Goal: Task Accomplishment & Management: Manage account settings

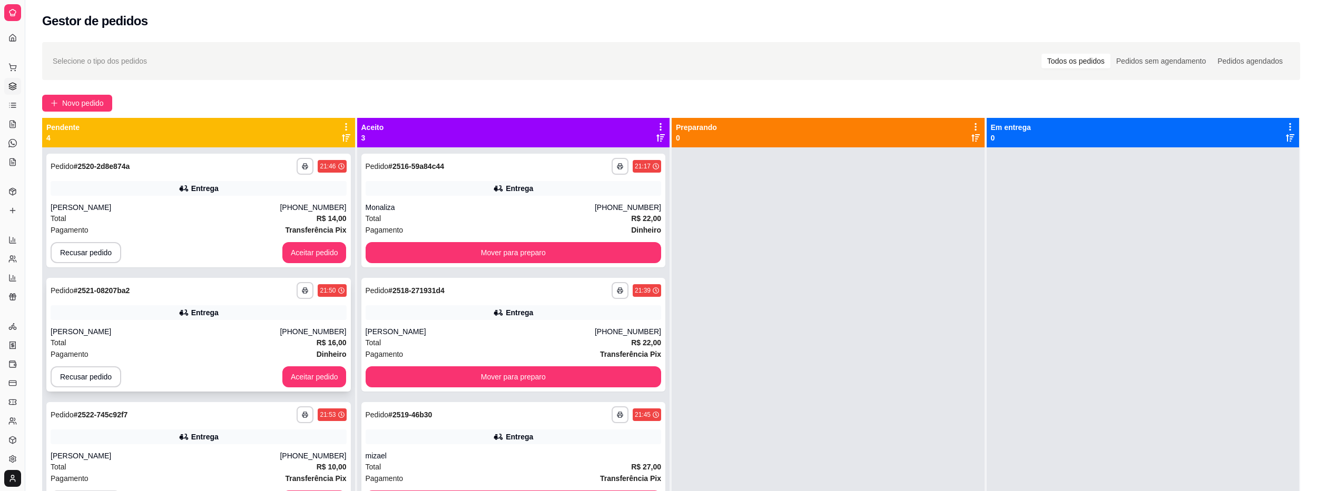
scroll to position [105, 0]
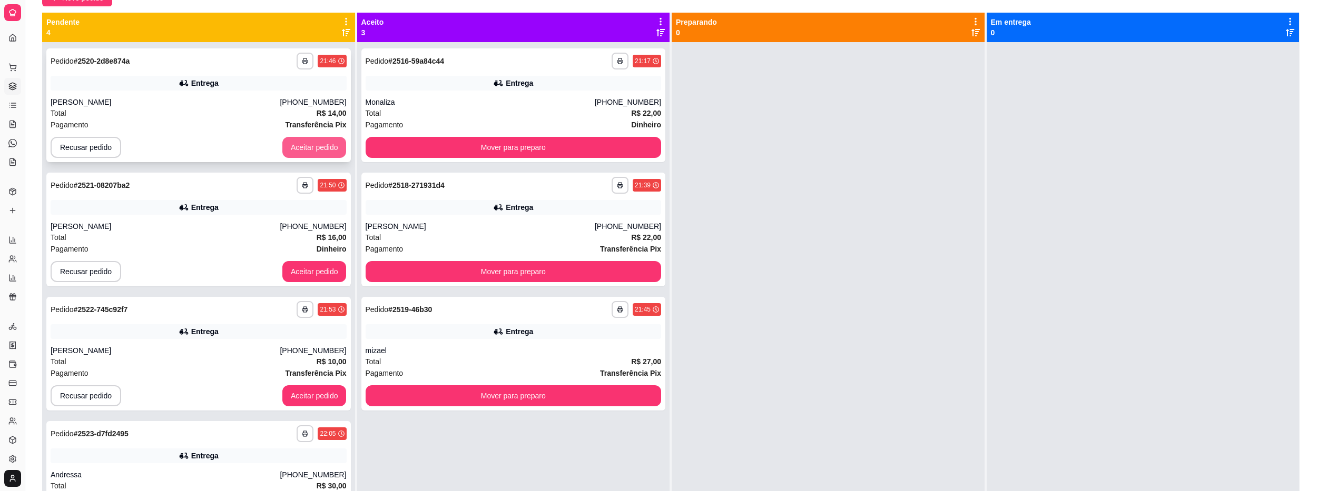
click at [299, 143] on button "Aceitar pedido" at bounding box center [314, 147] width 64 height 21
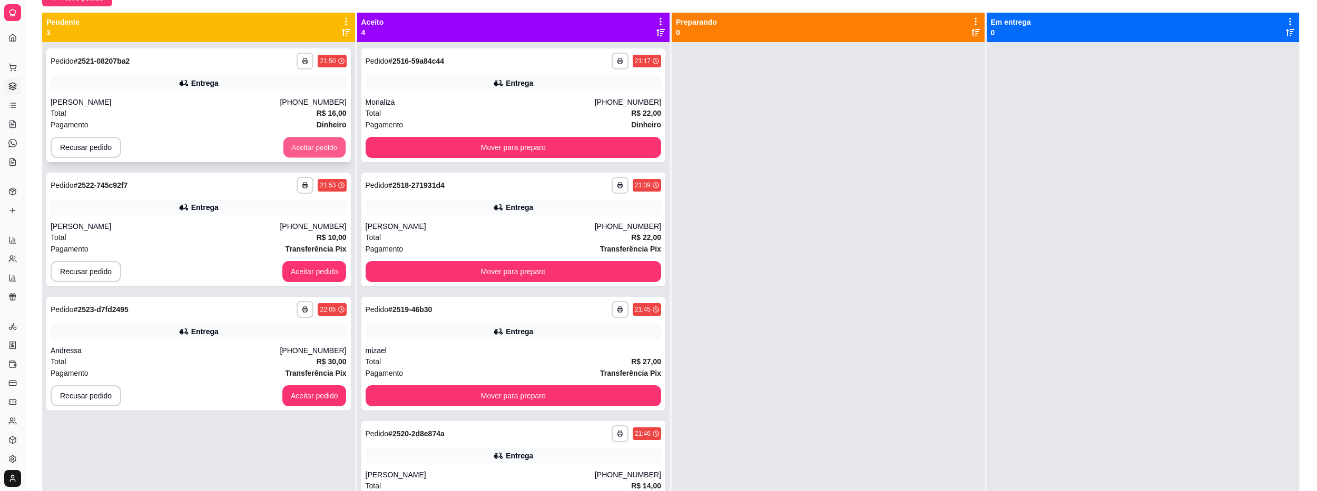
click at [306, 145] on button "Aceitar pedido" at bounding box center [314, 147] width 62 height 21
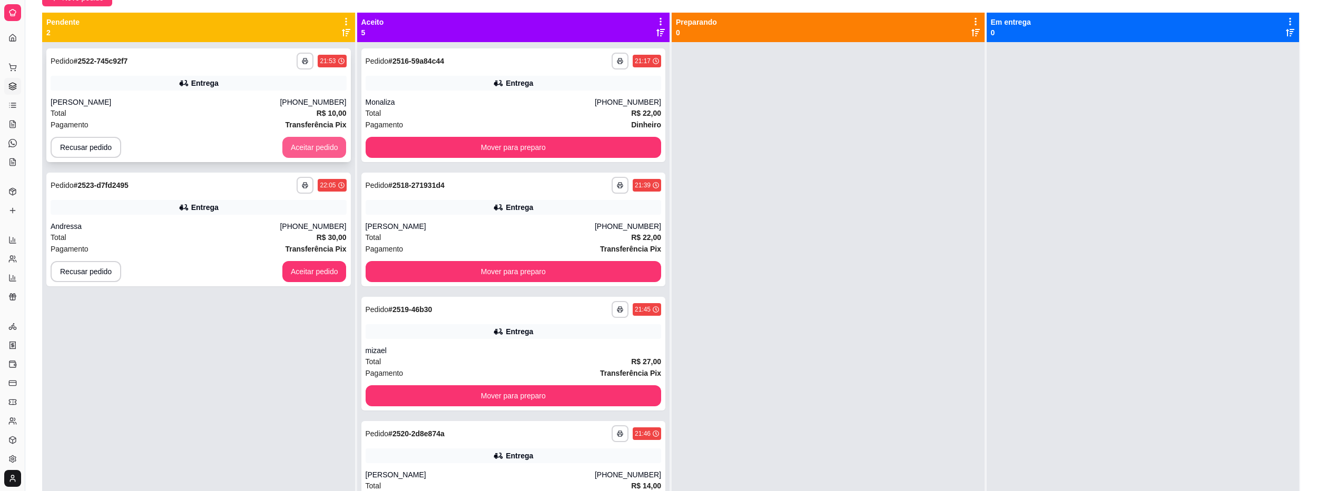
click at [315, 155] on button "Aceitar pedido" at bounding box center [314, 147] width 64 height 21
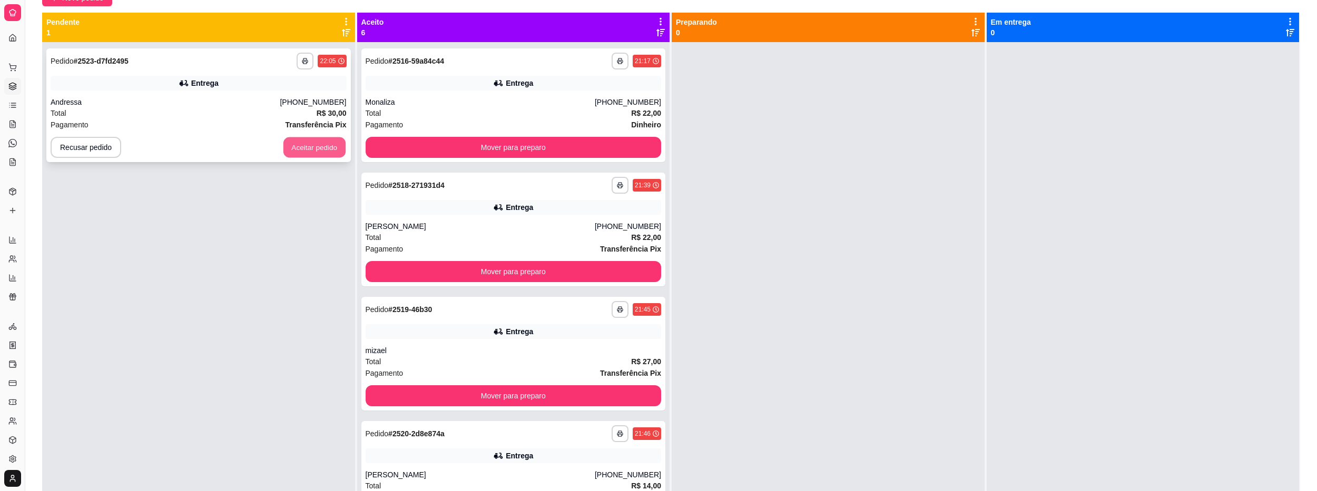
click at [323, 150] on button "Aceitar pedido" at bounding box center [314, 147] width 62 height 21
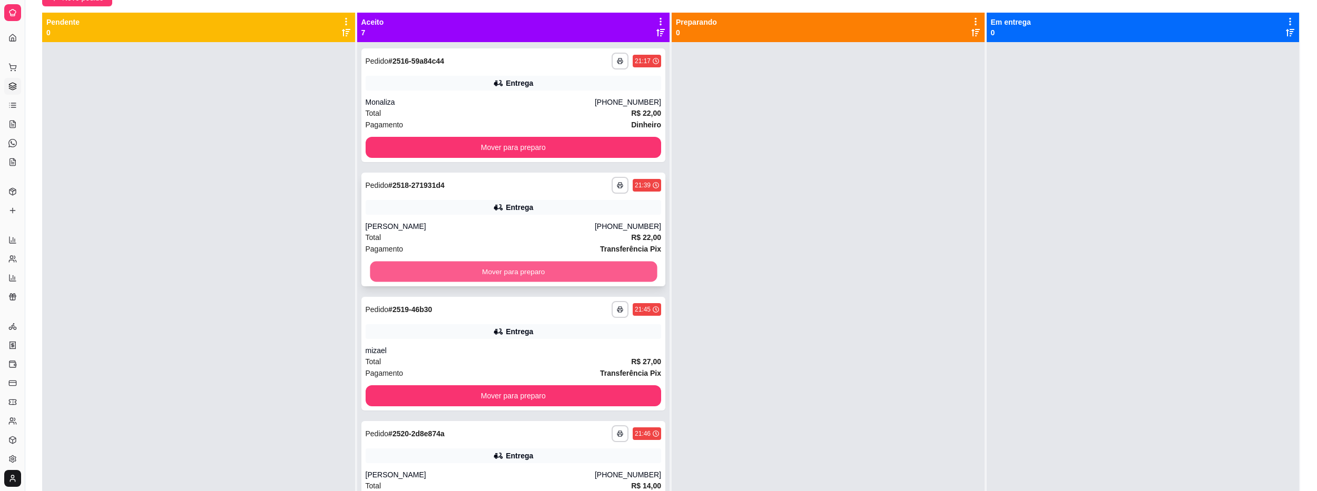
click at [481, 266] on button "Mover para preparo" at bounding box center [513, 272] width 287 height 21
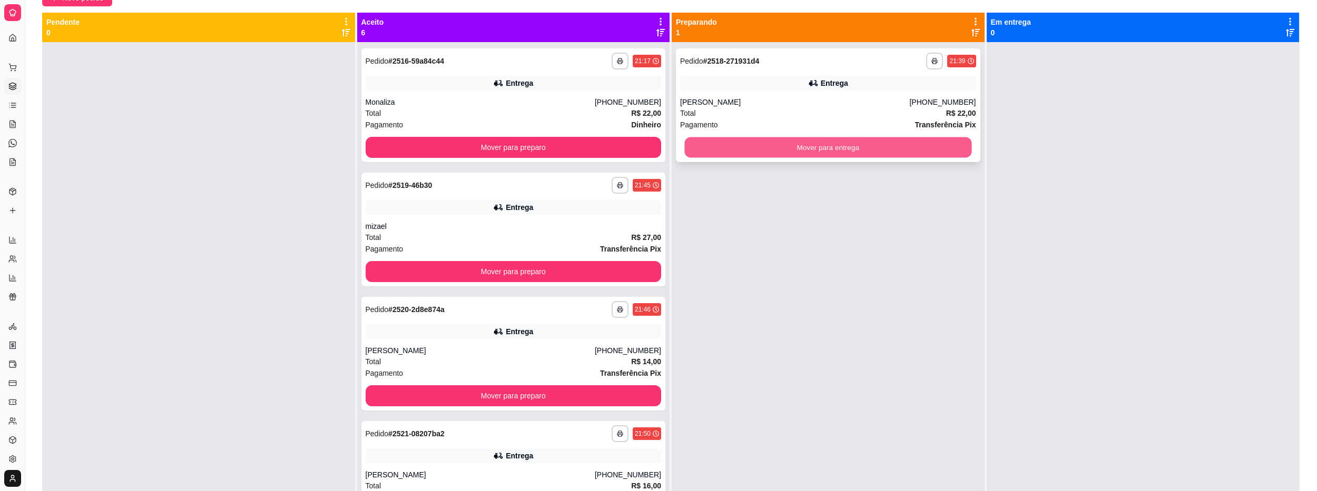
click at [695, 151] on button "Mover para entrega" at bounding box center [827, 147] width 287 height 21
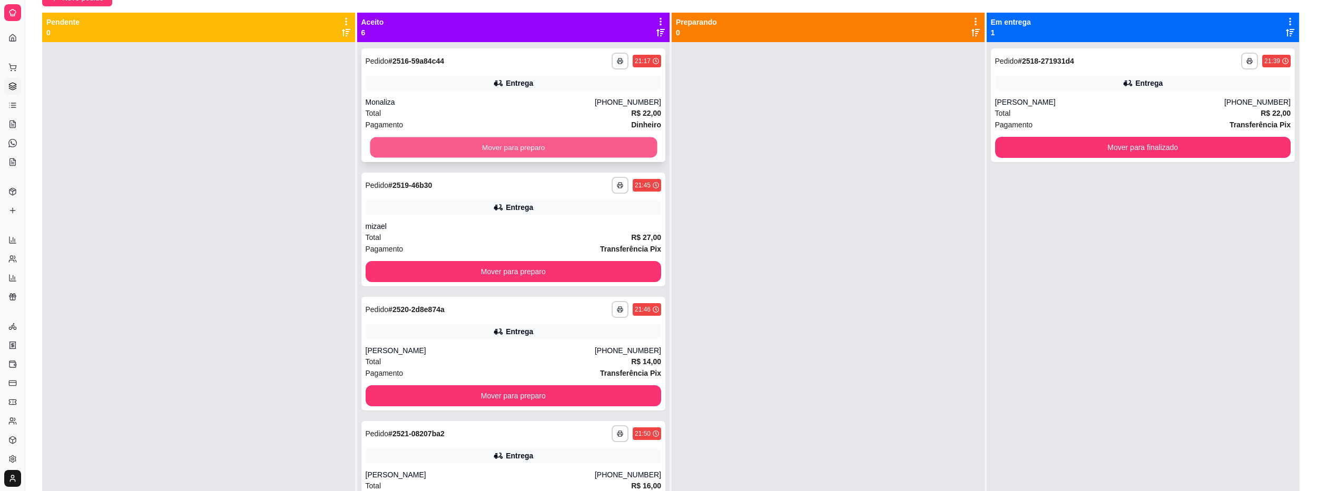
click at [507, 138] on button "Mover para preparo" at bounding box center [513, 147] width 287 height 21
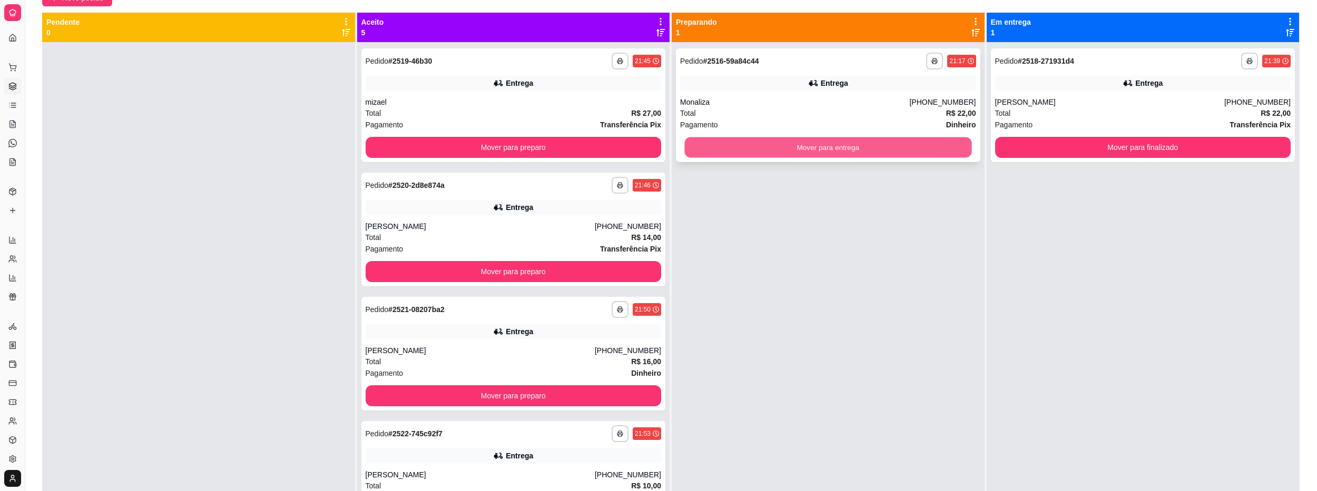
click at [716, 152] on button "Mover para entrega" at bounding box center [827, 147] width 287 height 21
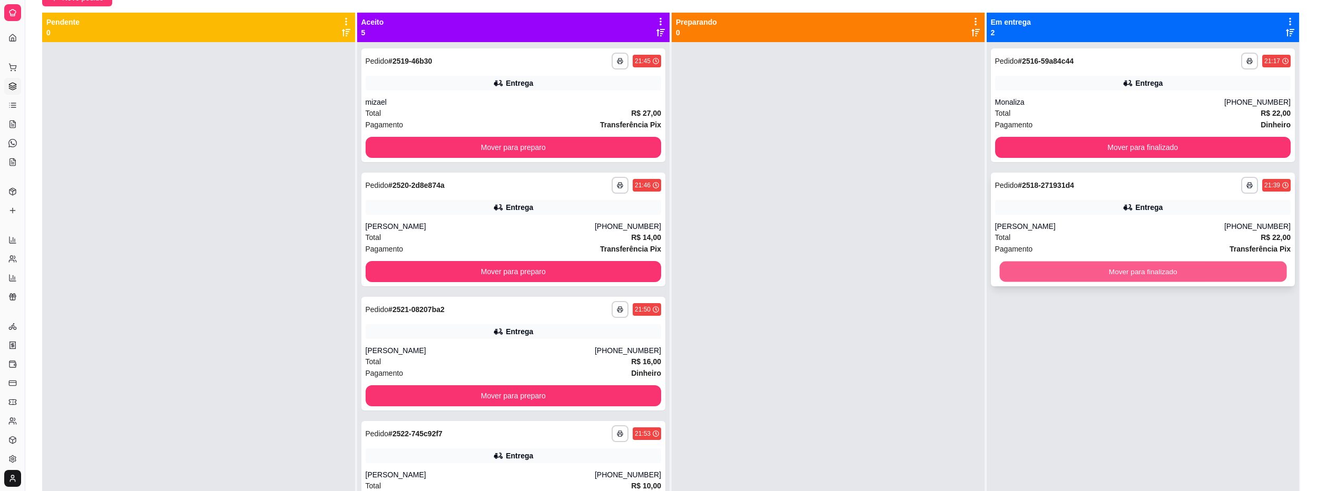
click at [1176, 267] on button "Mover para finalizado" at bounding box center [1142, 272] width 287 height 21
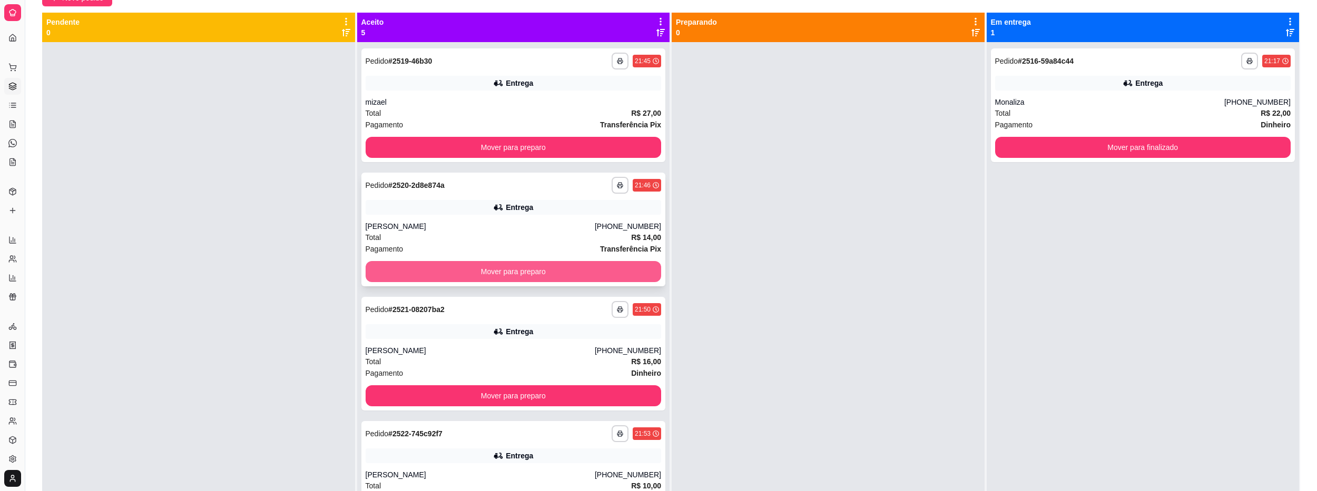
click at [600, 269] on button "Mover para preparo" at bounding box center [514, 271] width 296 height 21
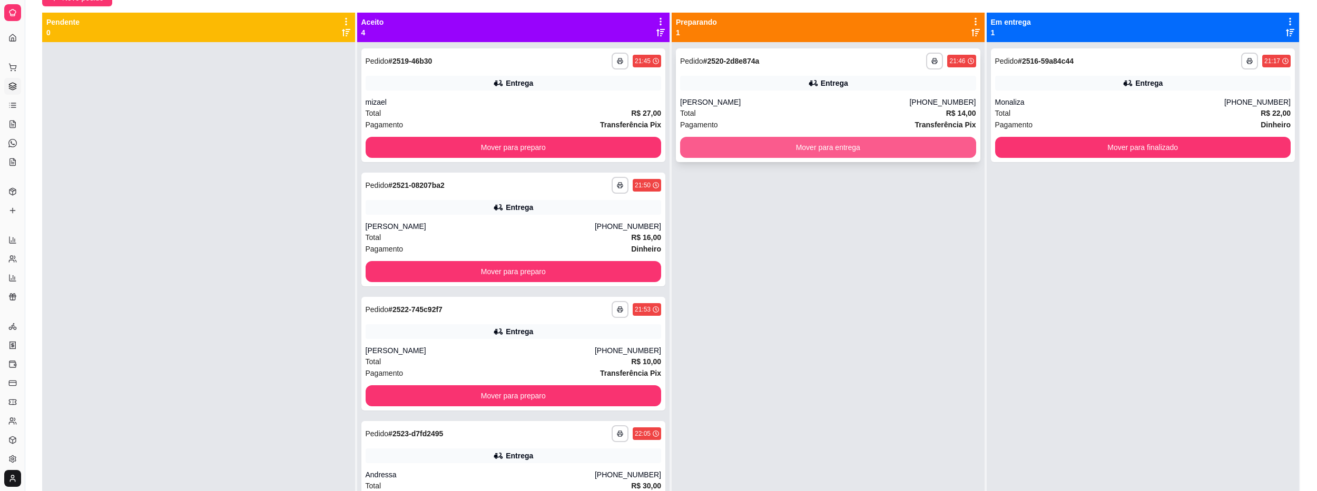
click at [747, 147] on button "Mover para entrega" at bounding box center [828, 147] width 296 height 21
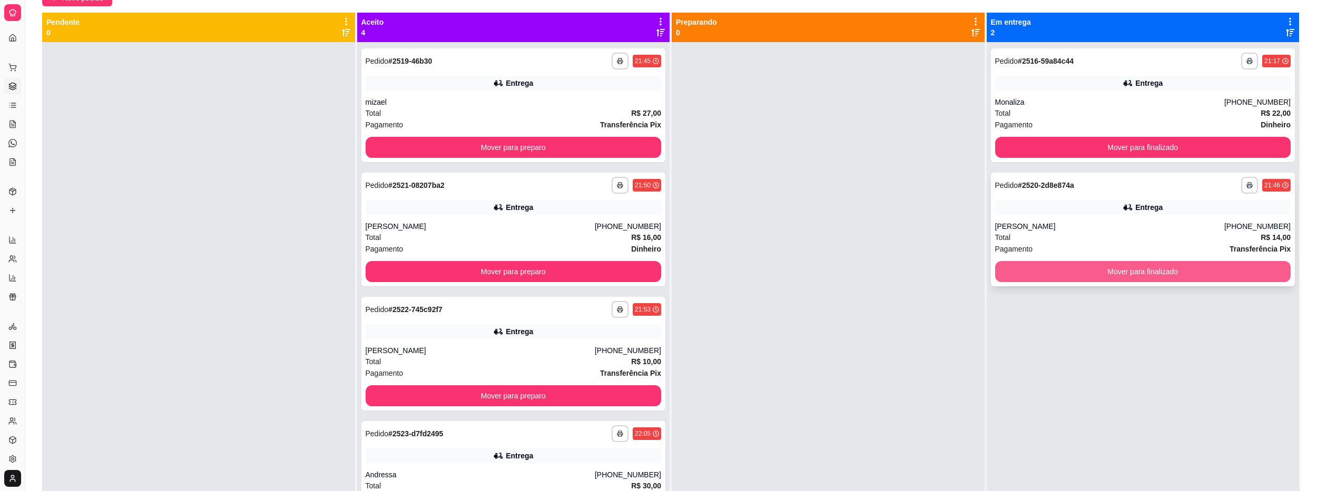
click at [1176, 280] on button "Mover para finalizado" at bounding box center [1143, 271] width 296 height 21
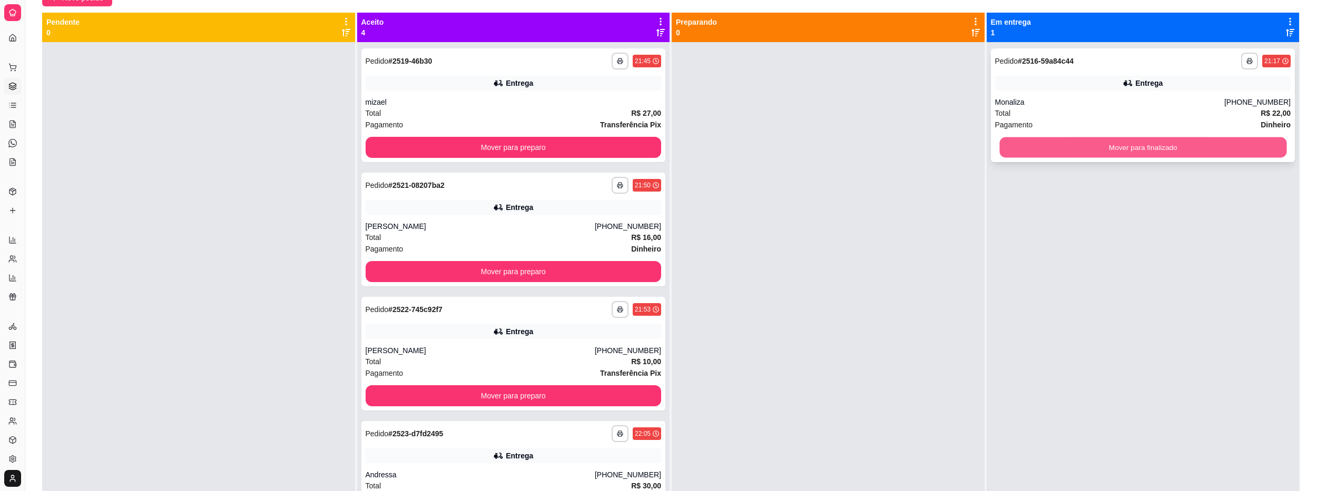
click at [1006, 156] on button "Mover para finalizado" at bounding box center [1142, 147] width 287 height 21
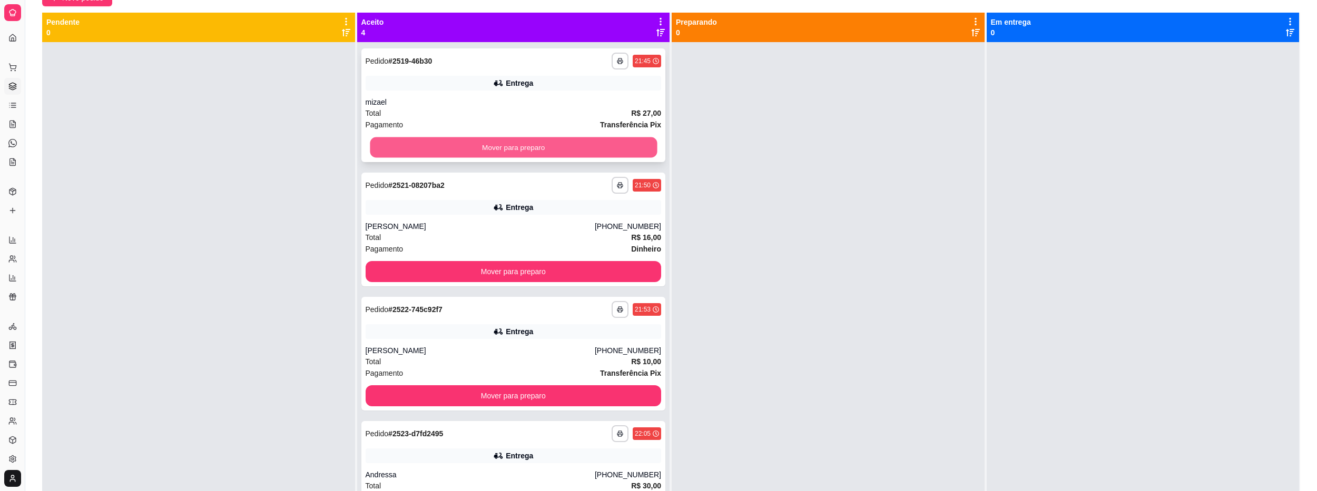
click at [598, 147] on button "Mover para preparo" at bounding box center [513, 147] width 287 height 21
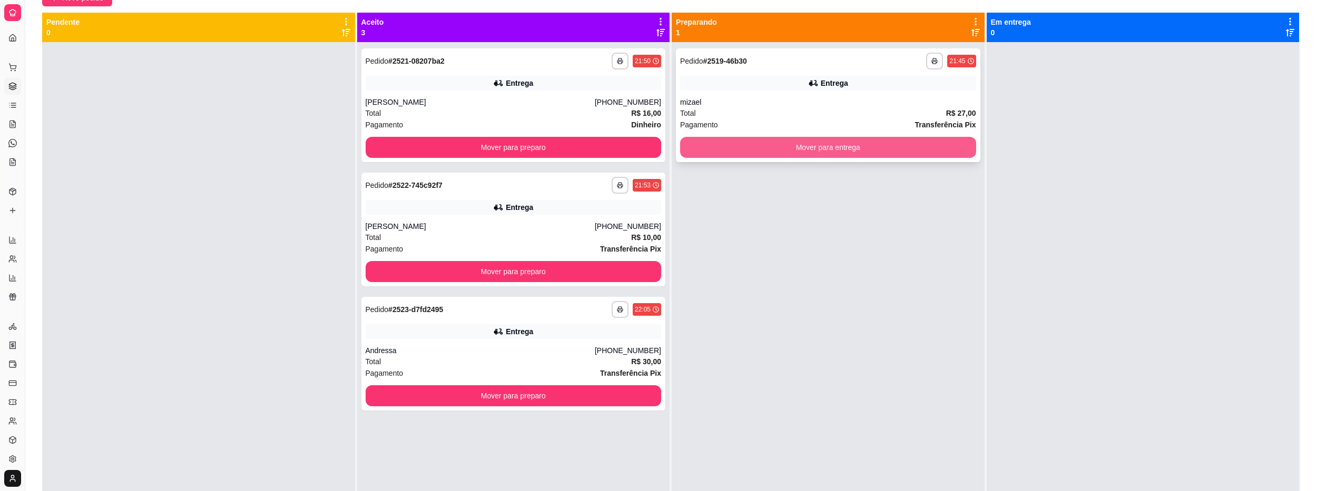
click at [780, 139] on button "Mover para entrega" at bounding box center [828, 147] width 296 height 21
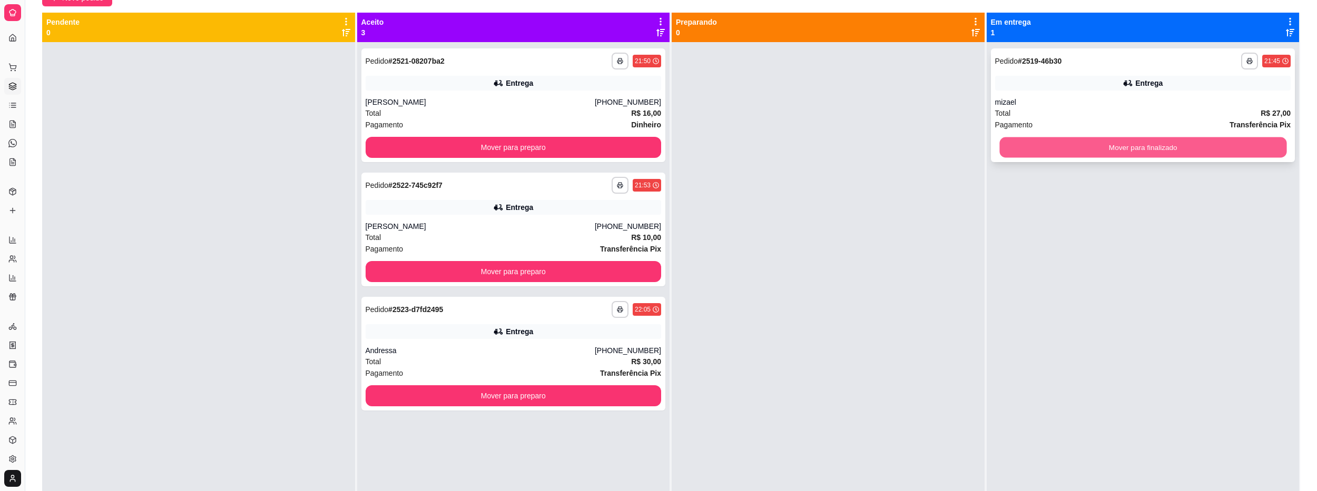
click at [1047, 140] on button "Mover para finalizado" at bounding box center [1142, 147] width 287 height 21
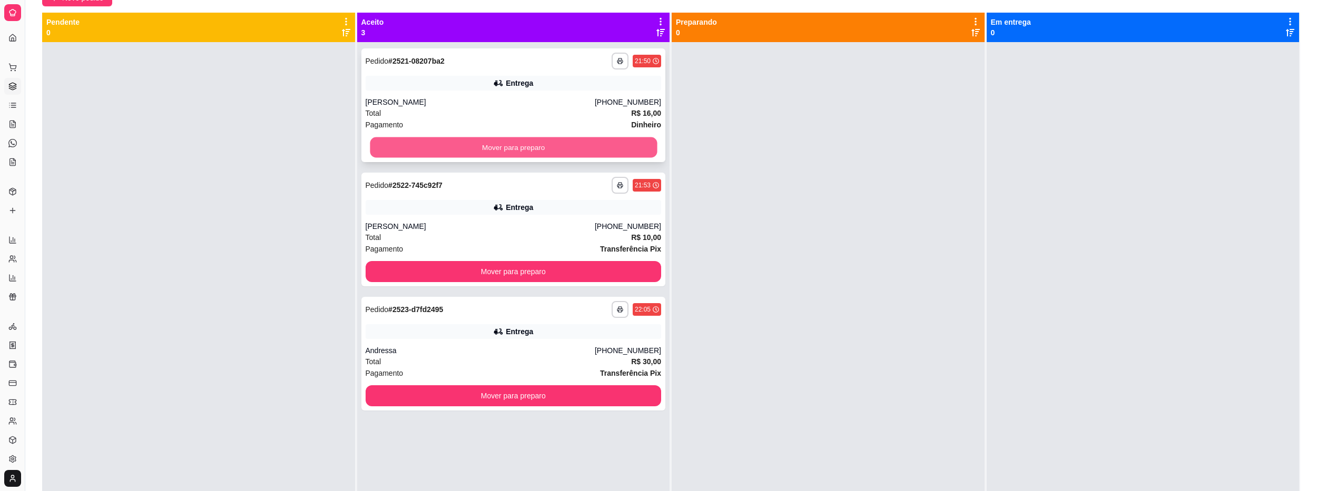
click at [589, 146] on button "Mover para preparo" at bounding box center [513, 147] width 287 height 21
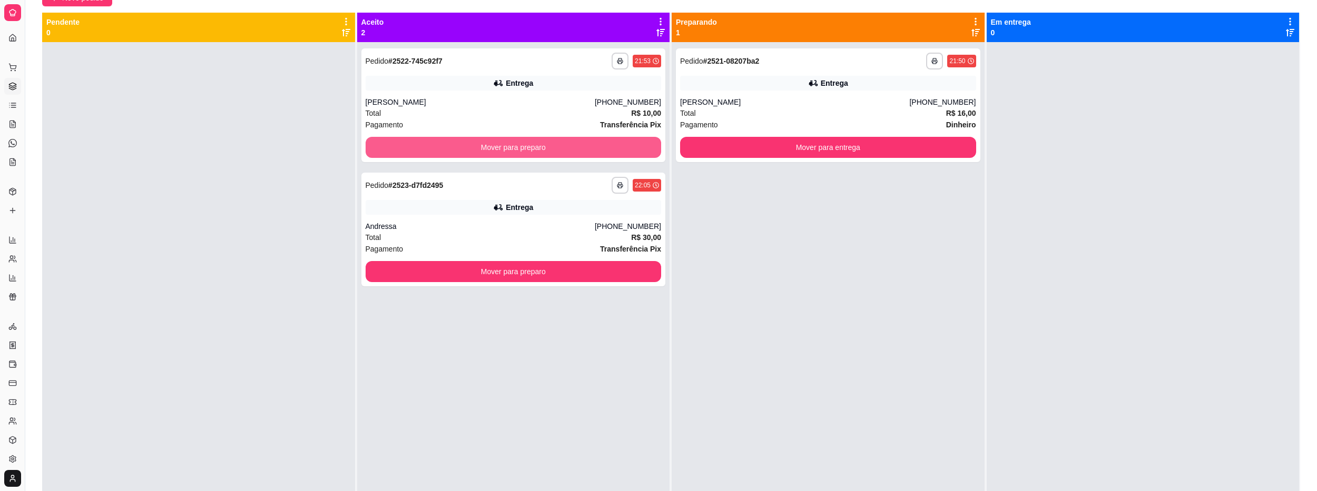
click at [589, 146] on button "Mover para preparo" at bounding box center [514, 147] width 296 height 21
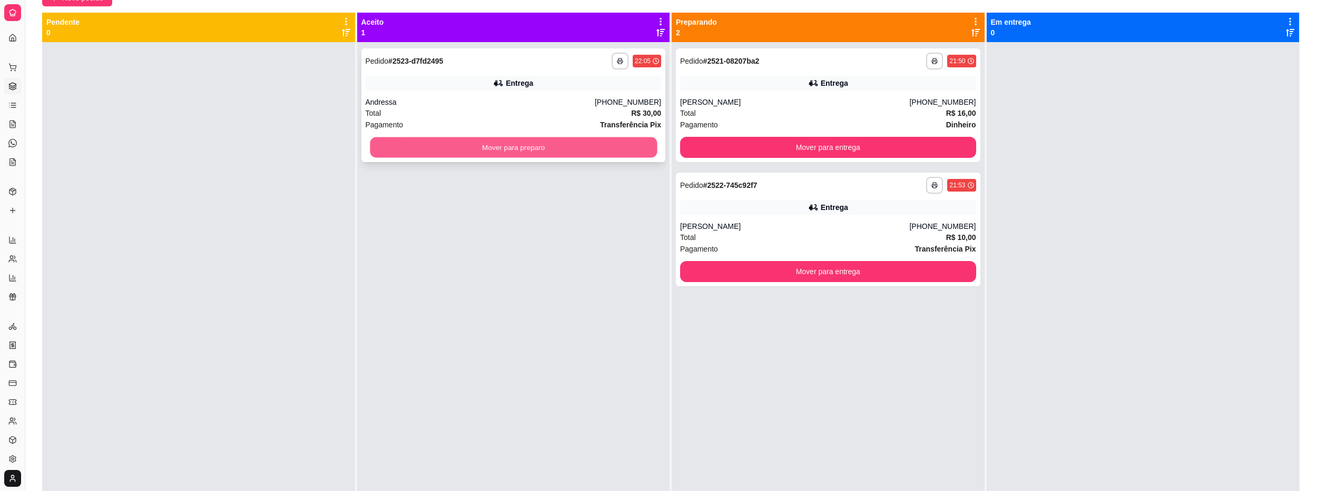
click at [590, 146] on button "Mover para preparo" at bounding box center [513, 147] width 287 height 21
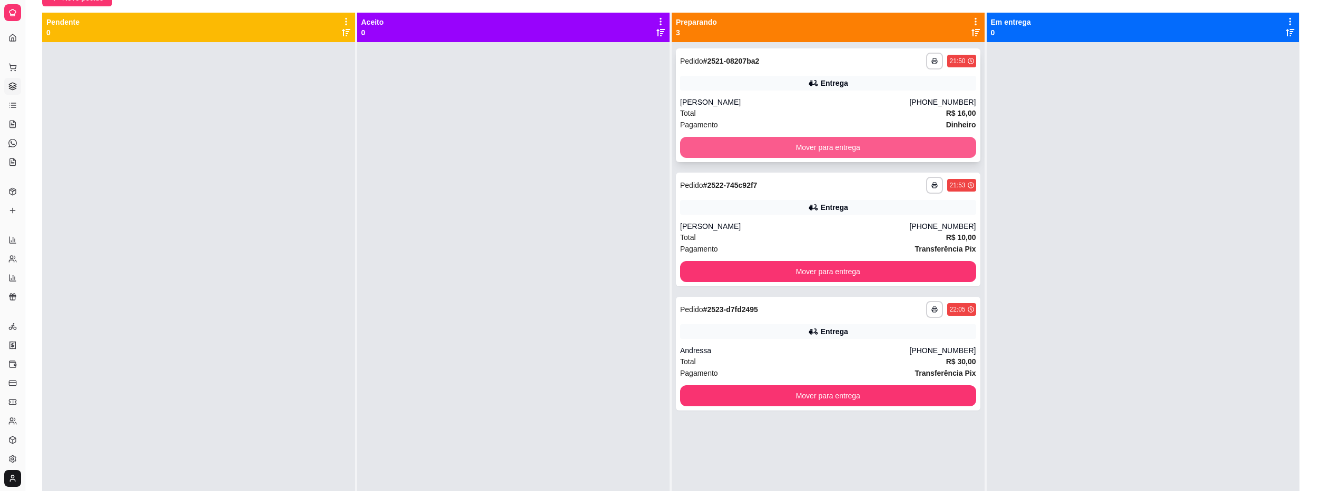
click at [820, 146] on button "Mover para entrega" at bounding box center [828, 147] width 296 height 21
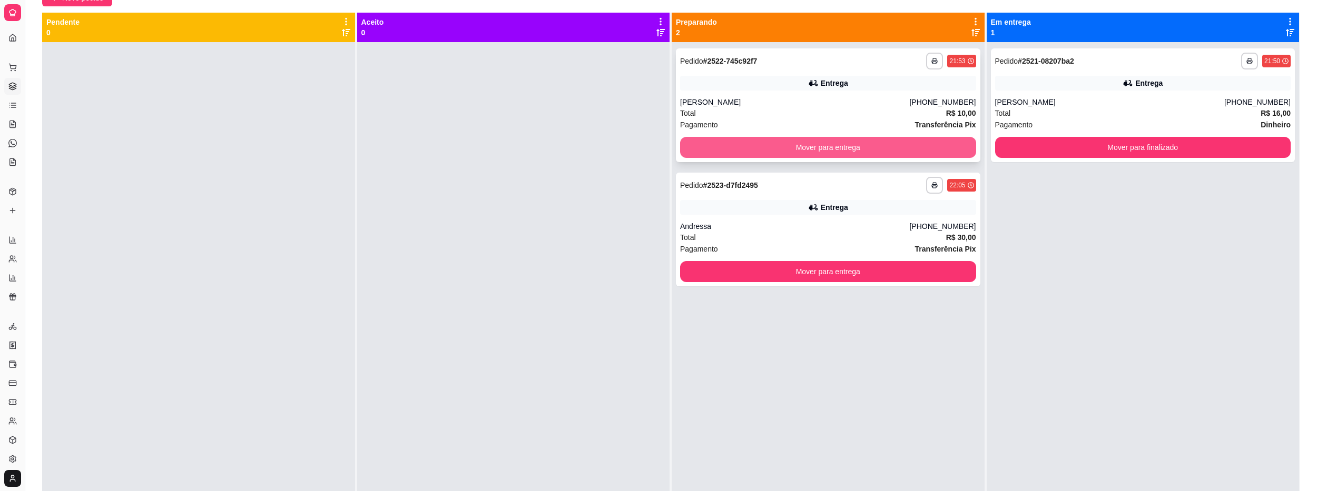
click at [894, 152] on button "Mover para entrega" at bounding box center [828, 147] width 296 height 21
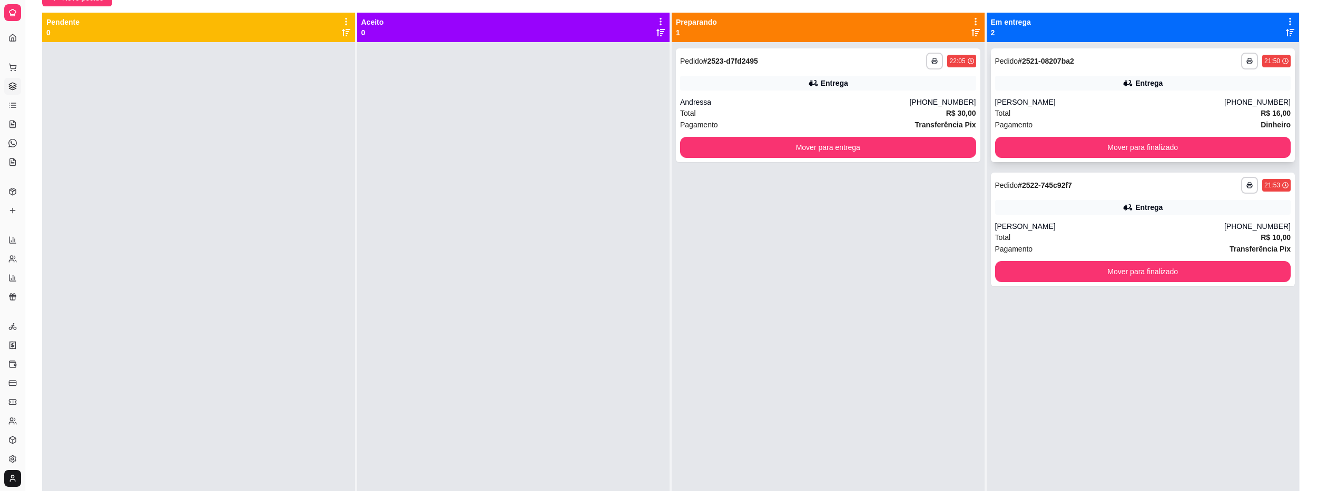
click at [1085, 161] on div "**********" at bounding box center [1143, 105] width 304 height 114
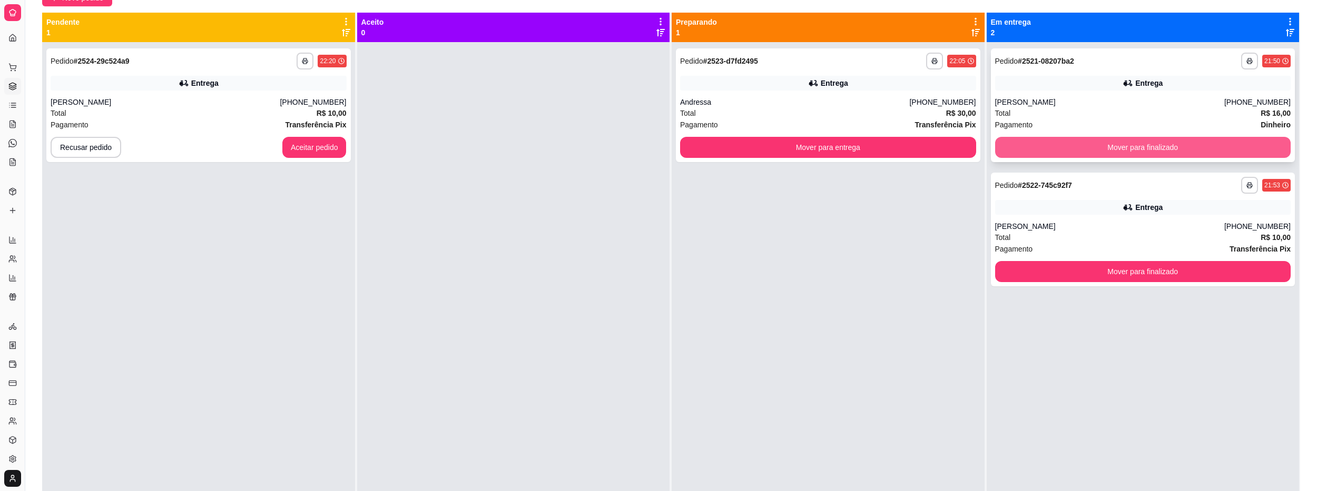
click at [1089, 150] on button "Mover para finalizado" at bounding box center [1143, 147] width 296 height 21
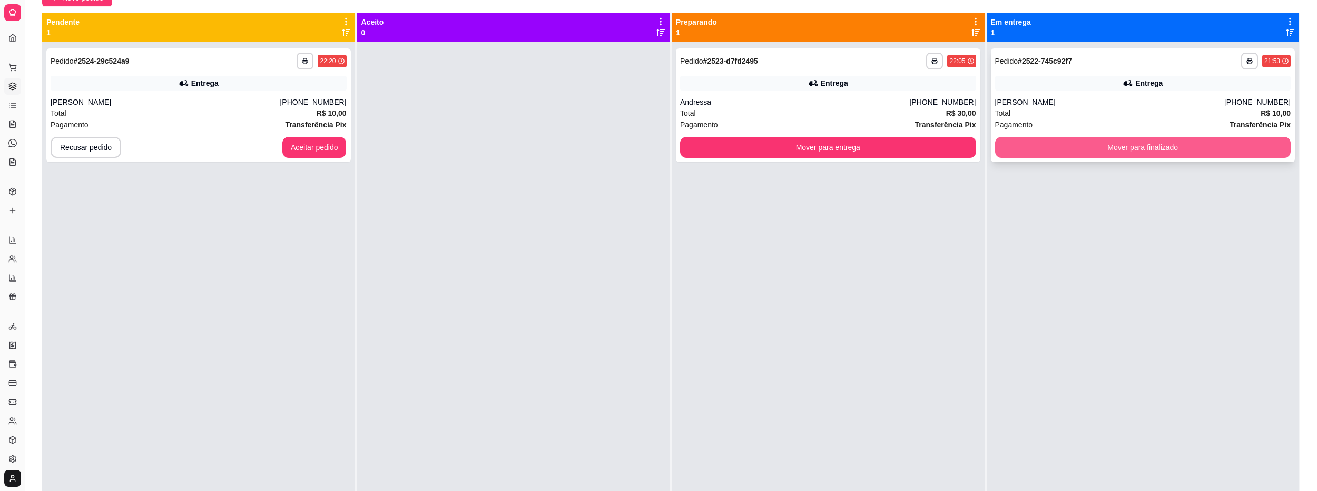
click at [1087, 145] on button "Mover para finalizado" at bounding box center [1143, 147] width 296 height 21
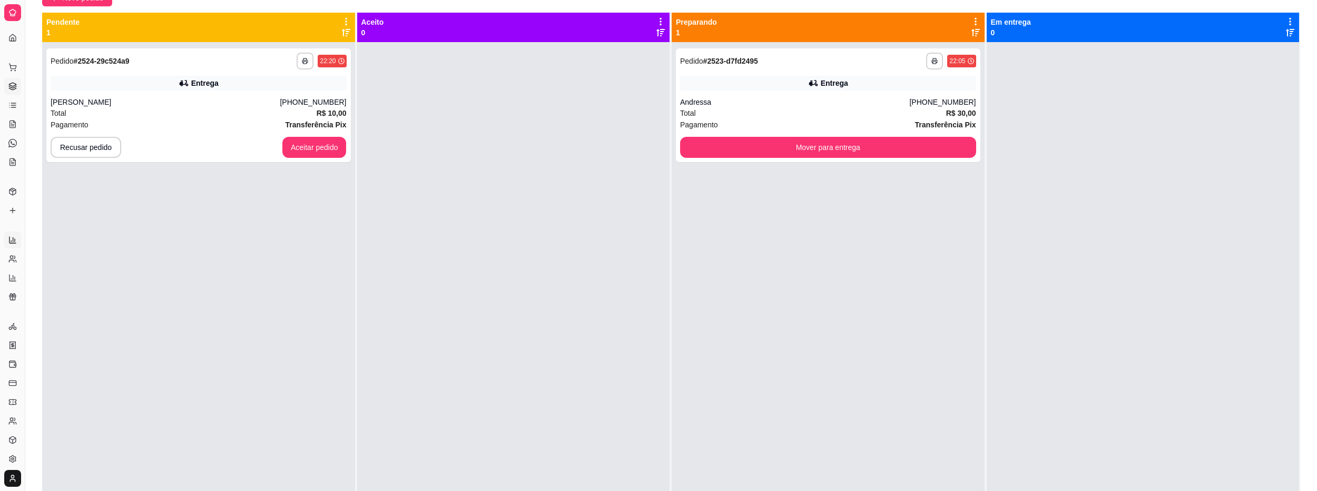
click at [16, 240] on icon at bounding box center [12, 240] width 8 height 8
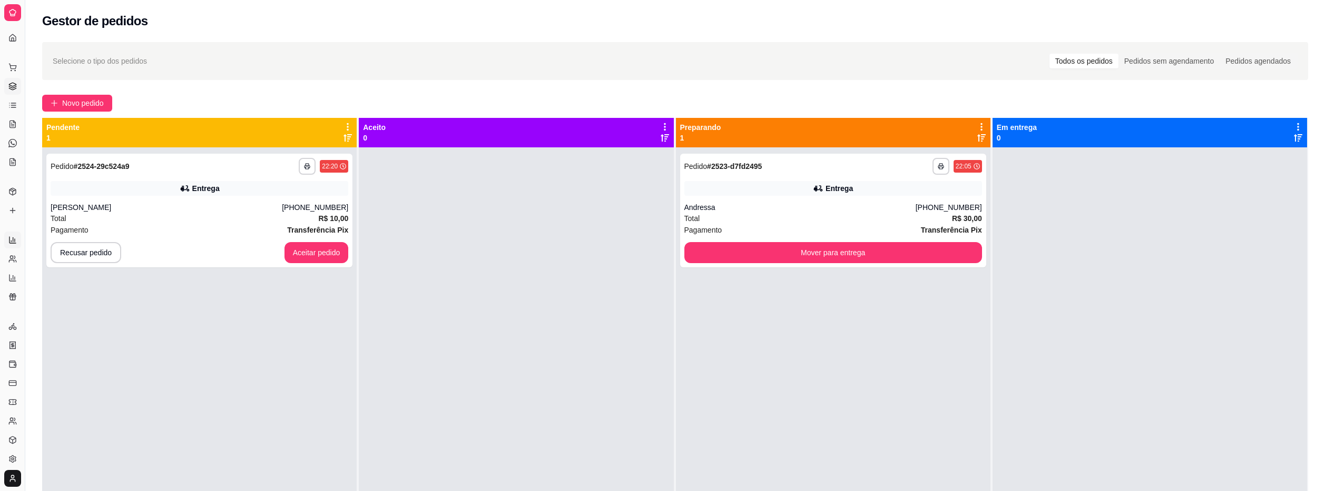
select select "ALL"
select select "0"
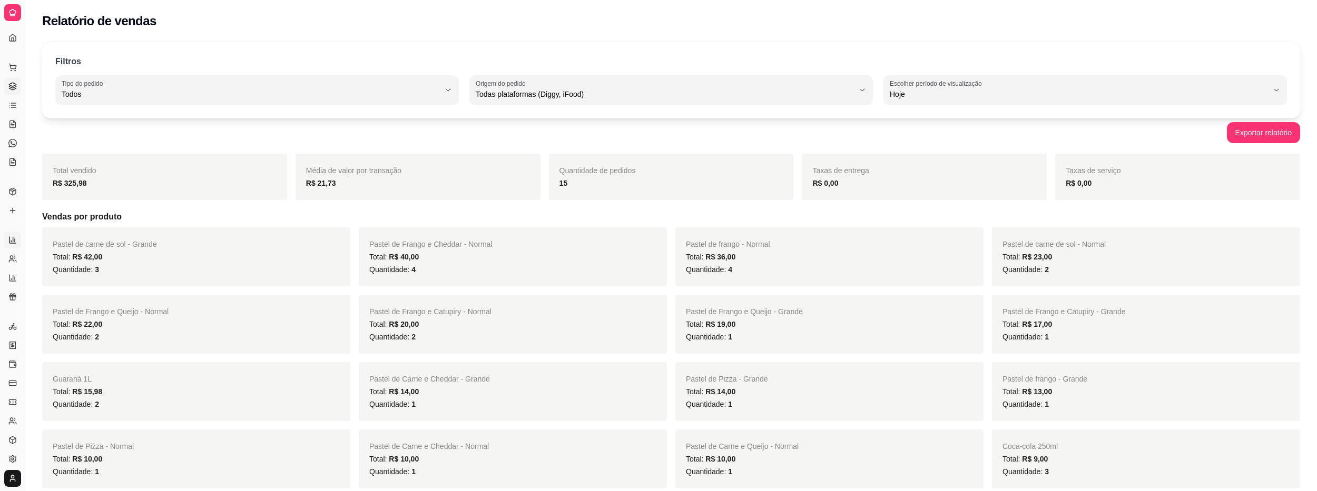
click at [9, 87] on icon at bounding box center [12, 87] width 7 height 2
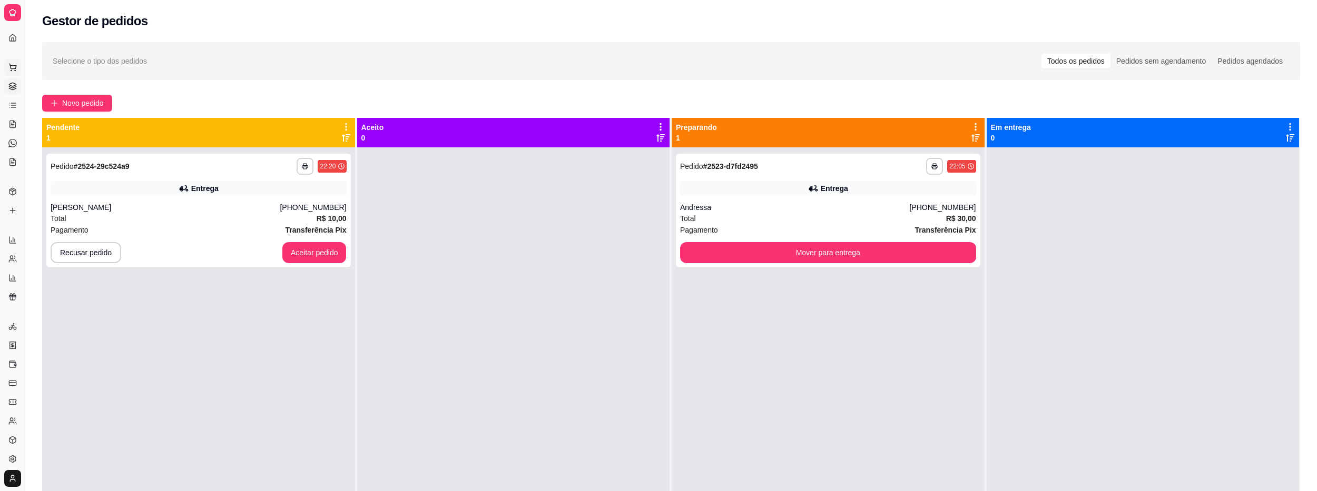
click at [13, 73] on button "Pedidos balcão (PDV)" at bounding box center [12, 67] width 17 height 17
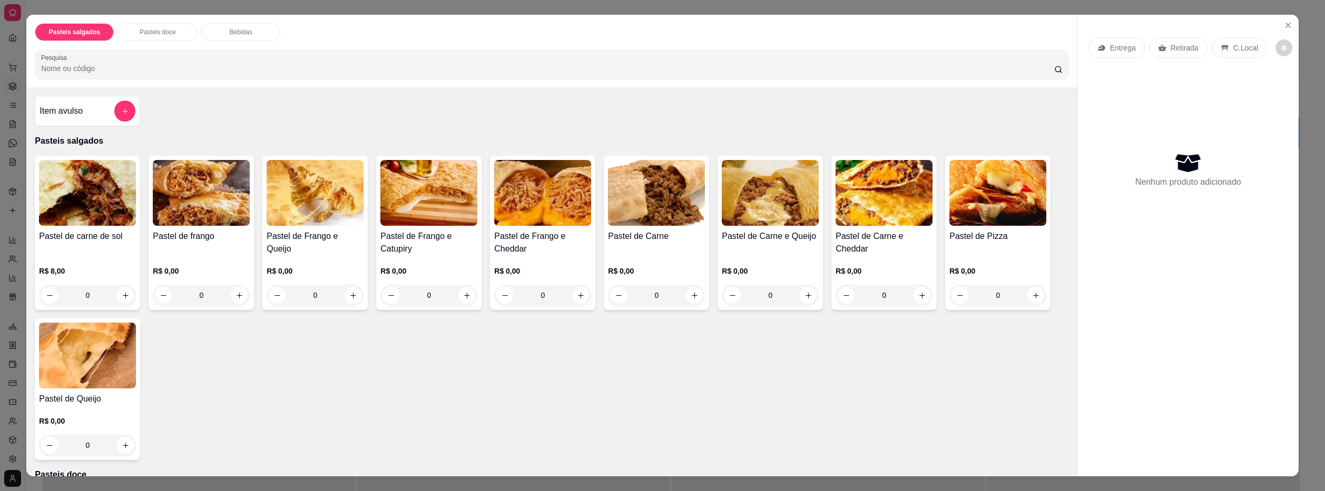
click at [18, 51] on div "Pasteis salgados Pasteis doce Bebidas Pesquisa Item avulso Pasteis salgados Pas…" at bounding box center [662, 245] width 1325 height 491
click at [1284, 25] on icon "Close" at bounding box center [1288, 25] width 8 height 8
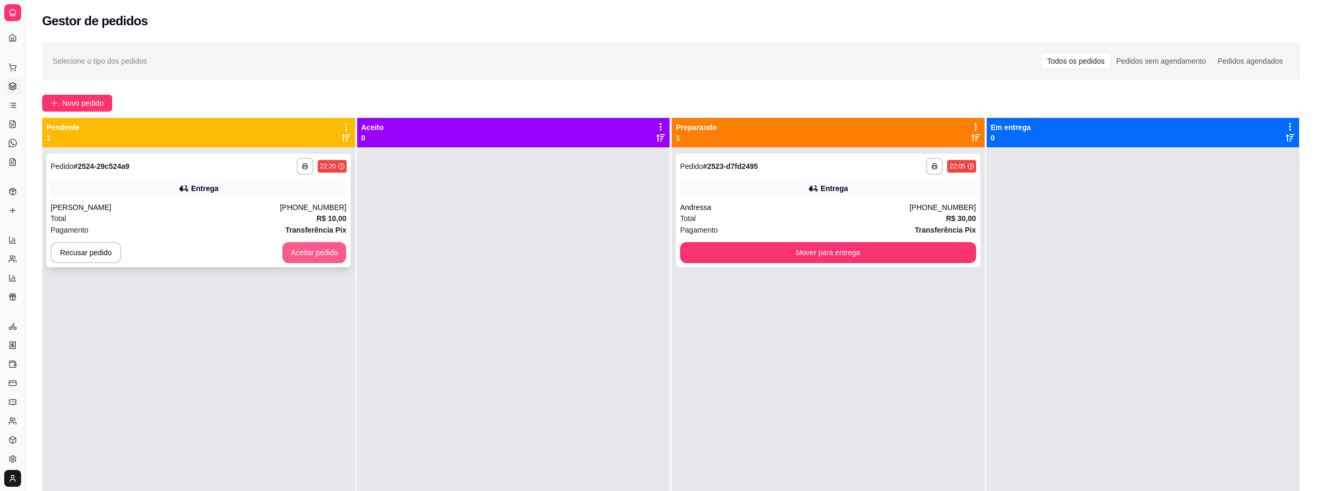
click at [316, 247] on button "Aceitar pedido" at bounding box center [314, 252] width 64 height 21
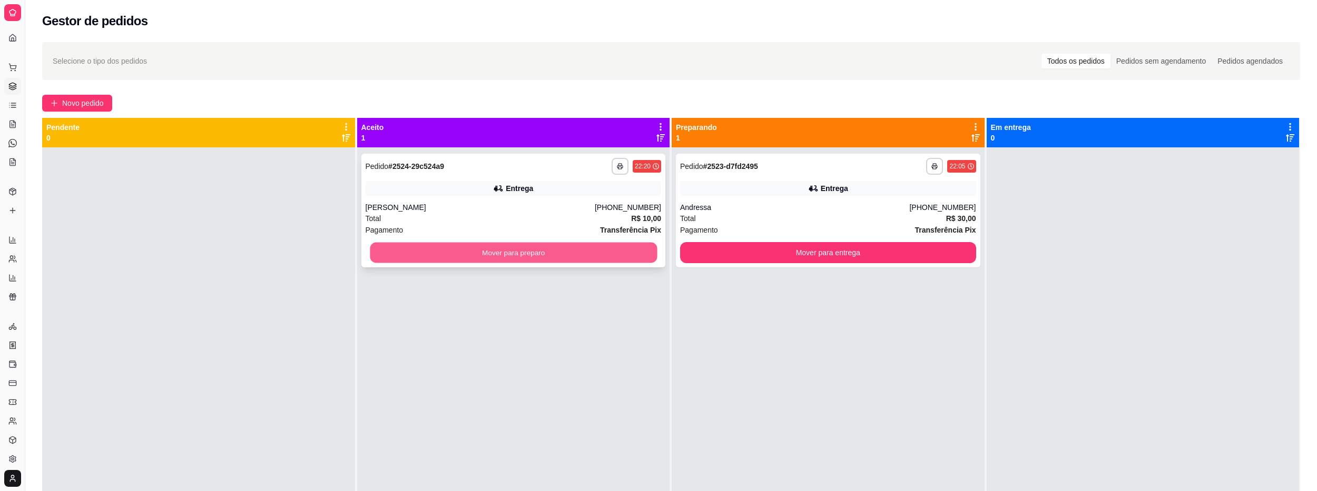
click at [562, 255] on button "Mover para preparo" at bounding box center [513, 253] width 287 height 21
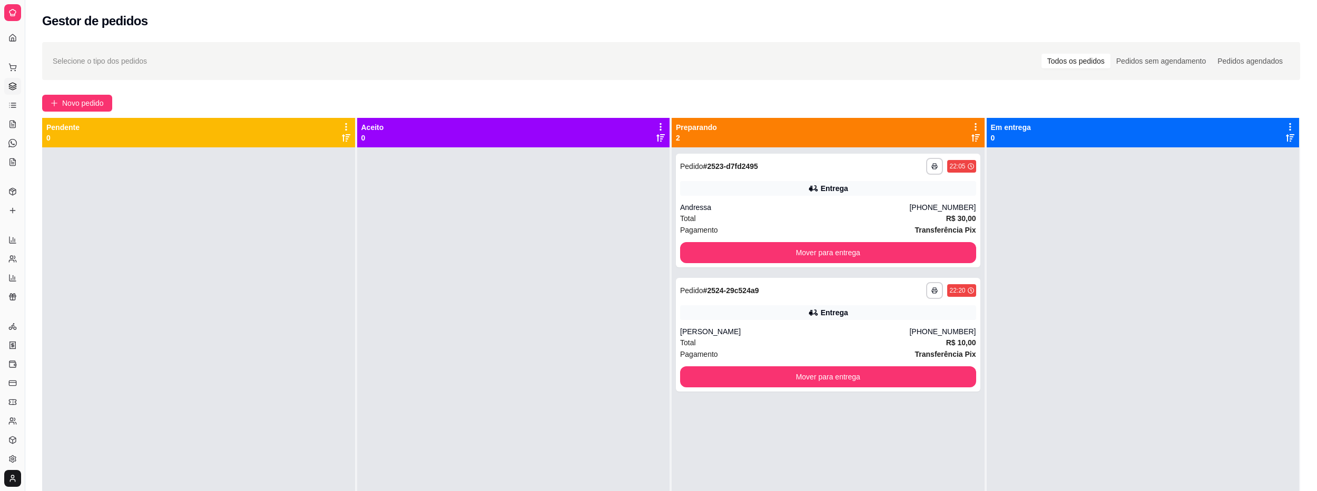
drag, startPoint x: 26, startPoint y: 284, endPoint x: 68, endPoint y: 289, distance: 41.9
click at [68, 289] on div "**********" at bounding box center [658, 326] width 1317 height 652
click at [11, 240] on icon at bounding box center [12, 240] width 8 height 8
select select "ALL"
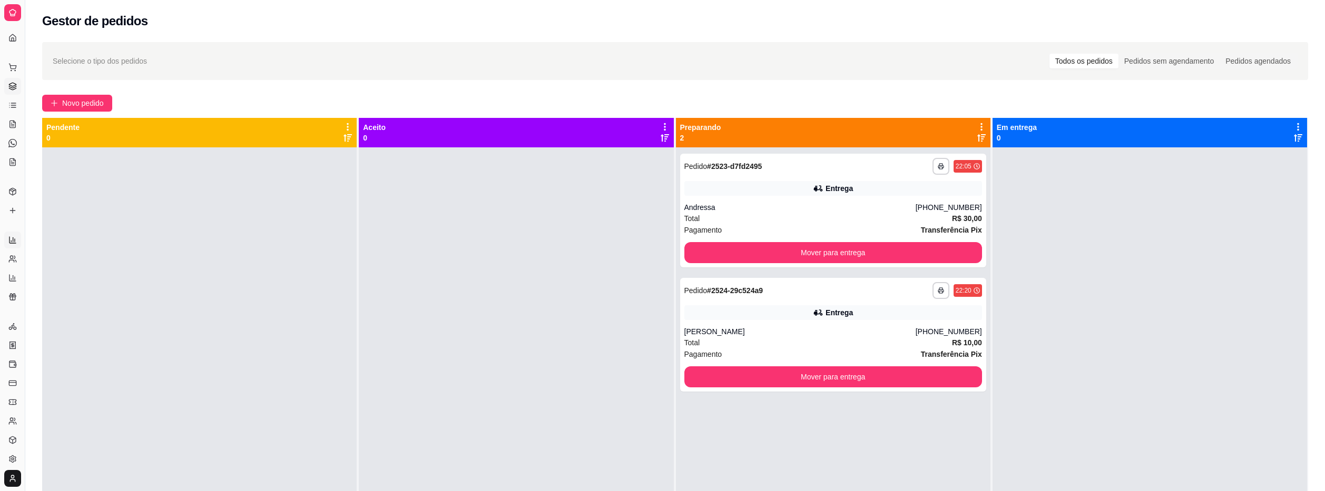
select select "0"
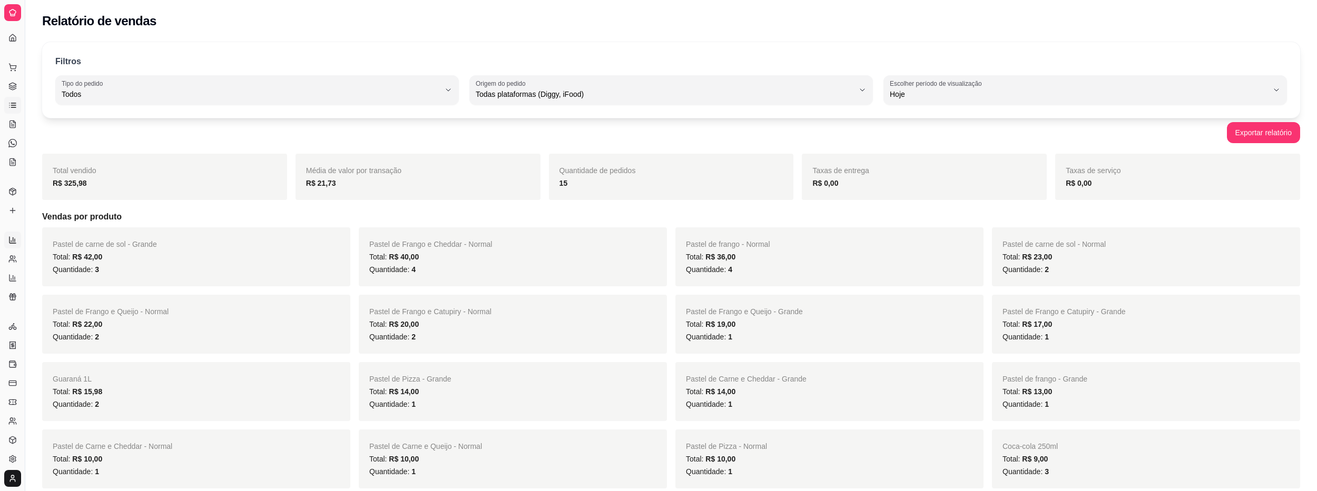
click at [12, 99] on link "Lista de Pedidos" at bounding box center [12, 105] width 17 height 17
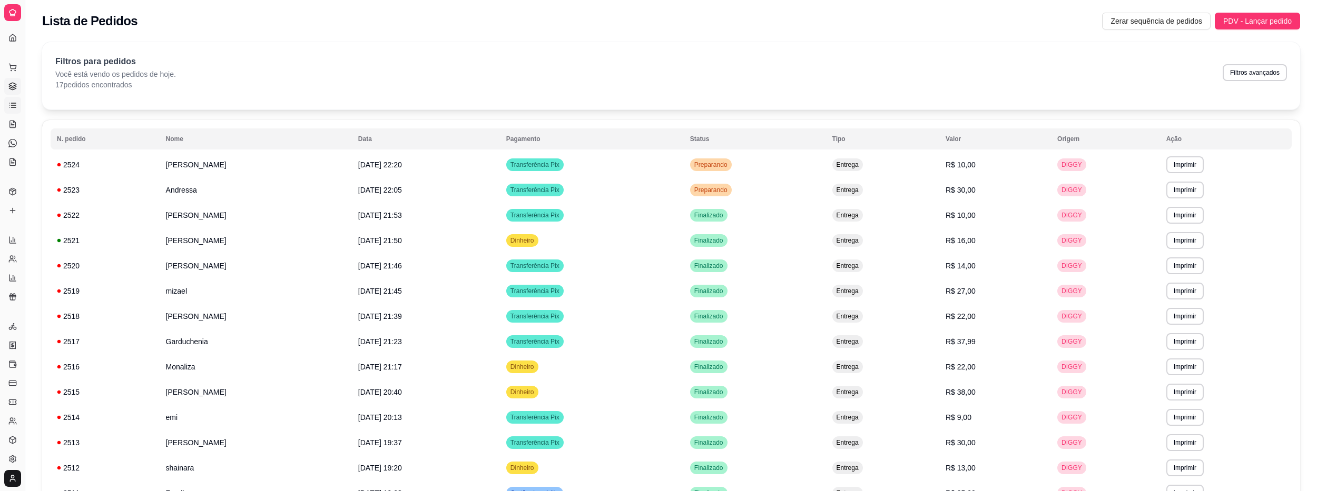
click at [19, 84] on link "Gestor de Pedidos" at bounding box center [12, 86] width 17 height 17
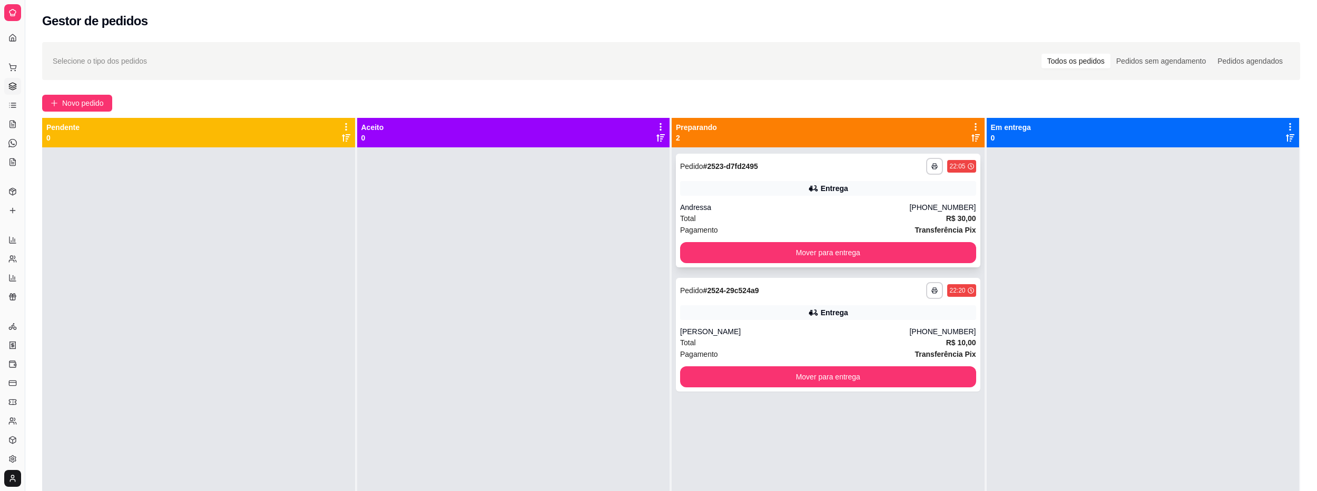
click at [784, 209] on div "Andressa" at bounding box center [794, 207] width 229 height 11
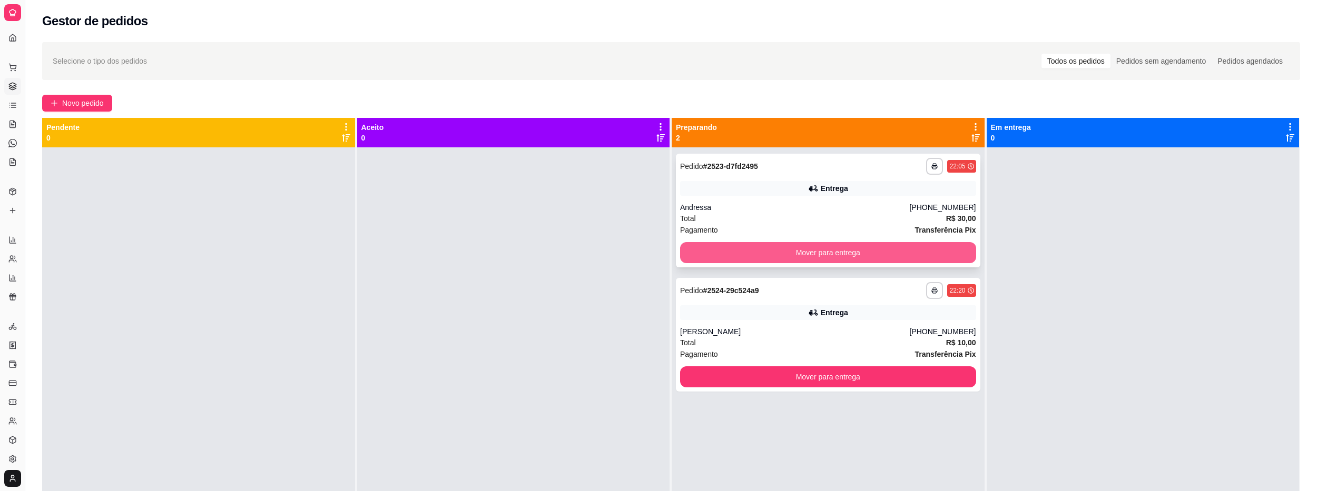
click at [715, 258] on button "Mover para entrega" at bounding box center [828, 252] width 296 height 21
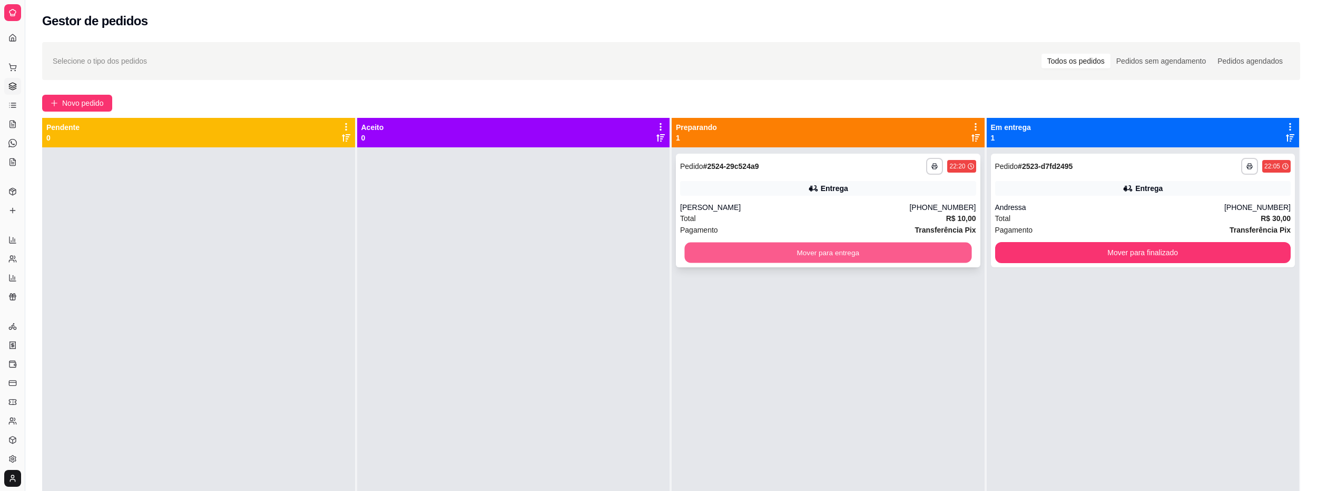
click at [810, 261] on button "Mover para entrega" at bounding box center [827, 253] width 287 height 21
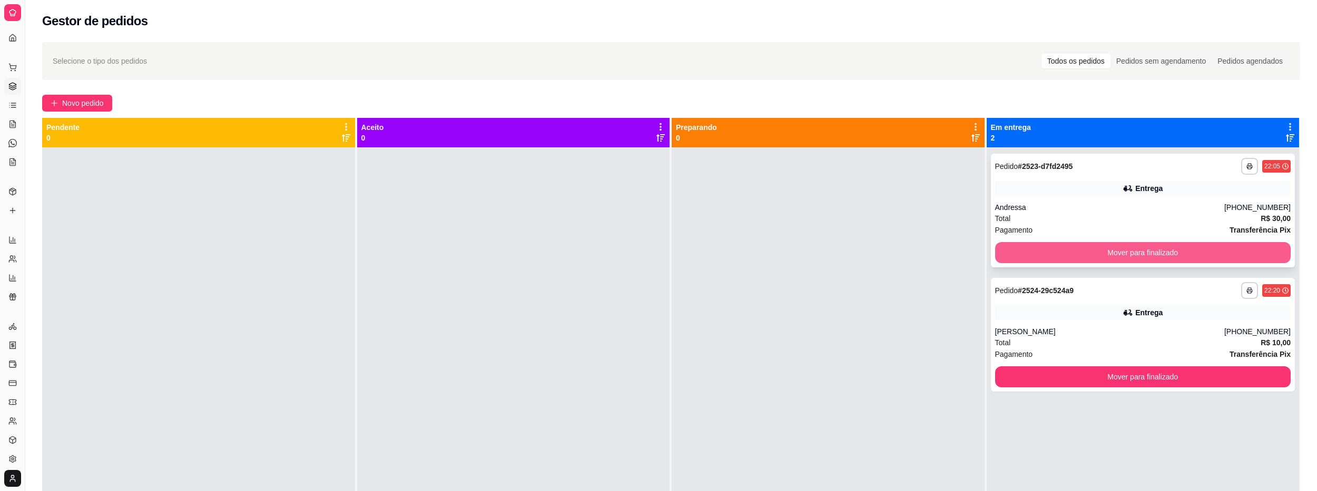
click at [1159, 252] on button "Mover para finalizado" at bounding box center [1143, 252] width 296 height 21
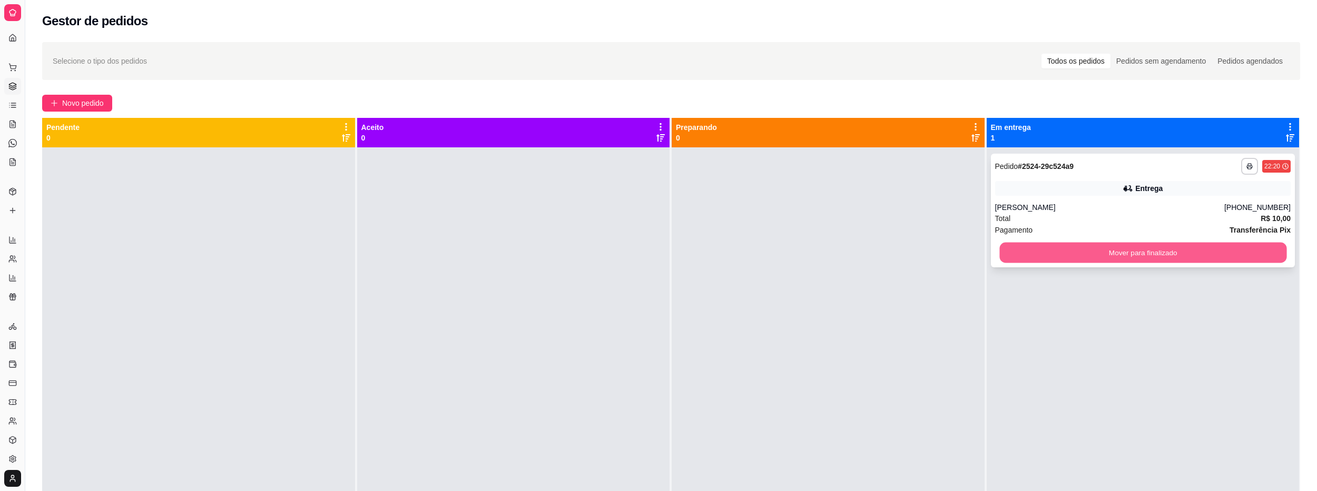
click at [1181, 254] on button "Mover para finalizado" at bounding box center [1142, 253] width 287 height 21
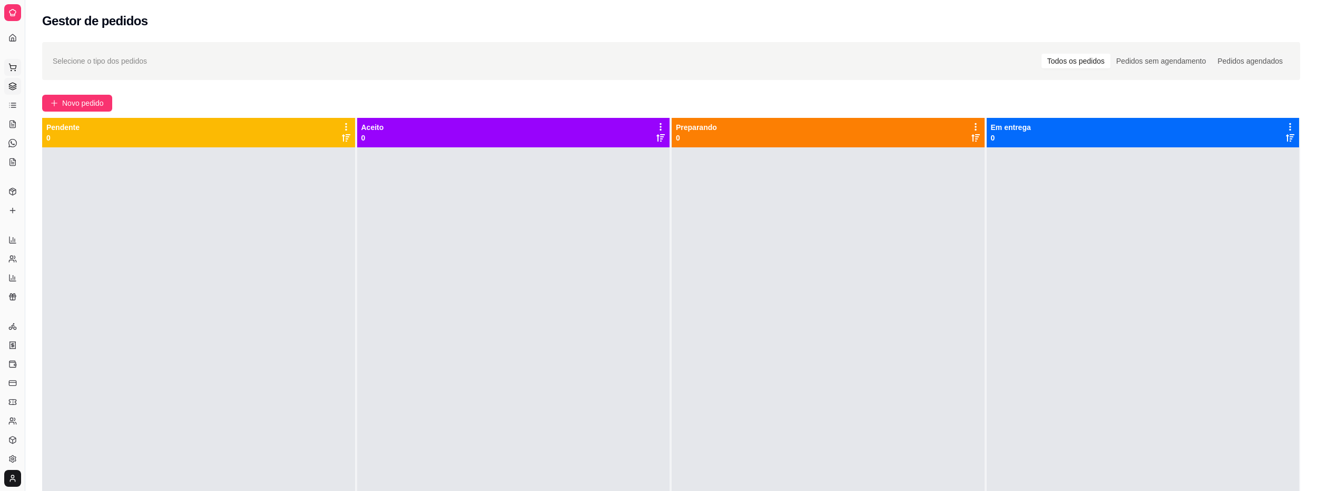
click at [16, 71] on icon at bounding box center [12, 67] width 8 height 8
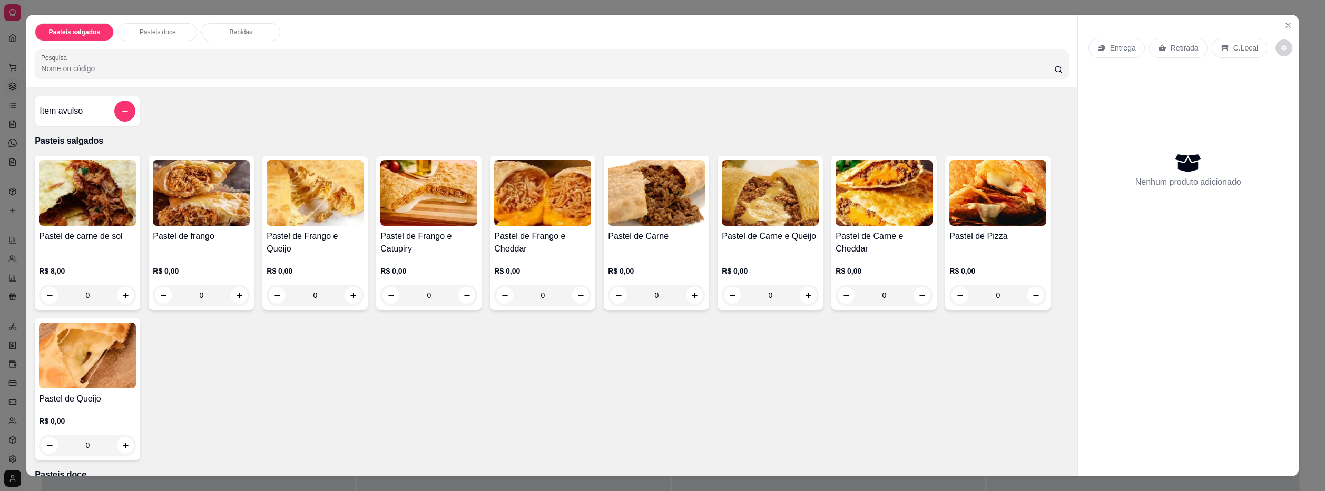
click at [121, 297] on div "0" at bounding box center [87, 295] width 97 height 21
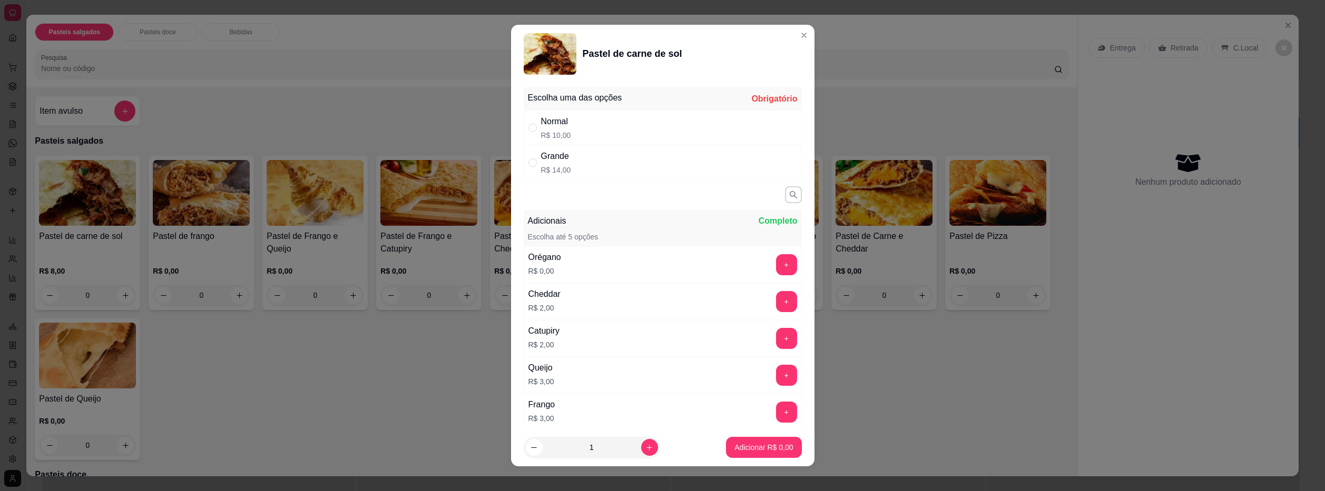
click at [603, 120] on div "Normal R$ 10,00" at bounding box center [663, 128] width 278 height 35
radio input "true"
click at [641, 452] on button "increase-product-quantity" at bounding box center [649, 448] width 16 height 16
type input "2"
click at [726, 441] on button "Adicionar R$ 20,00" at bounding box center [761, 448] width 77 height 21
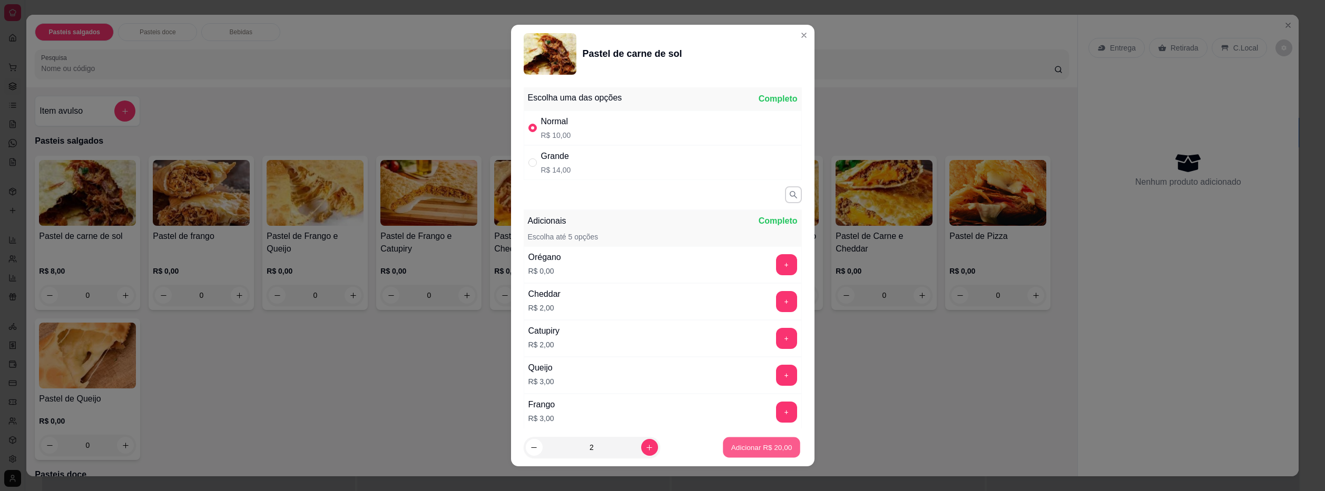
type input "2"
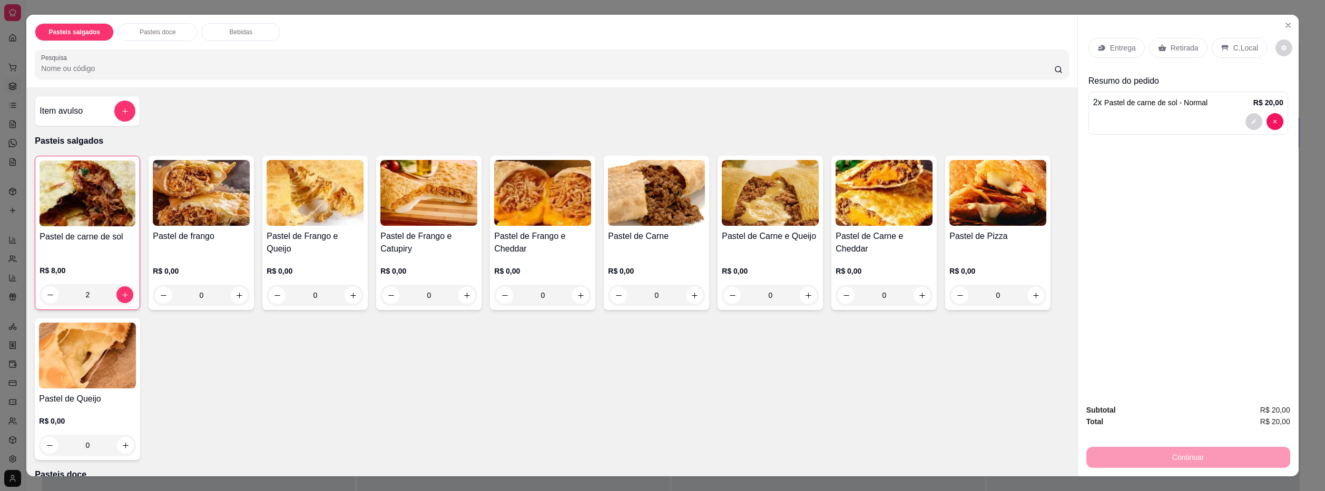
click at [1175, 46] on p "Retirada" at bounding box center [1184, 48] width 28 height 11
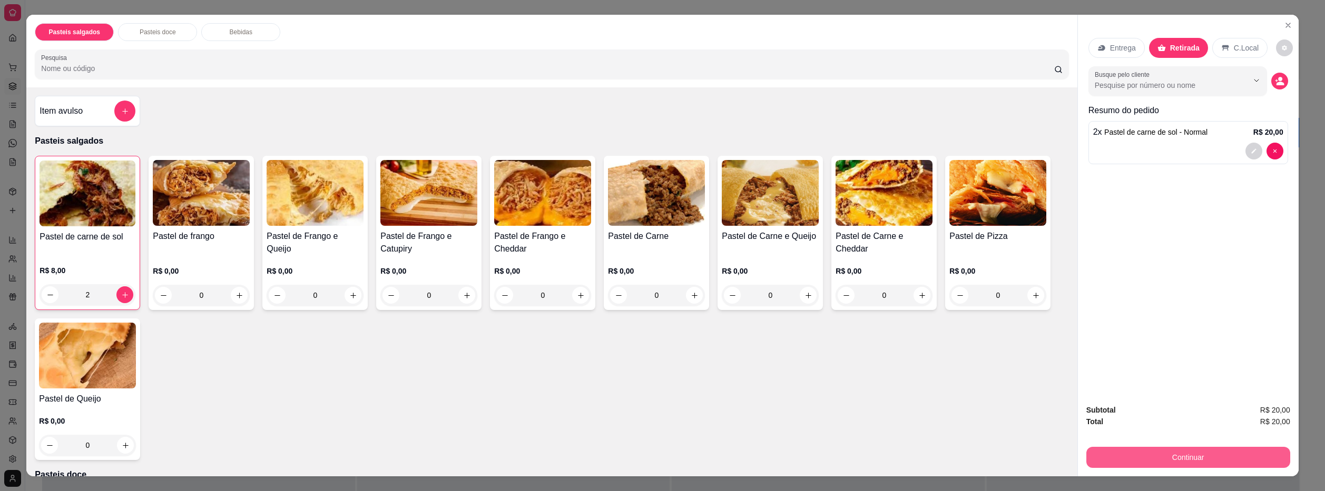
click at [1195, 454] on button "Continuar" at bounding box center [1188, 457] width 204 height 21
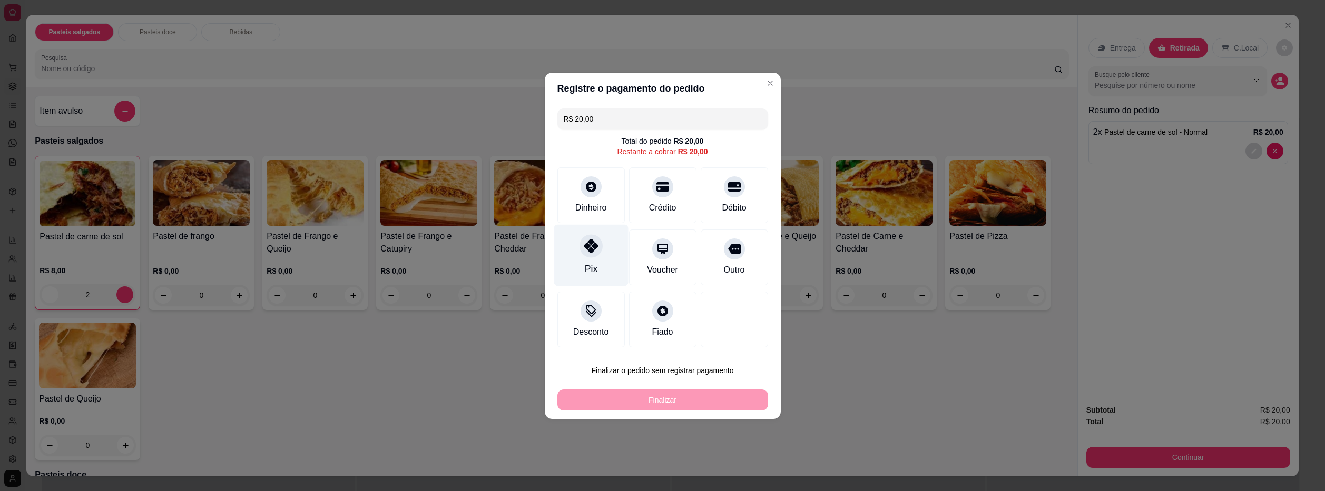
click at [598, 252] on div at bounding box center [590, 245] width 23 height 23
type input "R$ 0,00"
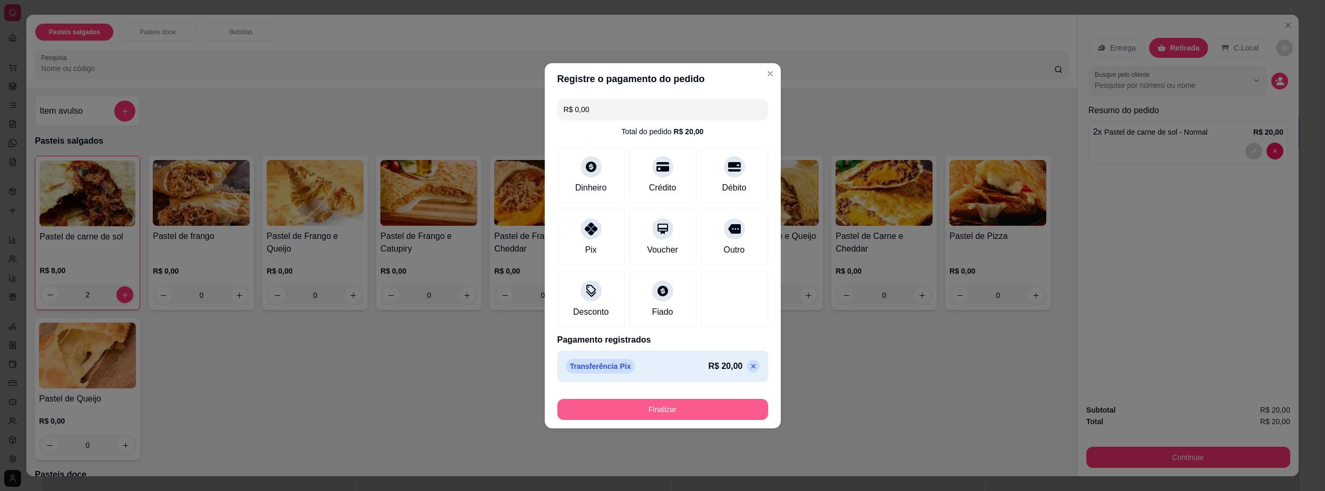
click at [722, 407] on button "Finalizar" at bounding box center [662, 409] width 211 height 21
type input "0"
type input "-R$ 20,00"
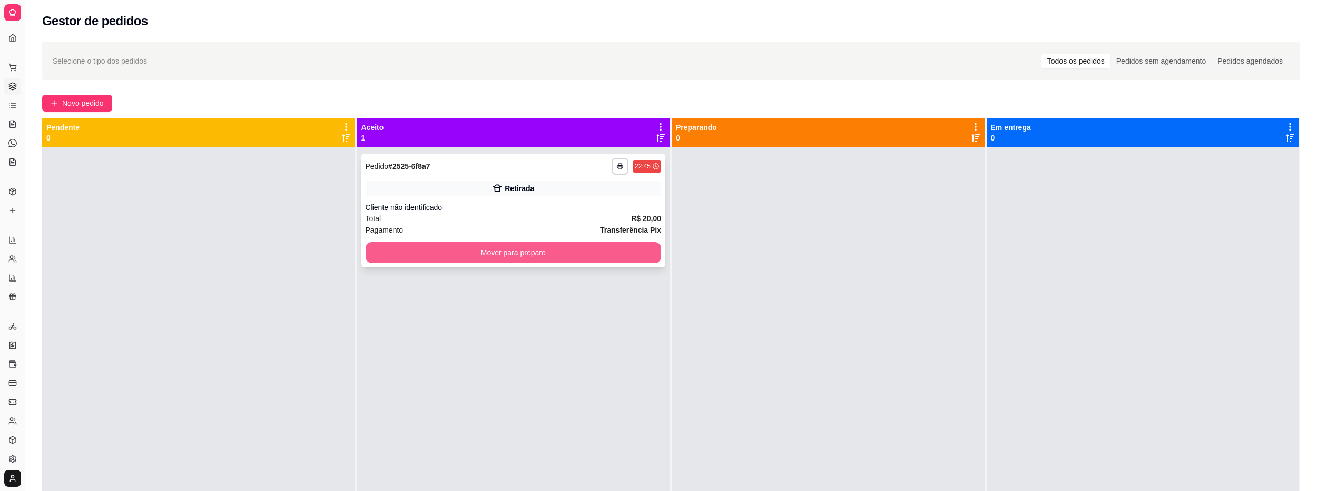
click at [550, 248] on button "Mover para preparo" at bounding box center [514, 252] width 296 height 21
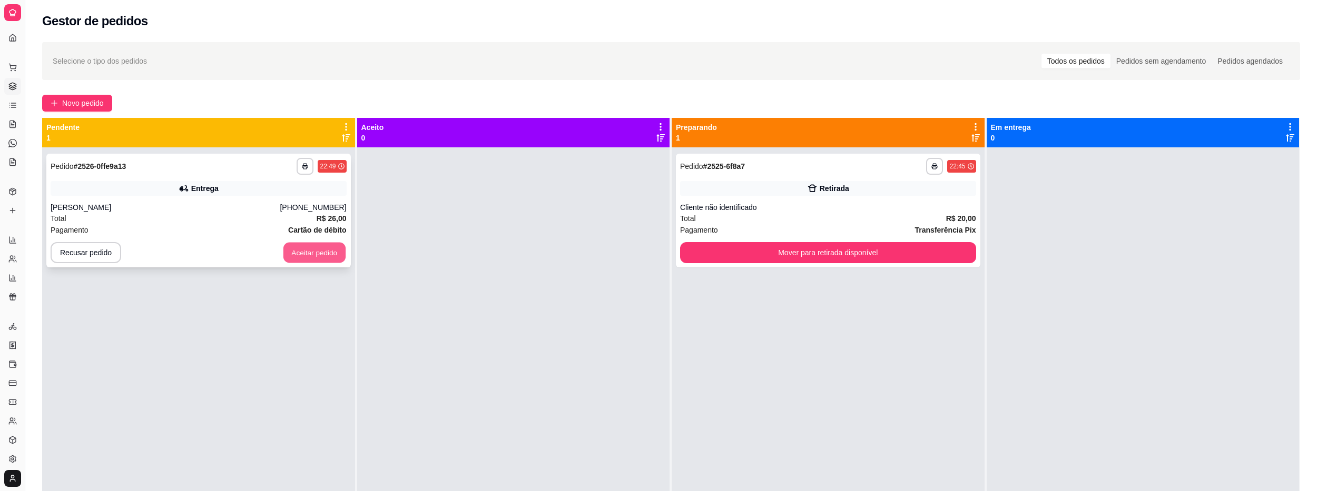
click at [330, 255] on button "Aceitar pedido" at bounding box center [314, 253] width 62 height 21
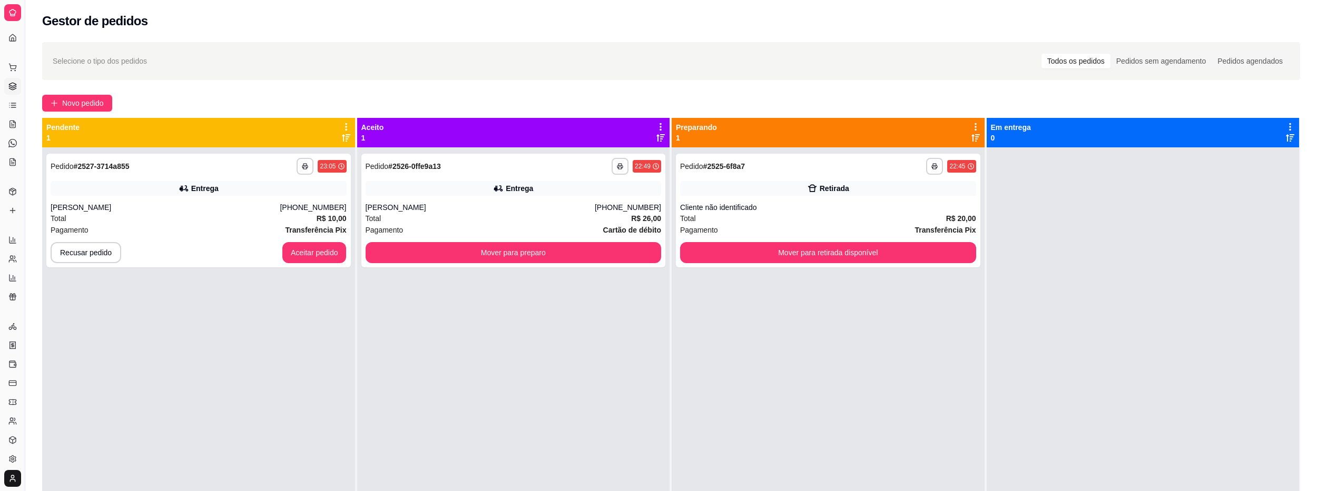
click at [13, 42] on div "Dia a dia" at bounding box center [12, 50] width 16 height 17
click at [13, 37] on icon at bounding box center [12, 38] width 8 height 8
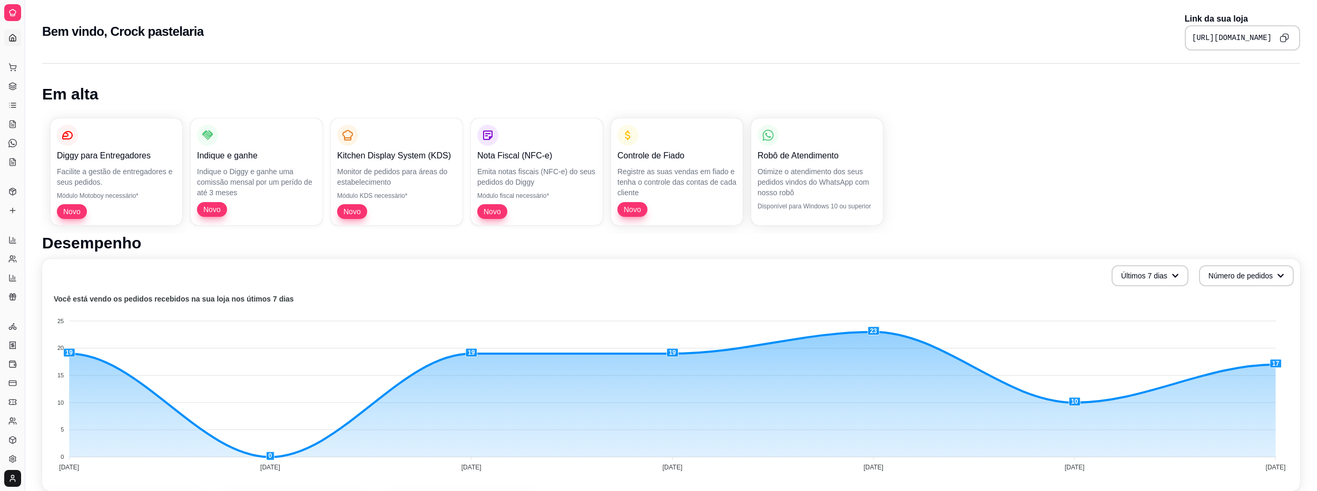
click at [16, 35] on icon at bounding box center [12, 38] width 8 height 8
click at [16, 18] on div at bounding box center [12, 12] width 17 height 17
click at [12, 35] on icon at bounding box center [12, 38] width 8 height 8
click at [14, 68] on icon at bounding box center [12, 67] width 8 height 8
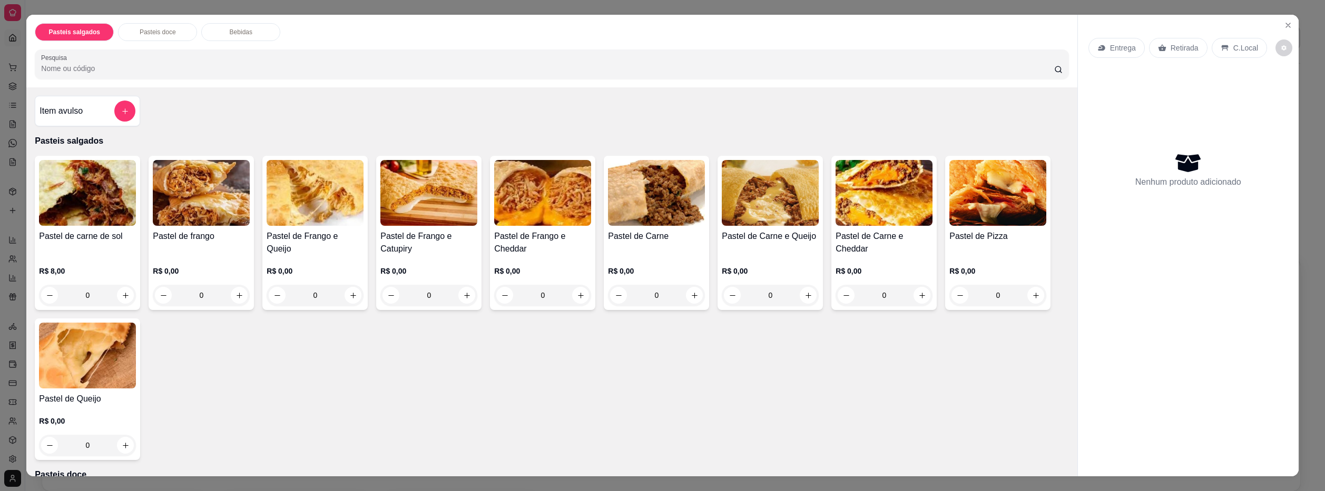
click at [221, 3] on div "Pasteis salgados Pasteis doce Bebidas Pesquisa Item avulso Pasteis salgados Pas…" at bounding box center [662, 245] width 1325 height 491
click at [1284, 27] on icon "Close" at bounding box center [1288, 25] width 8 height 8
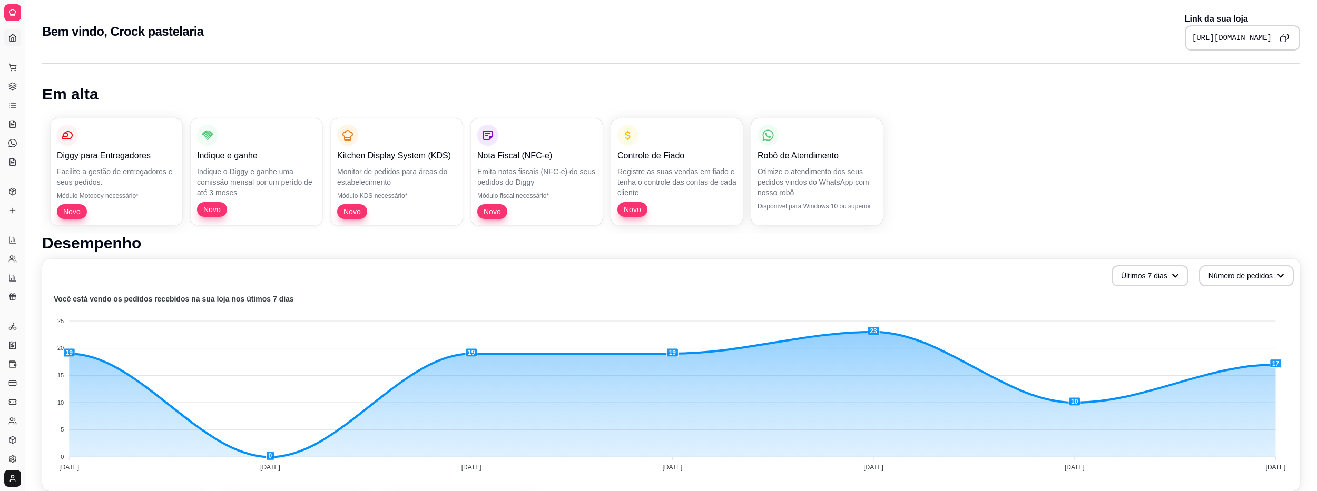
click at [14, 34] on icon at bounding box center [12, 38] width 8 height 8
click at [12, 81] on link "Gestor de Pedidos" at bounding box center [12, 86] width 17 height 17
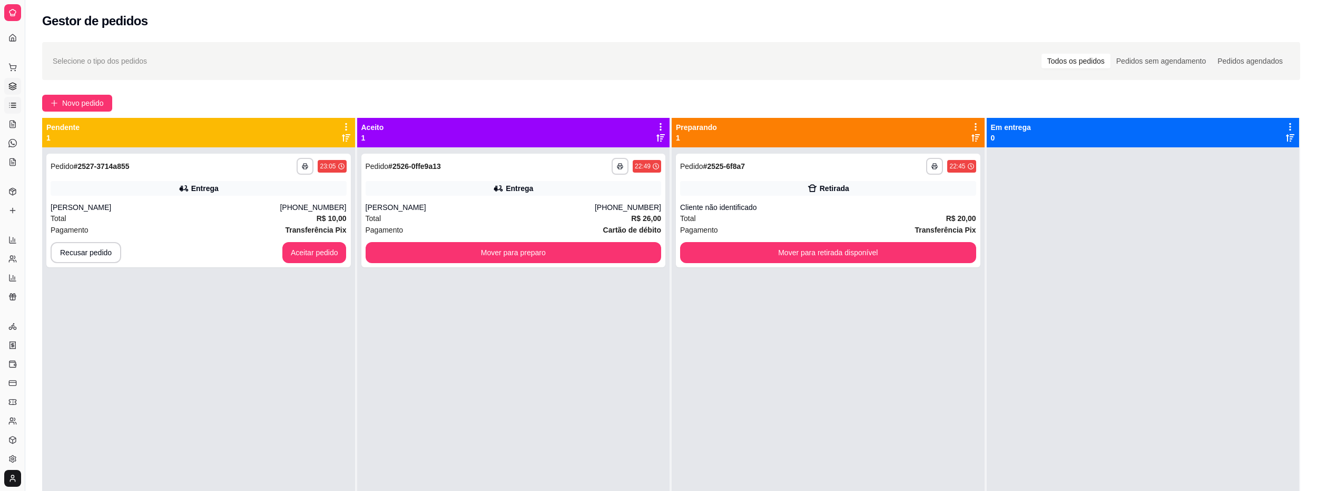
click at [12, 106] on icon at bounding box center [12, 105] width 8 height 8
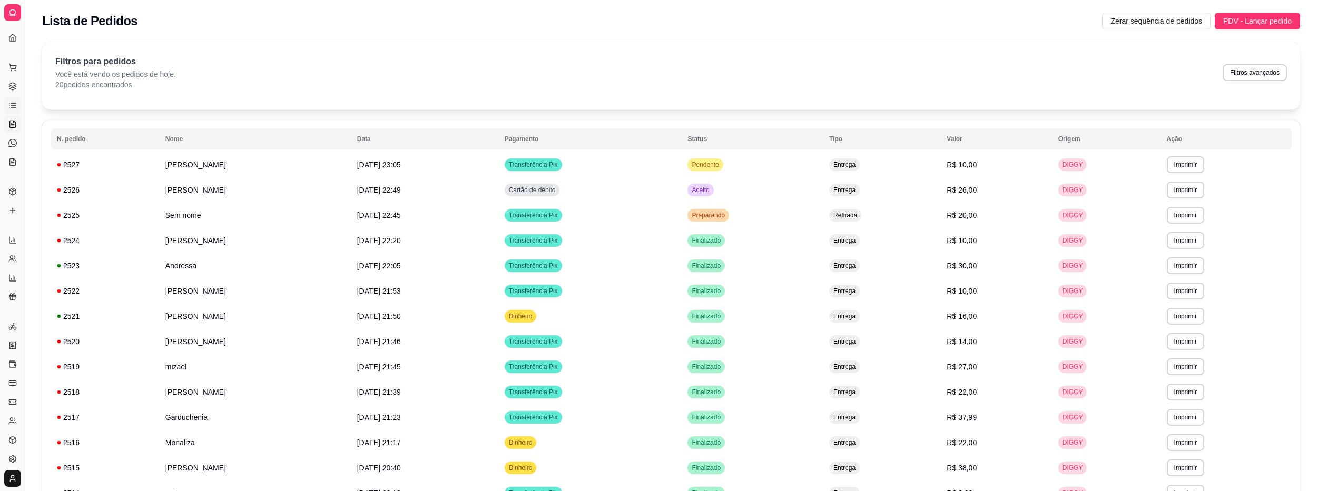
click at [18, 127] on link "Salão / Mesas" at bounding box center [12, 124] width 17 height 17
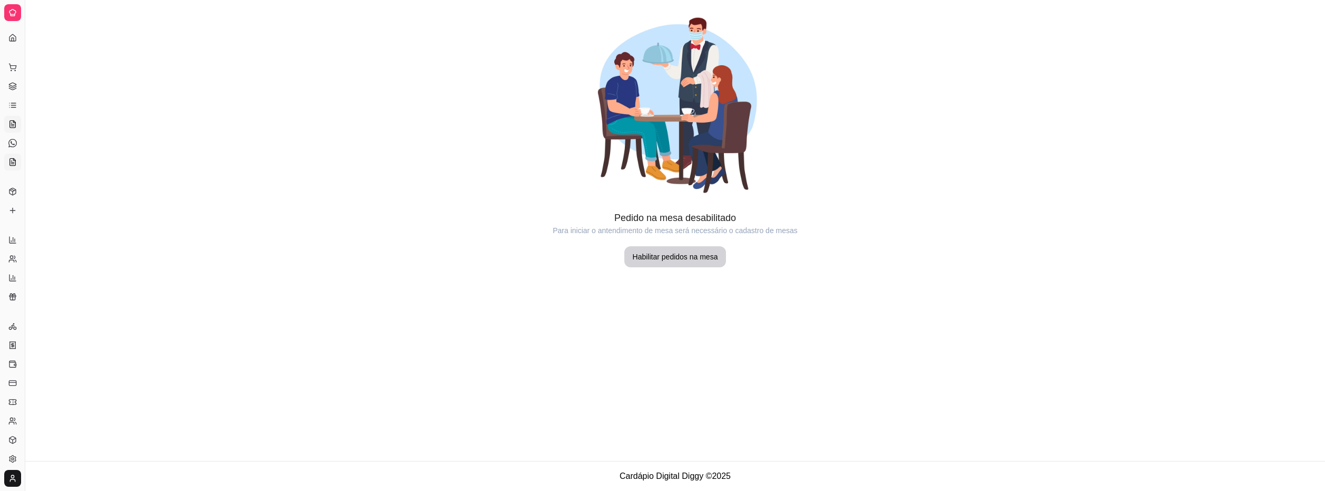
click at [14, 157] on link "KDS" at bounding box center [12, 162] width 17 height 17
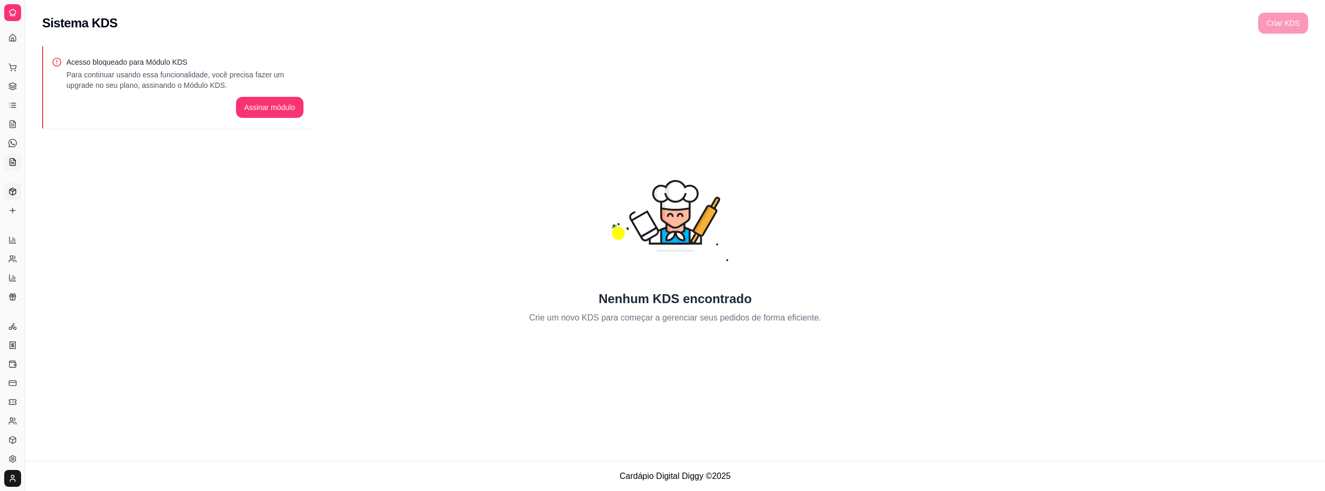
click at [13, 191] on icon at bounding box center [12, 192] width 8 height 8
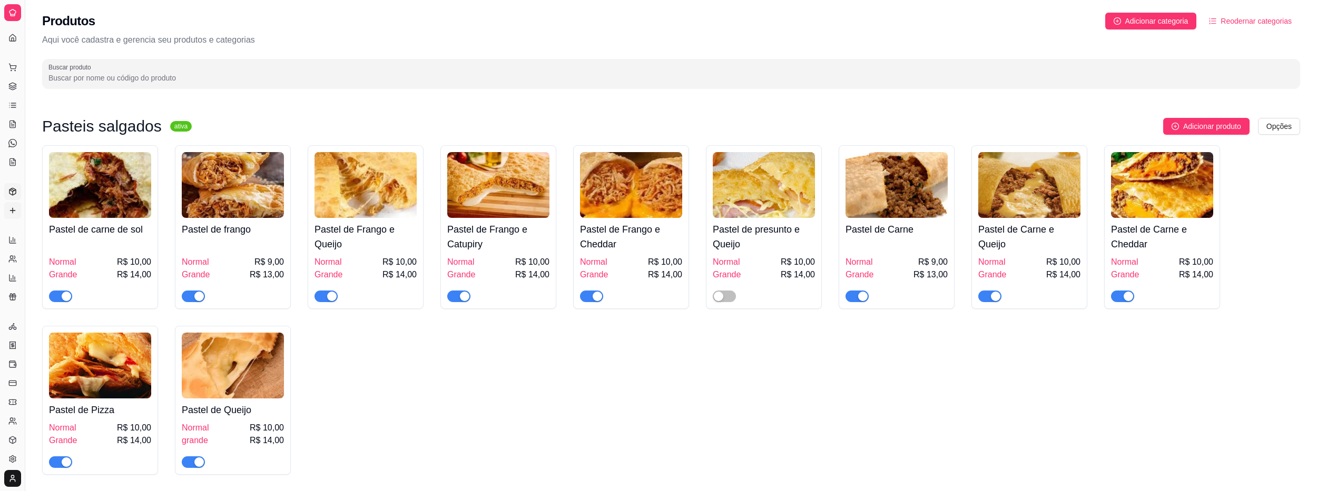
click at [14, 209] on icon at bounding box center [12, 210] width 8 height 8
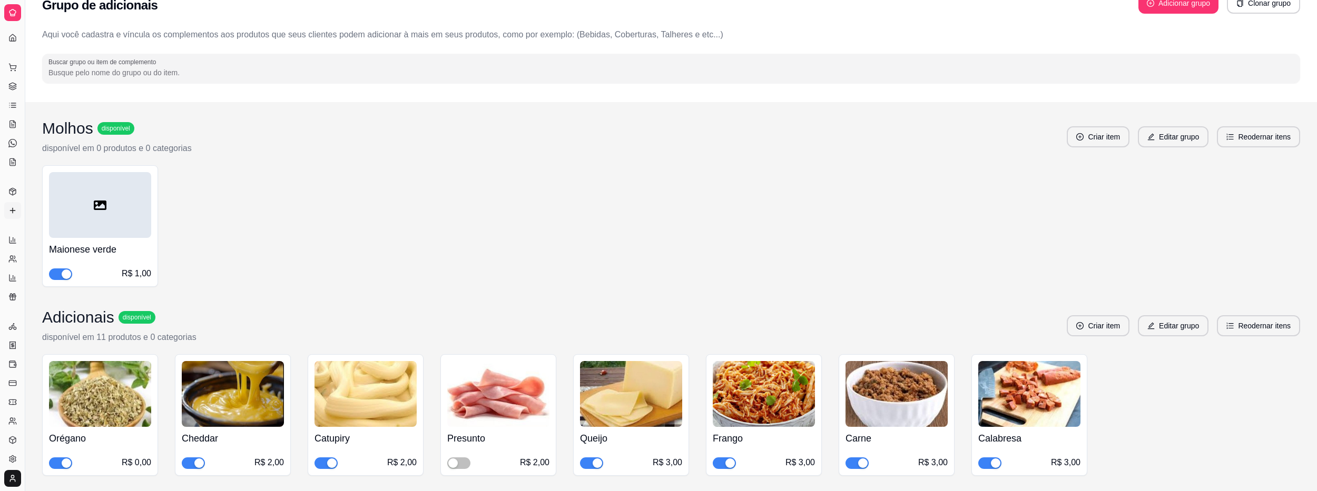
scroll to position [53, 0]
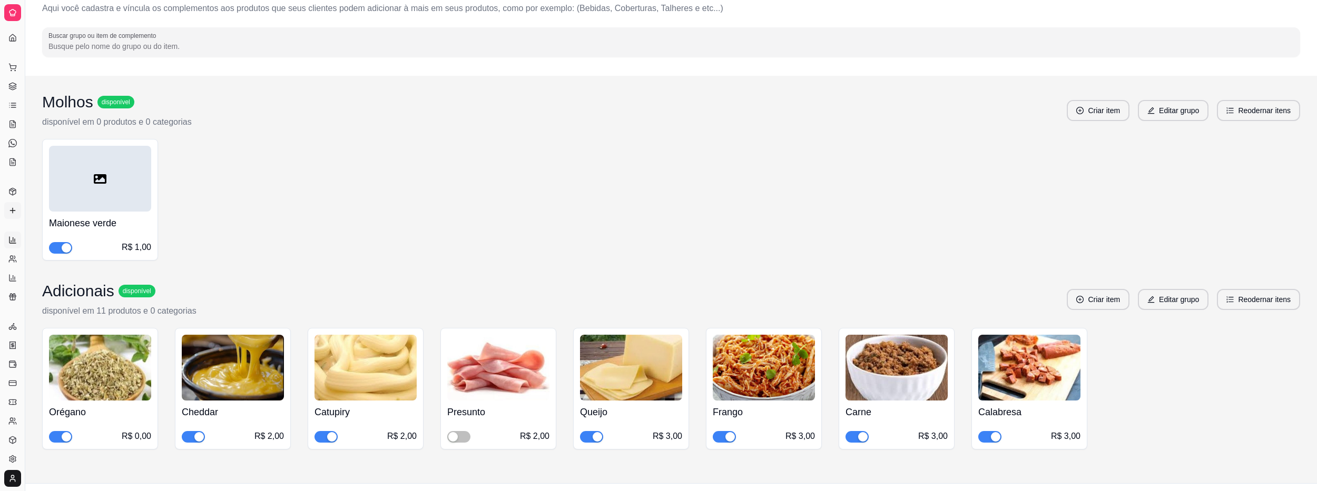
click at [9, 239] on icon at bounding box center [12, 240] width 8 height 8
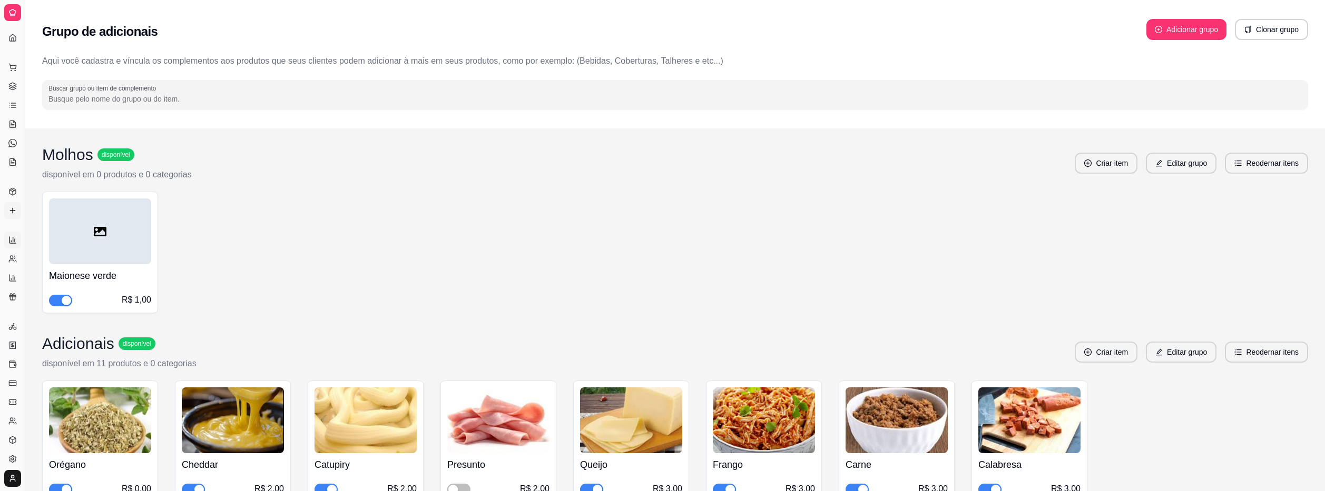
select select "ALL"
select select "0"
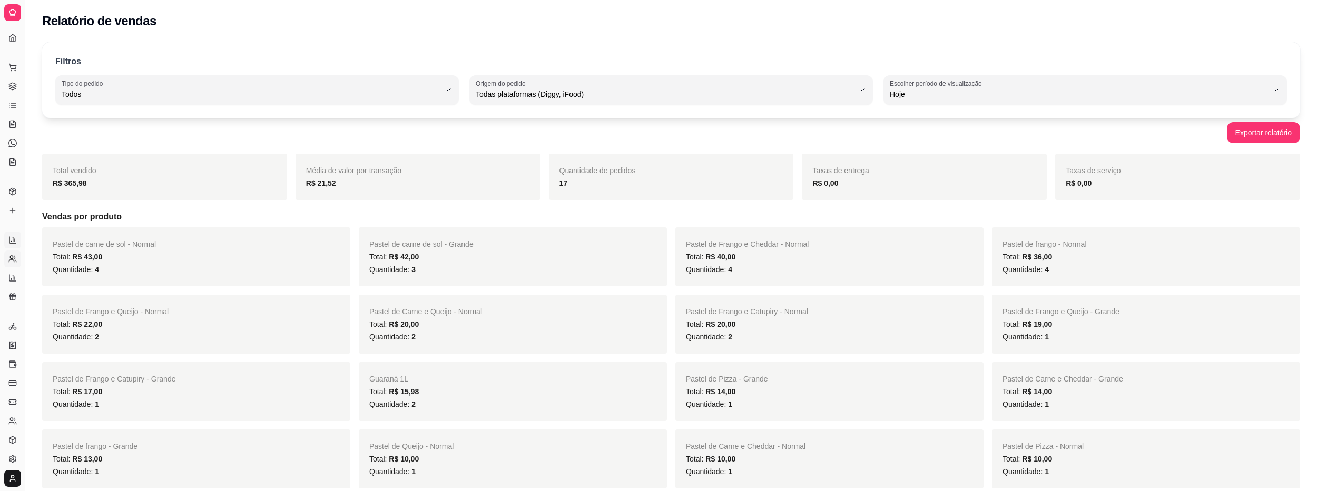
click at [13, 261] on icon at bounding box center [12, 259] width 8 height 8
select select "30"
select select "HIGHEST_TOTAL_SPENT_WITH_ORDERS"
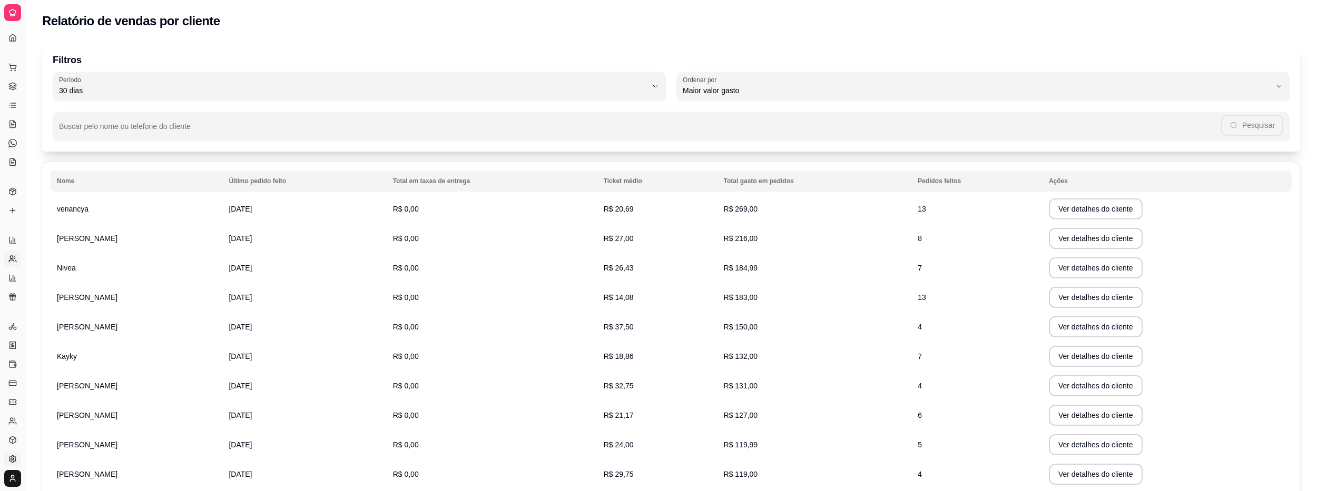
click at [16, 457] on icon at bounding box center [12, 459] width 8 height 8
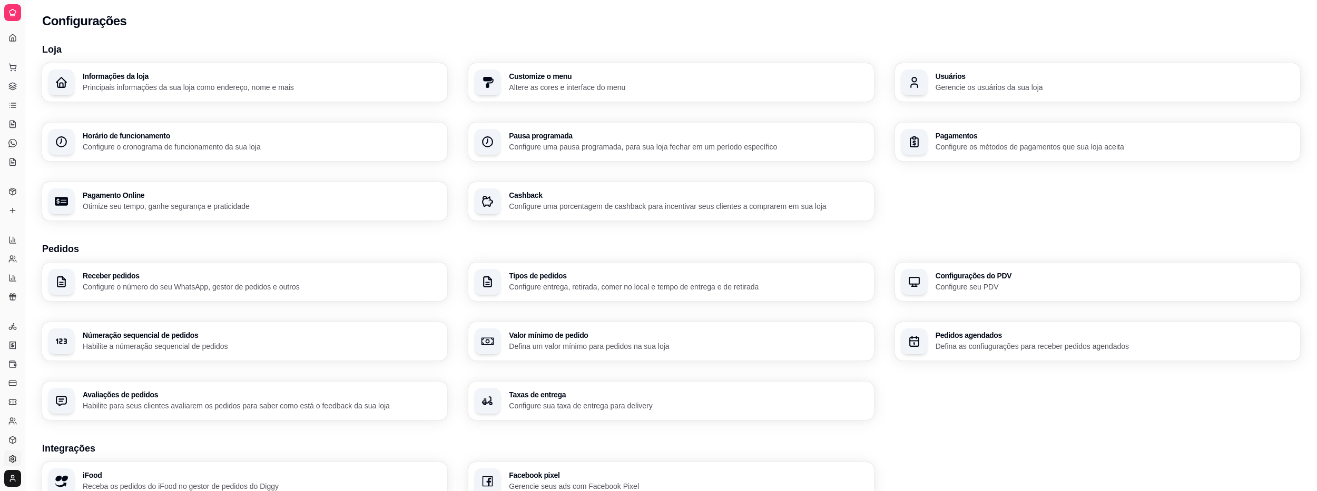
click at [216, 145] on p "Configure o cronograma de funcionamento da sua loja" at bounding box center [262, 147] width 358 height 11
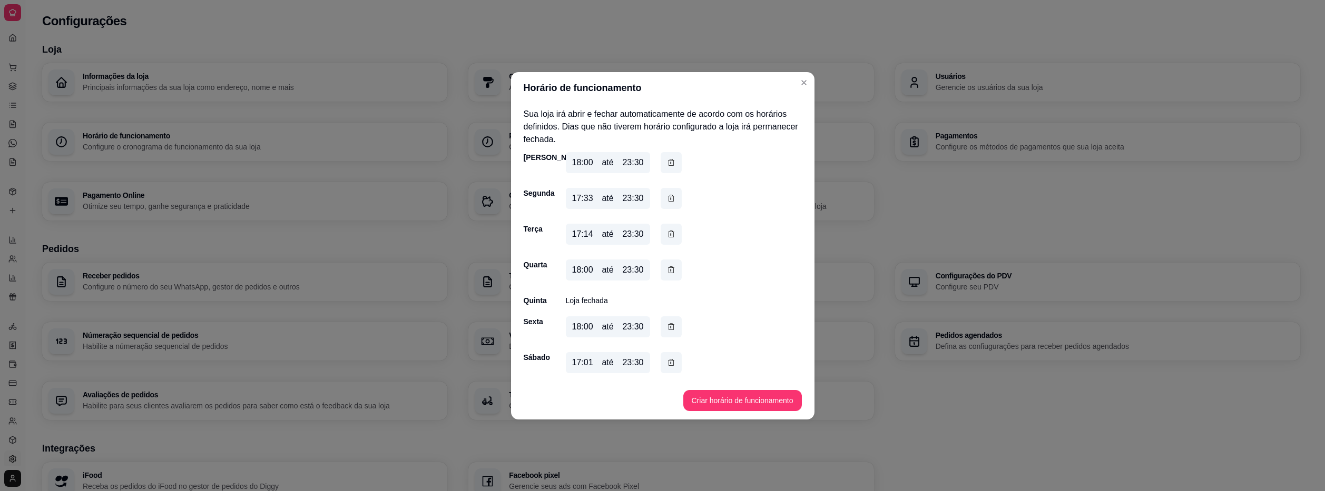
click at [644, 202] on div "17:33 até 23:30" at bounding box center [608, 198] width 84 height 21
click at [646, 237] on div "17:14 até 23:30" at bounding box center [608, 234] width 84 height 21
click at [606, 226] on div "17:14 até 23:30" at bounding box center [608, 234] width 84 height 21
drag, startPoint x: 640, startPoint y: 237, endPoint x: 623, endPoint y: 233, distance: 17.1
click at [622, 233] on div "17:14 até 23:30" at bounding box center [608, 234] width 84 height 21
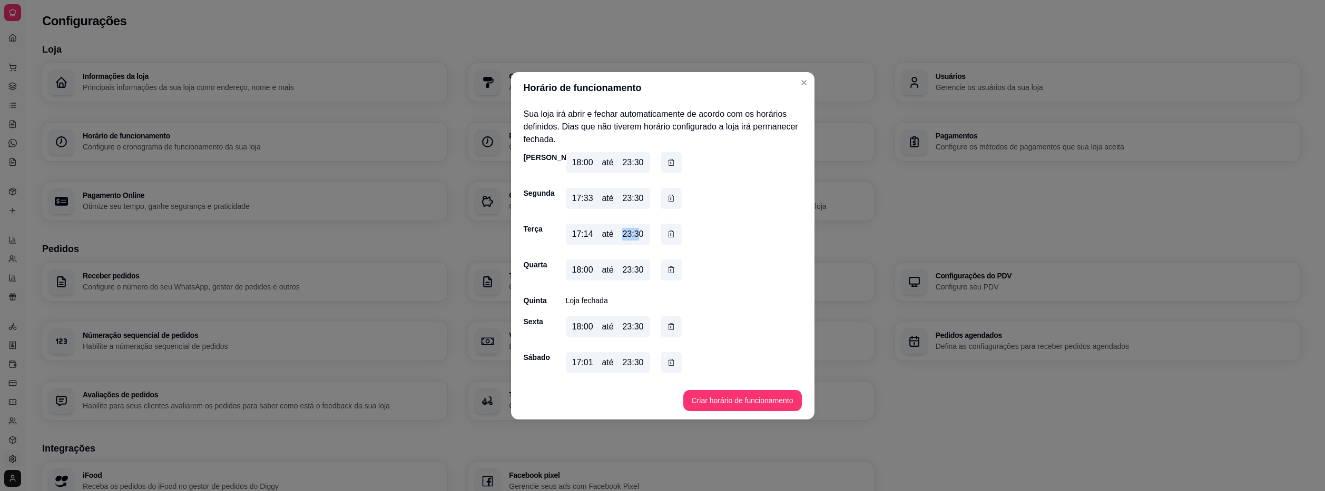
click at [626, 235] on div "23:30" at bounding box center [632, 234] width 21 height 13
click at [627, 235] on div "23:30" at bounding box center [632, 234] width 21 height 13
drag, startPoint x: 648, startPoint y: 236, endPoint x: 663, endPoint y: 238, distance: 14.4
click at [647, 236] on div "17:14 até 23:30" at bounding box center [608, 234] width 84 height 21
click at [671, 234] on icon "button" at bounding box center [671, 235] width 8 height 12
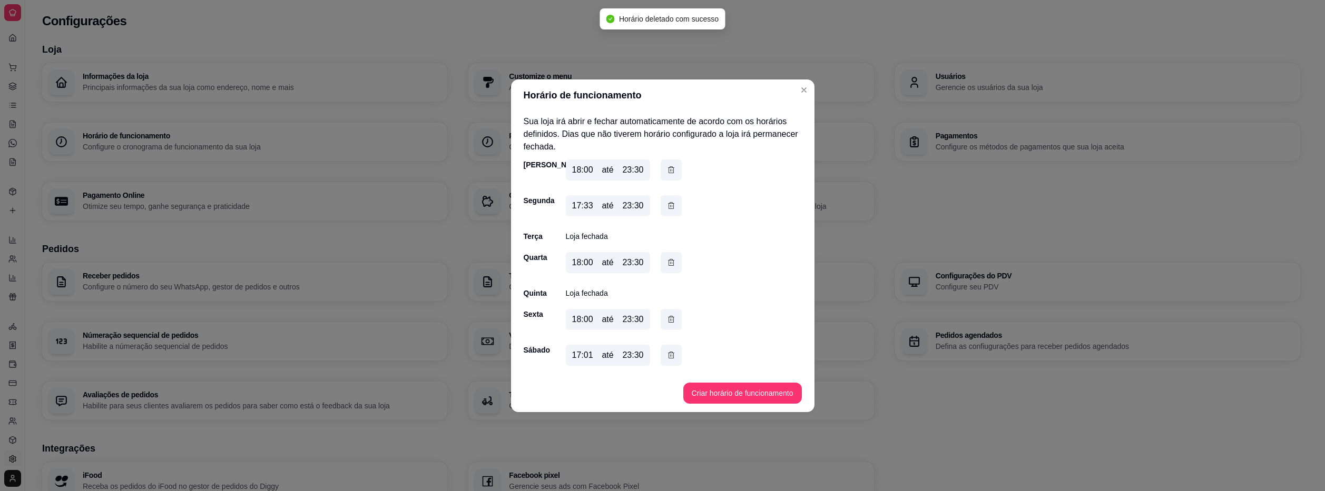
click at [738, 404] on footer "Criar horário de funcionamento" at bounding box center [662, 394] width 303 height 38
click at [744, 387] on button "Criar horário de funcionamento" at bounding box center [742, 393] width 119 height 21
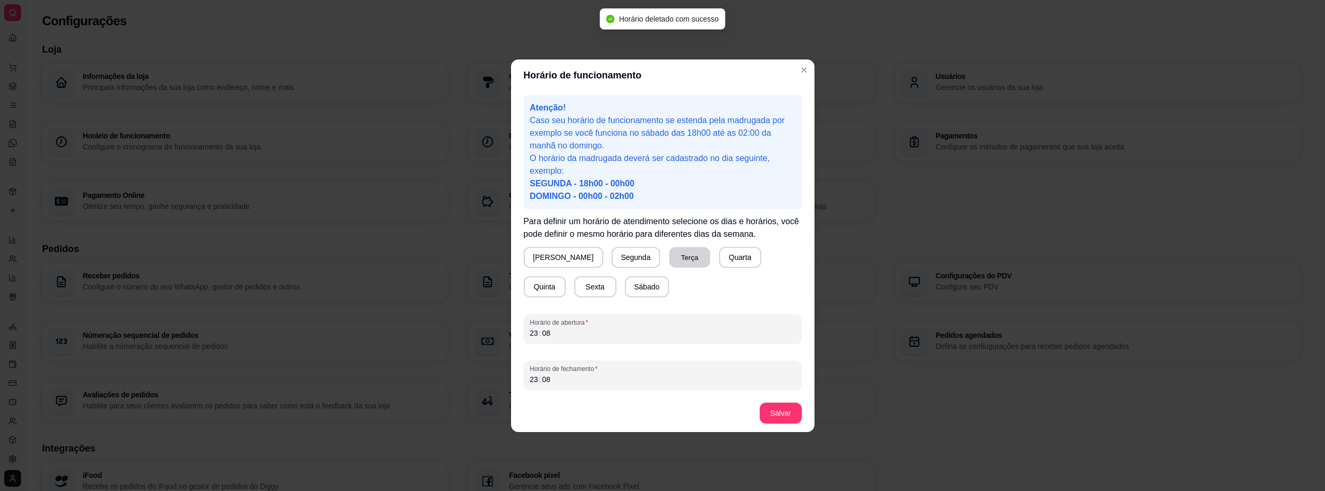
click at [669, 263] on button "Terça" at bounding box center [689, 257] width 41 height 21
click at [537, 334] on div "23" at bounding box center [534, 333] width 11 height 11
click at [565, 376] on div "23 : 08" at bounding box center [662, 379] width 265 height 13
click at [786, 416] on button "Salvar" at bounding box center [781, 413] width 42 height 21
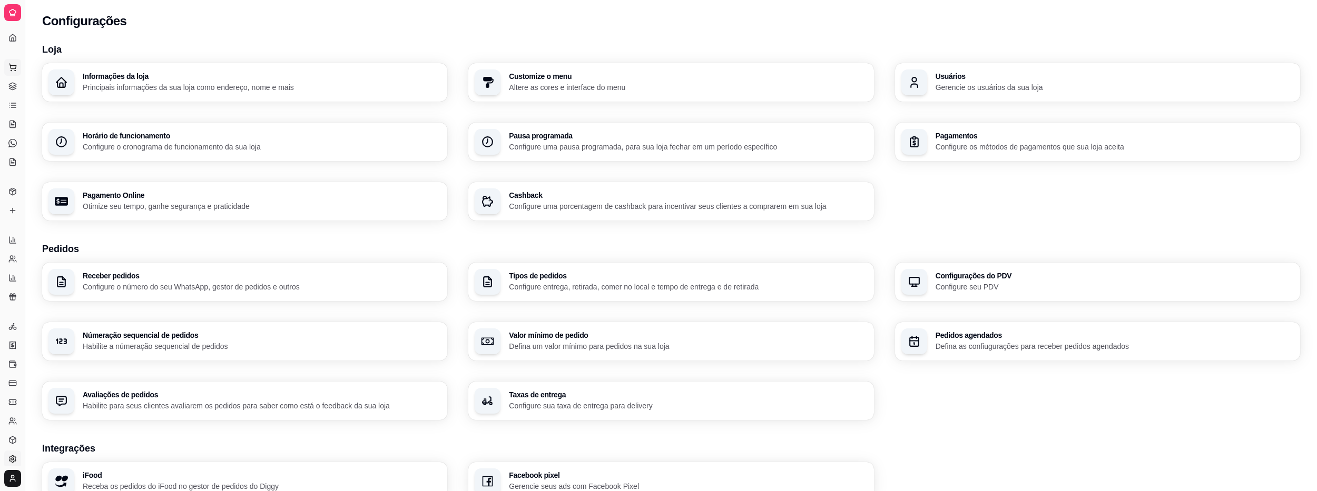
click at [12, 65] on icon at bounding box center [12, 67] width 8 height 8
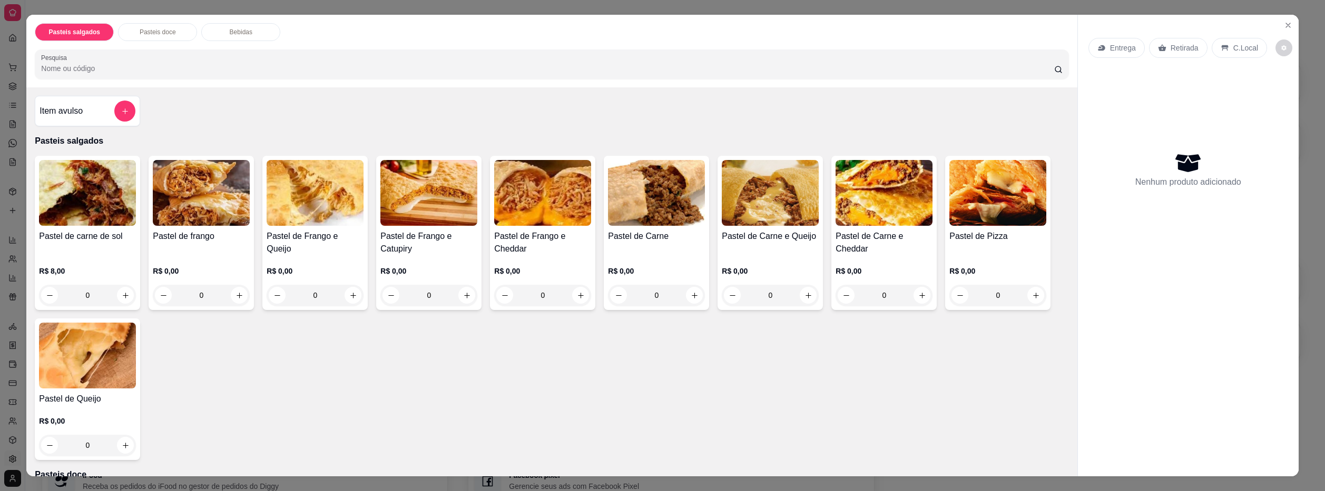
click at [120, 263] on div "R$ 8,00 0" at bounding box center [87, 280] width 97 height 51
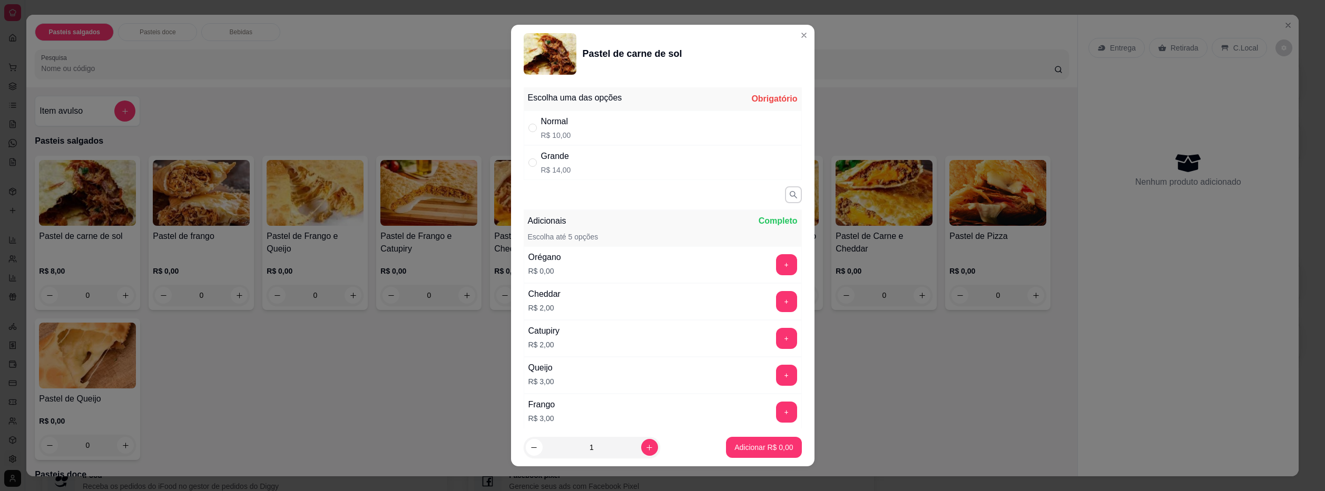
click at [544, 134] on p "R$ 10,00" at bounding box center [556, 135] width 30 height 11
click at [564, 172] on p "R$ 14,00" at bounding box center [556, 170] width 30 height 11
radio input "false"
radio input "true"
click at [776, 303] on button "+" at bounding box center [786, 302] width 21 height 21
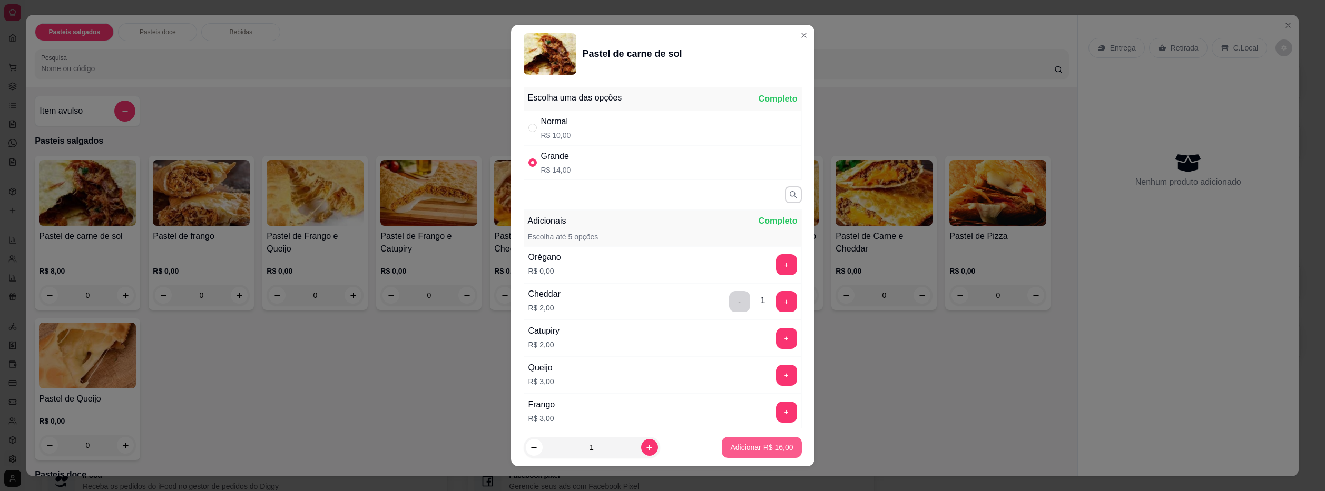
click at [764, 447] on p "Adicionar R$ 16,00" at bounding box center [761, 447] width 63 height 11
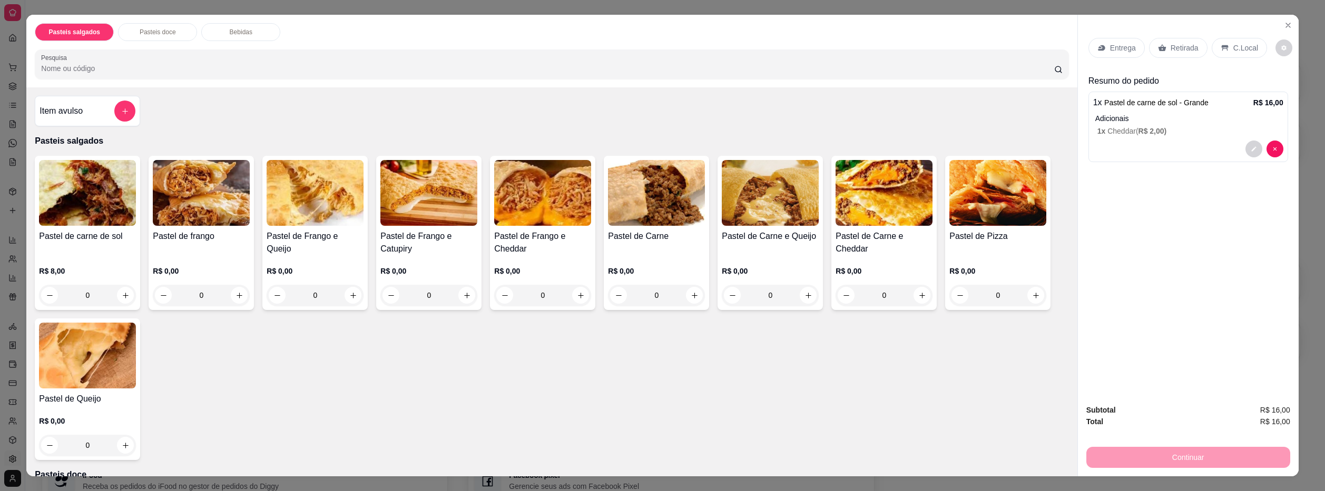
click at [1110, 45] on p "Entrega" at bounding box center [1123, 48] width 26 height 11
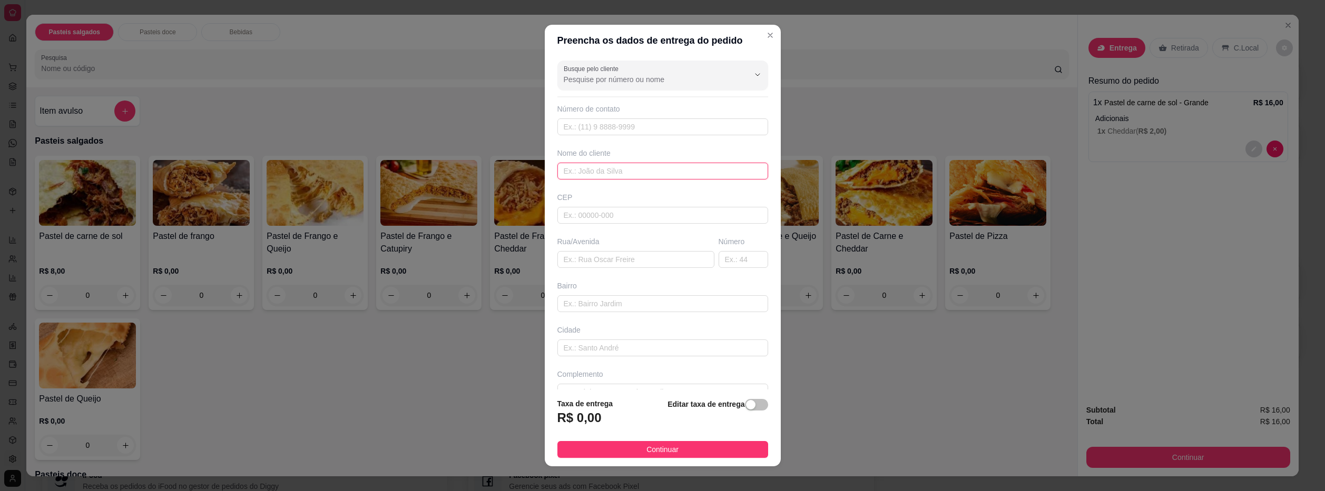
click at [667, 166] on input "text" at bounding box center [662, 171] width 211 height 17
type input "[PERSON_NAME]"
click at [637, 260] on input "text" at bounding box center [635, 259] width 157 height 17
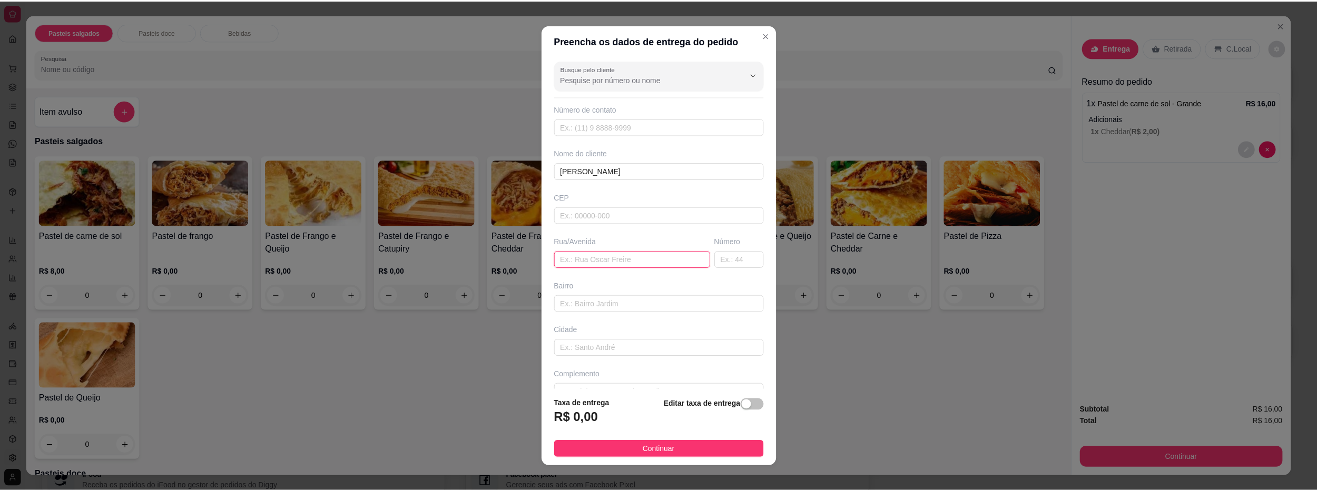
scroll to position [21, 0]
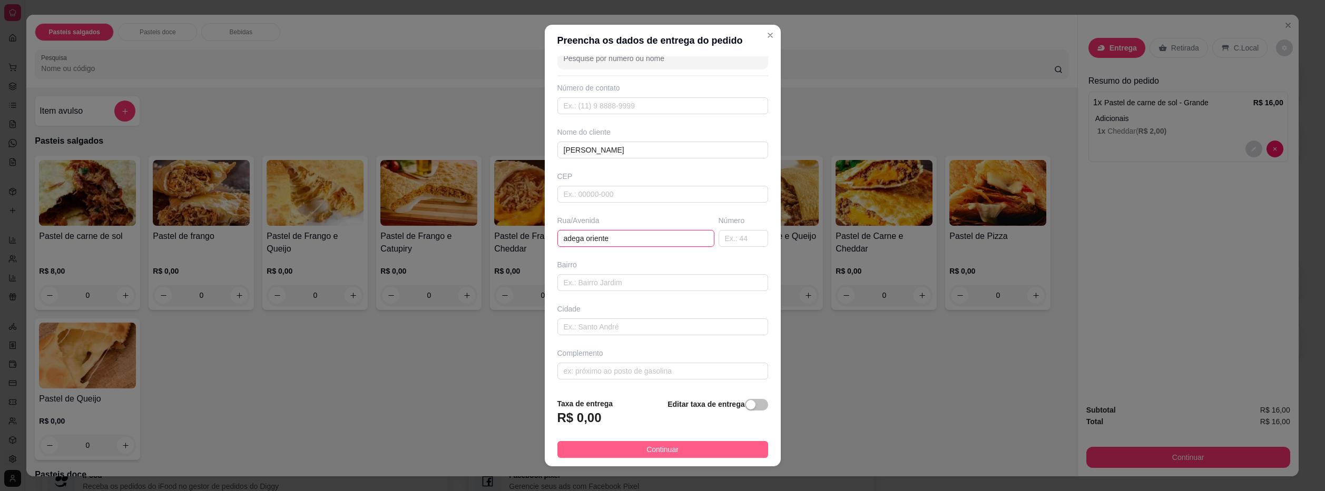
type input "adega oriente"
click at [698, 454] on button "Continuar" at bounding box center [662, 449] width 211 height 17
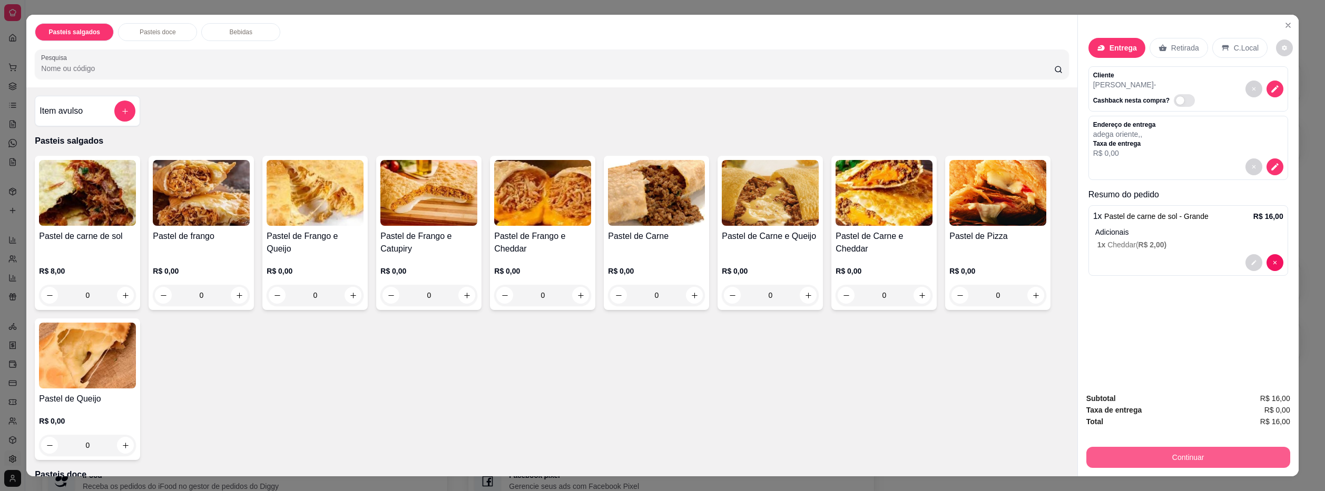
click at [1176, 461] on button "Continuar" at bounding box center [1188, 457] width 204 height 21
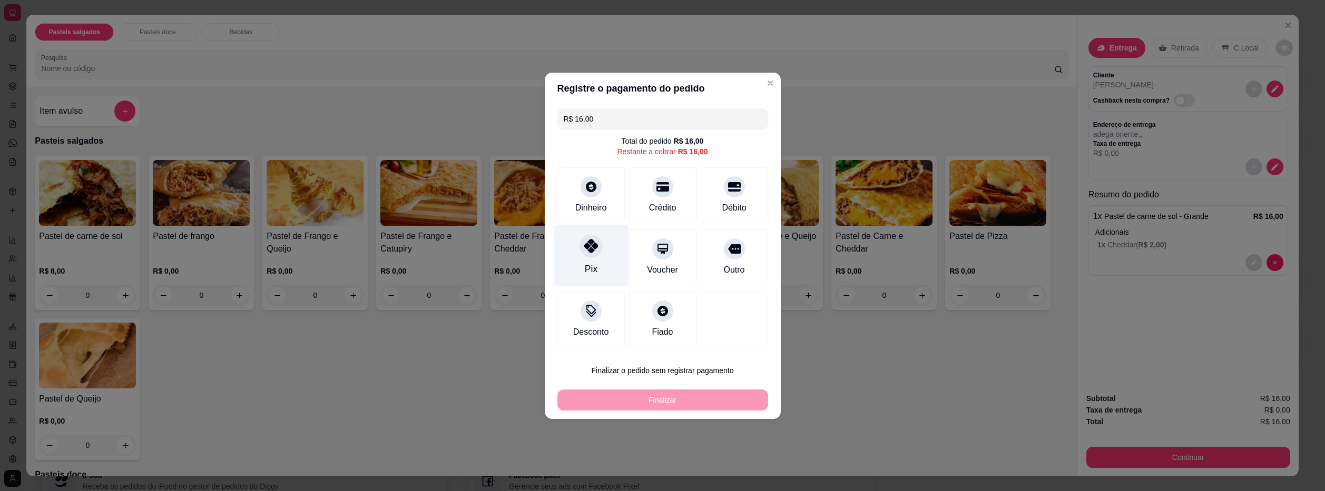
click at [592, 262] on div "Pix" at bounding box center [591, 255] width 74 height 62
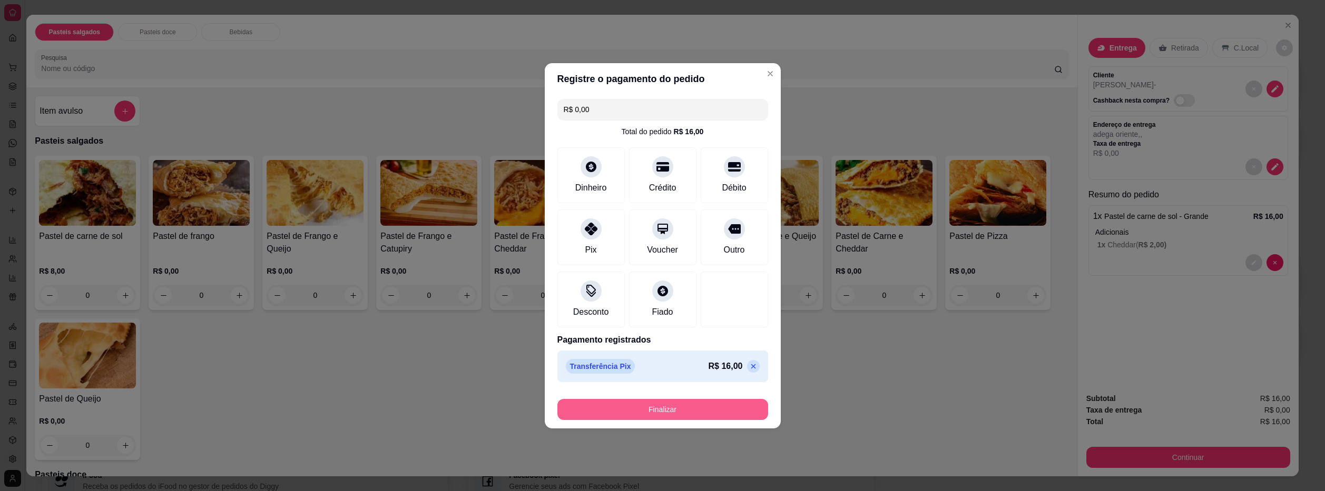
click at [684, 417] on button "Finalizar" at bounding box center [662, 409] width 211 height 21
type input "-R$ 16,00"
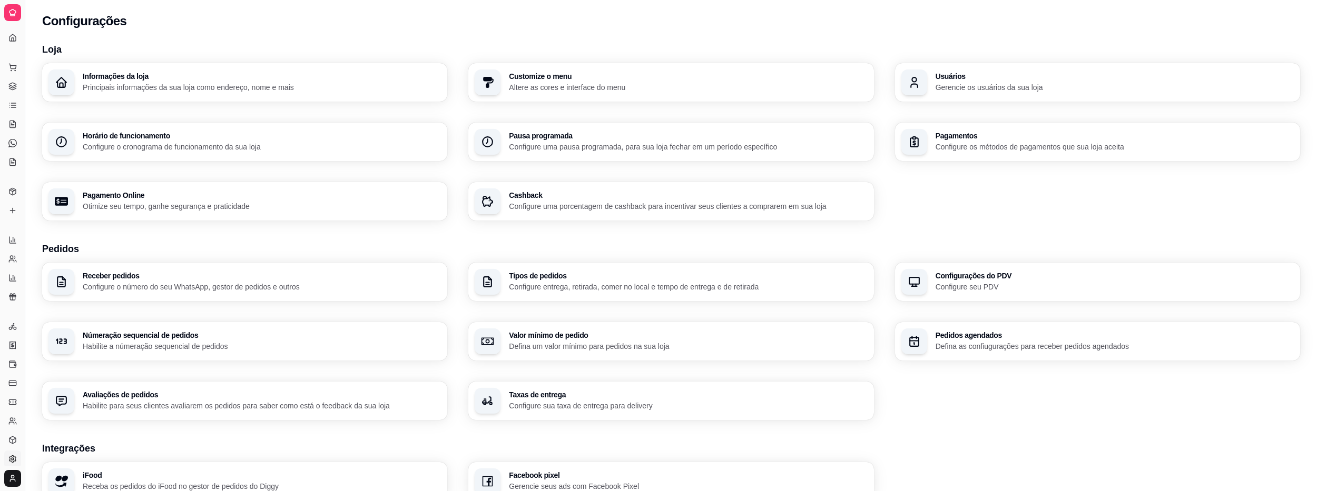
click at [13, 42] on div "Dia a dia" at bounding box center [12, 50] width 16 height 17
click at [10, 42] on div "Dia a dia" at bounding box center [12, 50] width 16 height 17
click at [15, 36] on icon at bounding box center [12, 37] width 6 height 7
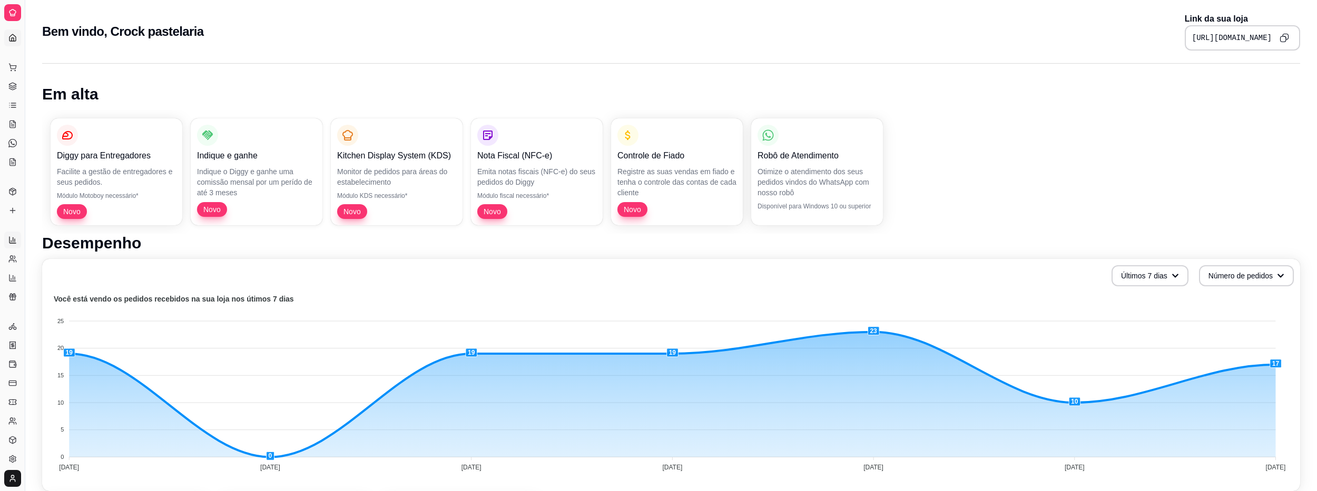
click at [12, 243] on icon at bounding box center [12, 240] width 8 height 8
select select "ALL"
select select "0"
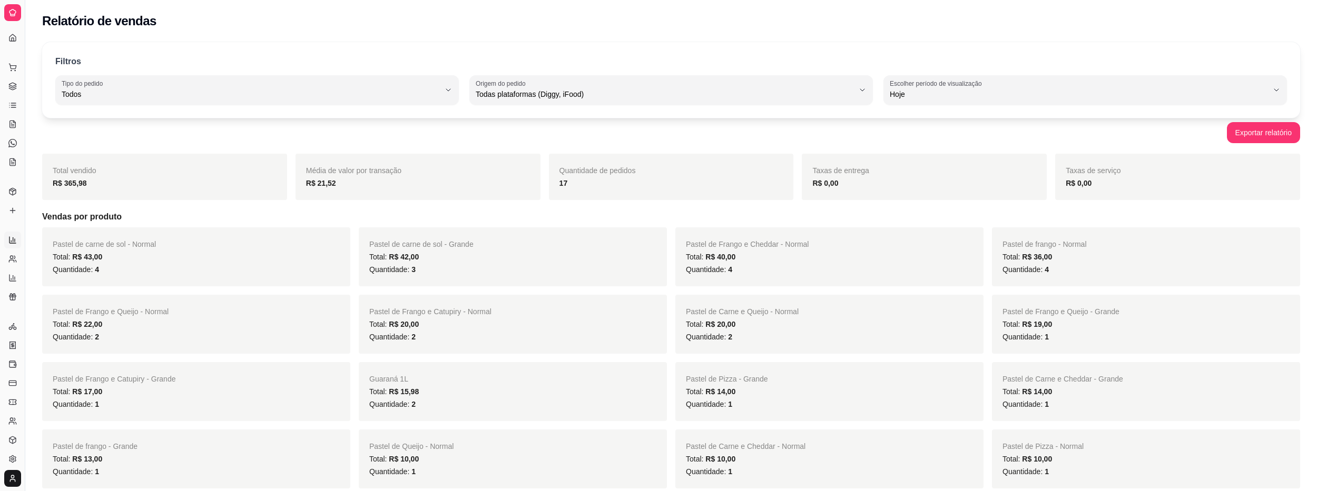
click at [448, 27] on div "Relatório de vendas" at bounding box center [671, 21] width 1258 height 17
click at [14, 63] on icon at bounding box center [12, 67] width 8 height 8
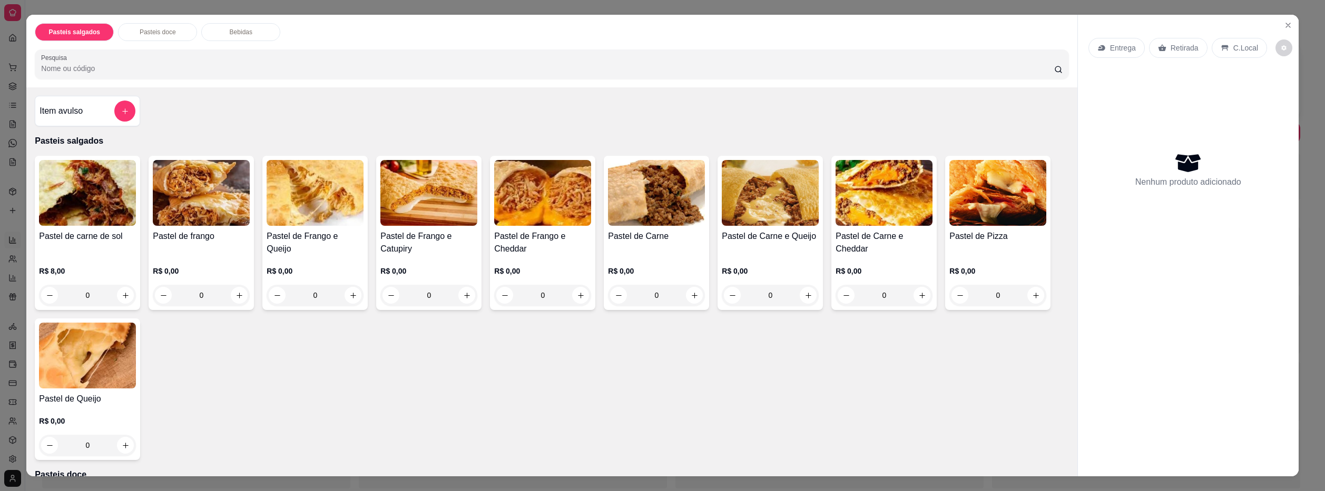
click at [467, 293] on div "0" at bounding box center [428, 295] width 97 height 21
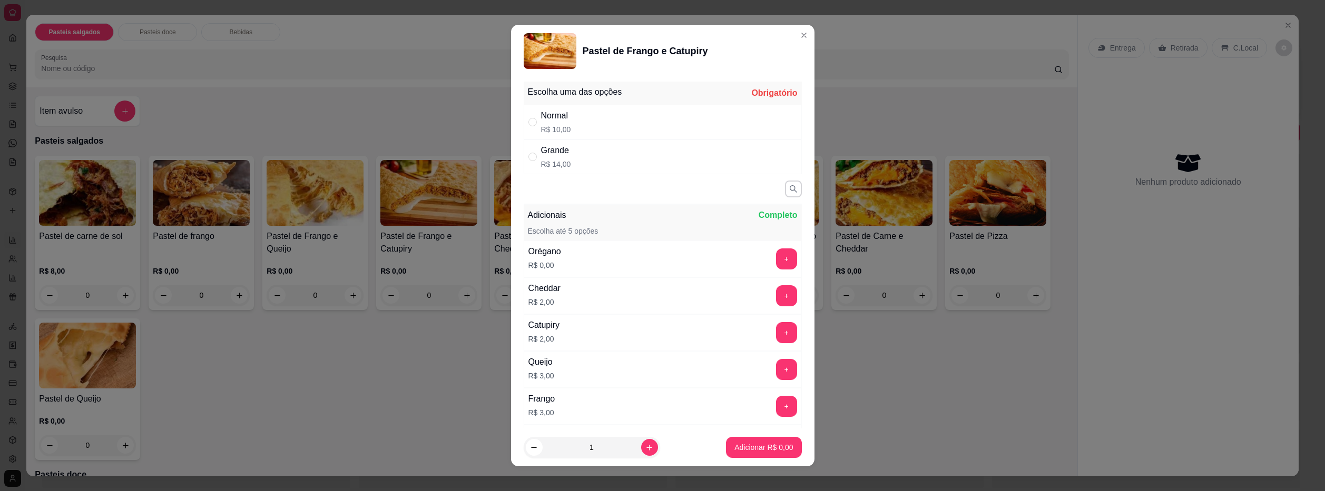
click at [662, 126] on div "Normal R$ 10,00" at bounding box center [663, 122] width 278 height 35
radio input "true"
click at [762, 453] on button "Adicionar R$ 10,00" at bounding box center [762, 447] width 80 height 21
type input "1"
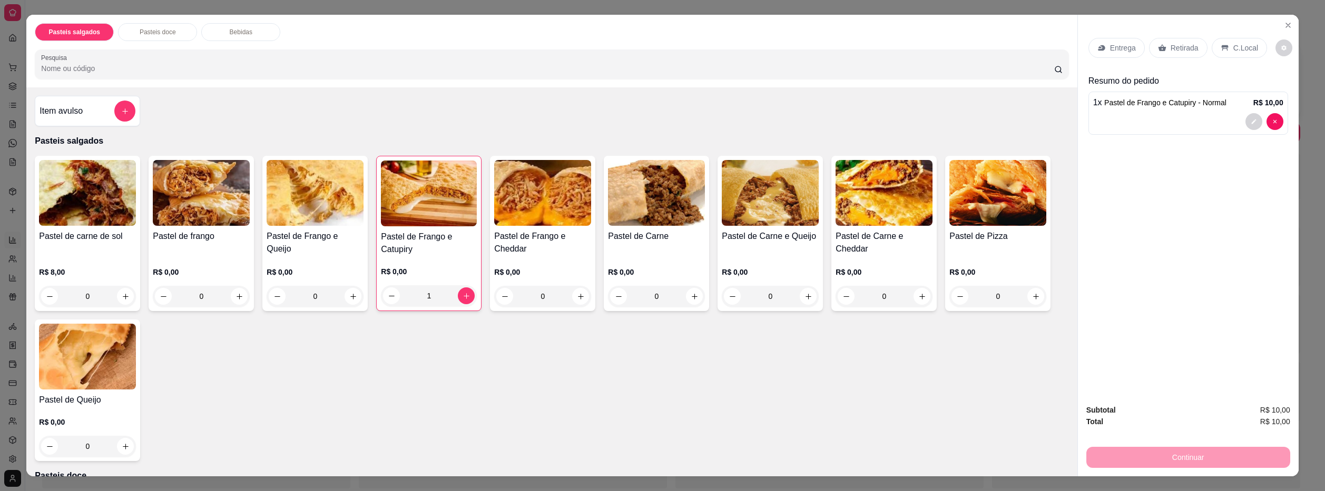
click at [1119, 44] on p "Entrega" at bounding box center [1123, 48] width 26 height 11
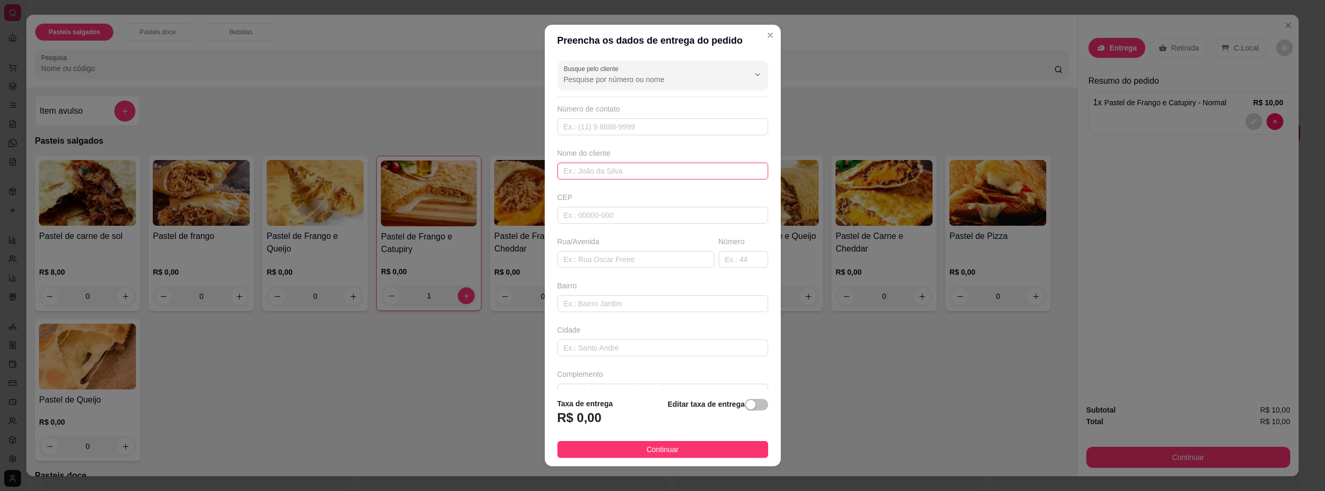
click at [646, 175] on input "text" at bounding box center [662, 171] width 211 height 17
type input "g"
type input "Gabi"
click at [671, 451] on button "Continuar" at bounding box center [662, 449] width 211 height 17
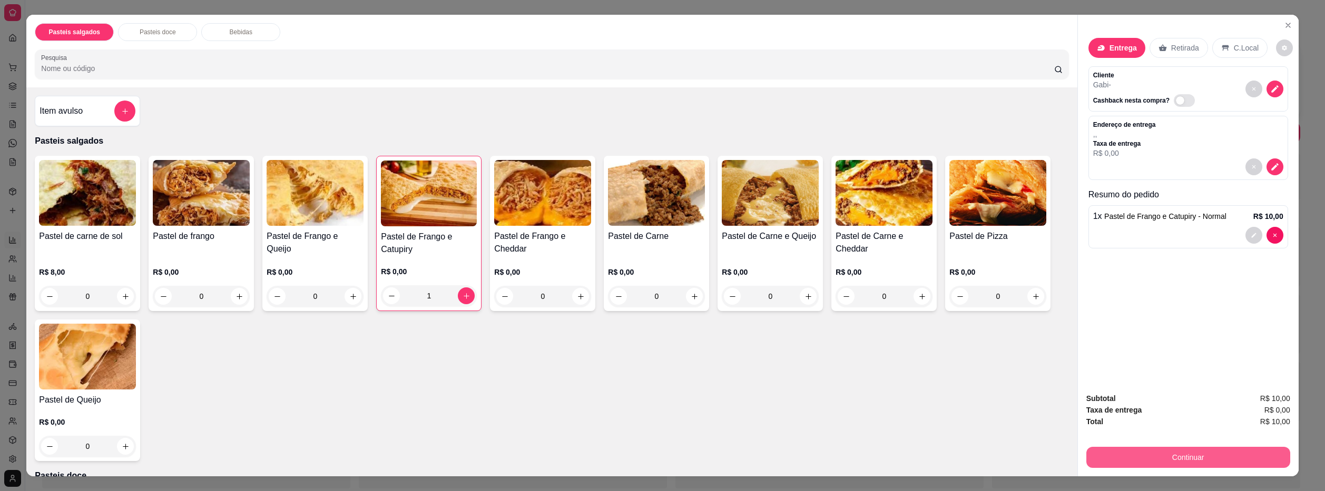
click at [1178, 449] on button "Continuar" at bounding box center [1188, 457] width 204 height 21
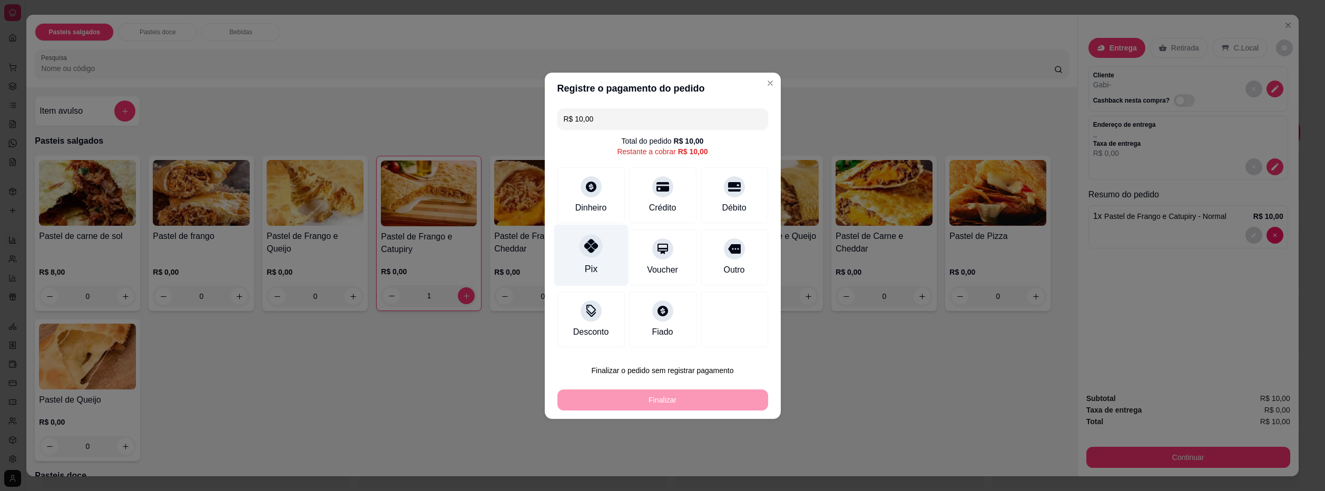
click at [590, 246] on icon at bounding box center [591, 246] width 14 height 14
type input "R$ 0,00"
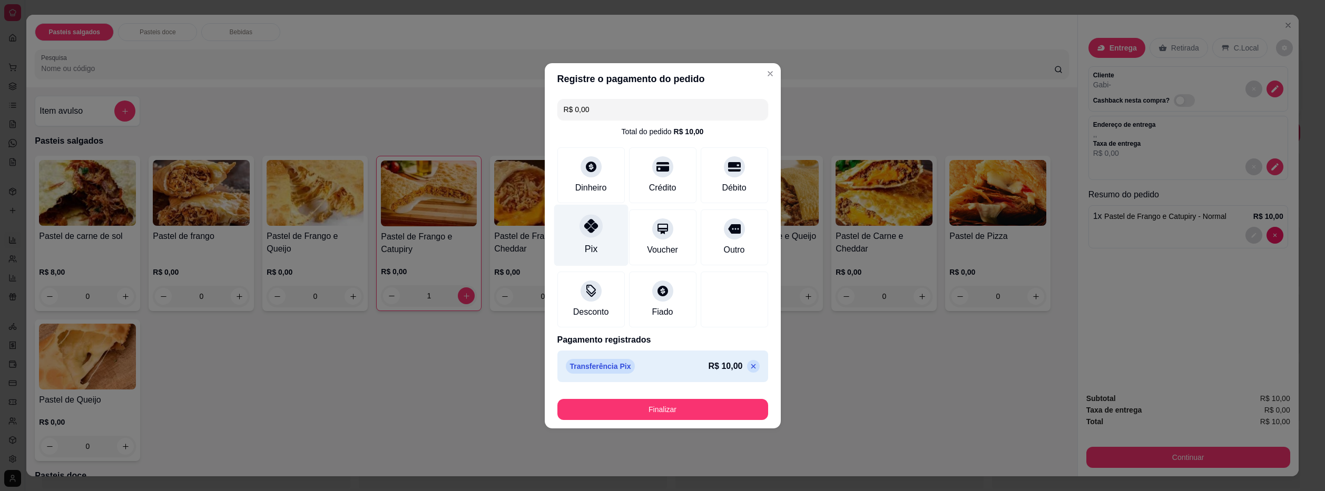
click at [580, 245] on div "Pix" at bounding box center [591, 235] width 74 height 62
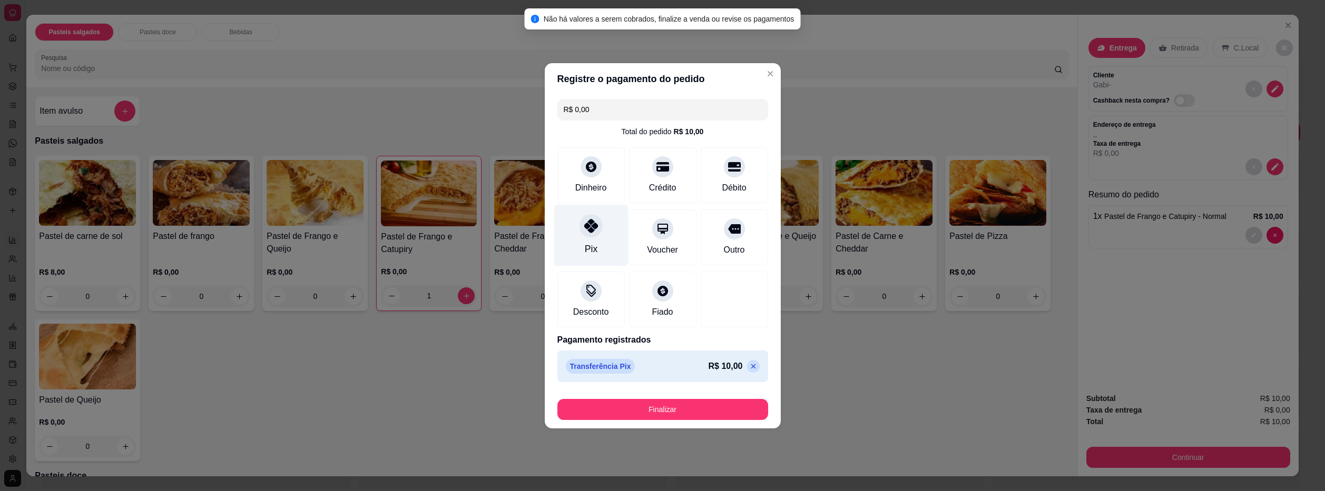
click at [581, 256] on div "Pix" at bounding box center [591, 235] width 74 height 62
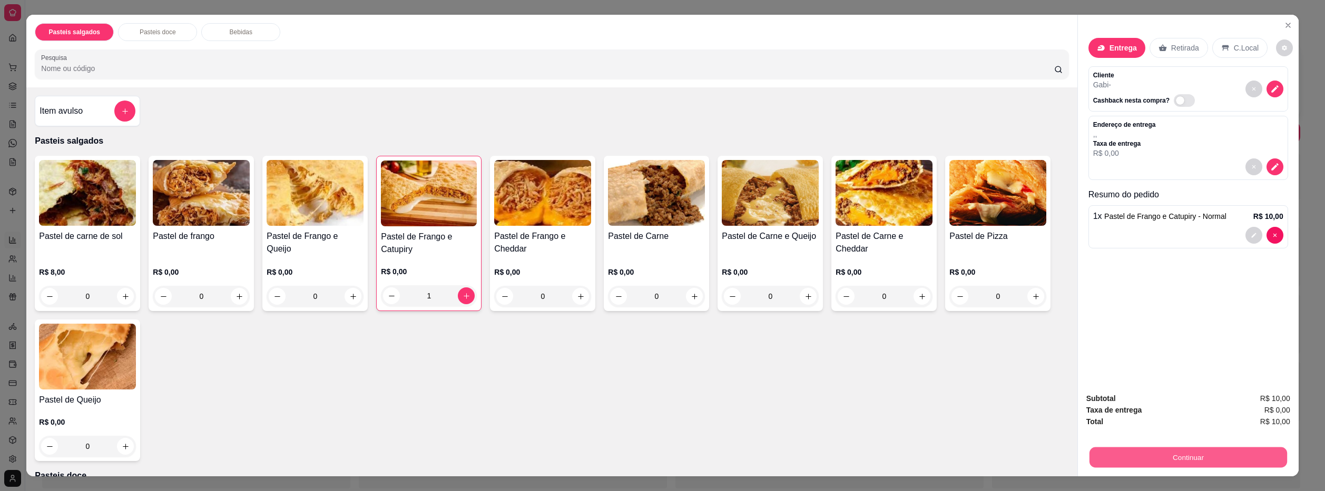
click at [1173, 458] on button "Continuar" at bounding box center [1188, 458] width 198 height 21
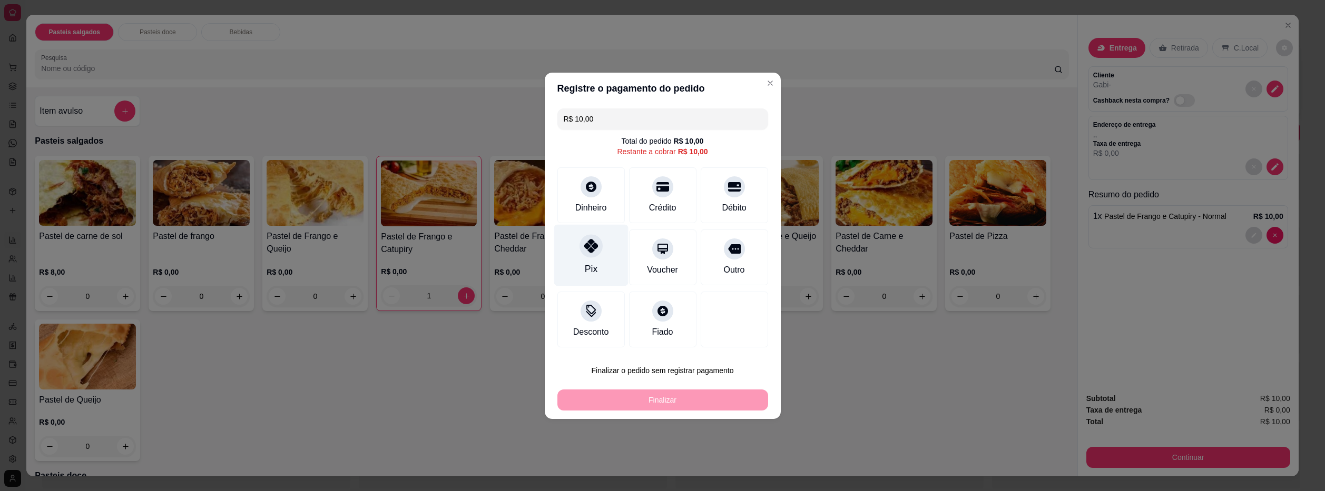
click at [619, 267] on div "Pix" at bounding box center [591, 255] width 74 height 62
type input "R$ 0,00"
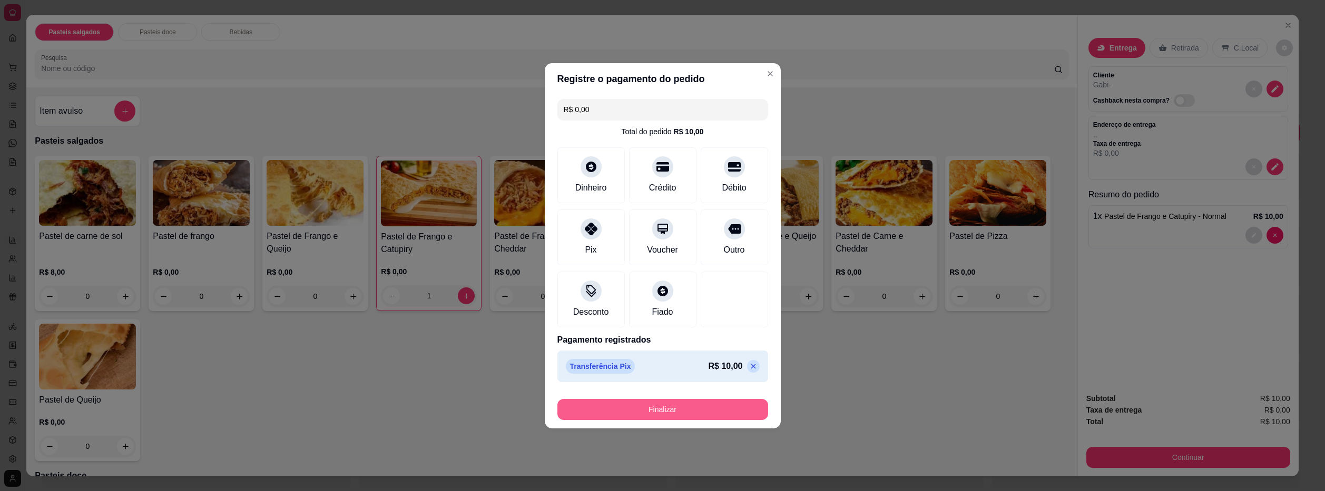
click at [692, 415] on button "Finalizar" at bounding box center [662, 409] width 211 height 21
type input "0"
type input "-R$ 10,00"
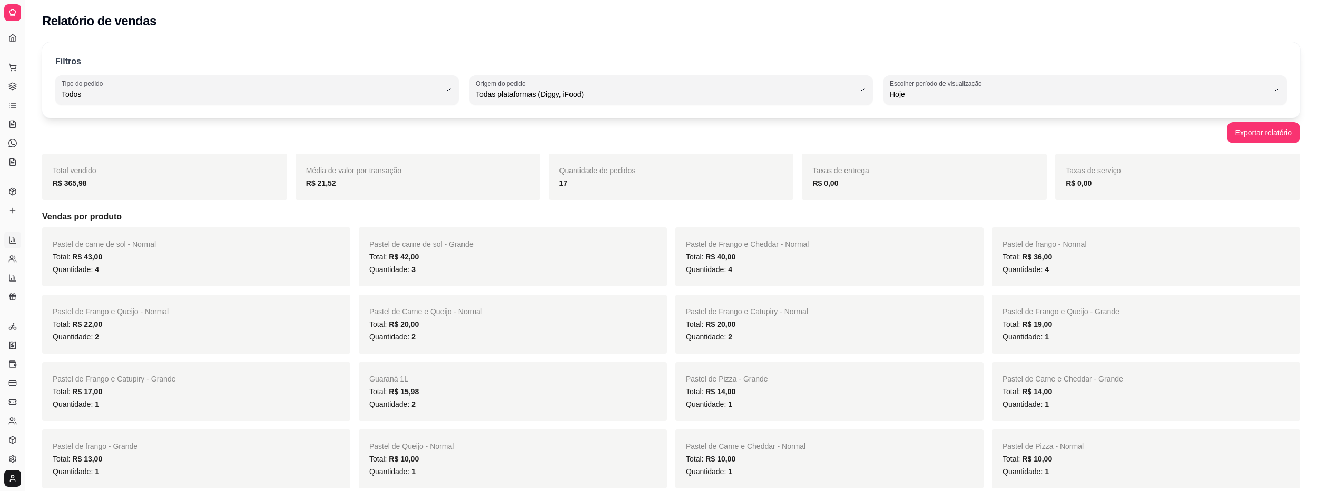
click at [466, 50] on div "Filtros ALL Tipo do pedido Todos Entrega Retirada Mesa Consumo local Tipo do pe…" at bounding box center [671, 80] width 1258 height 76
click at [16, 85] on icon at bounding box center [12, 86] width 8 height 8
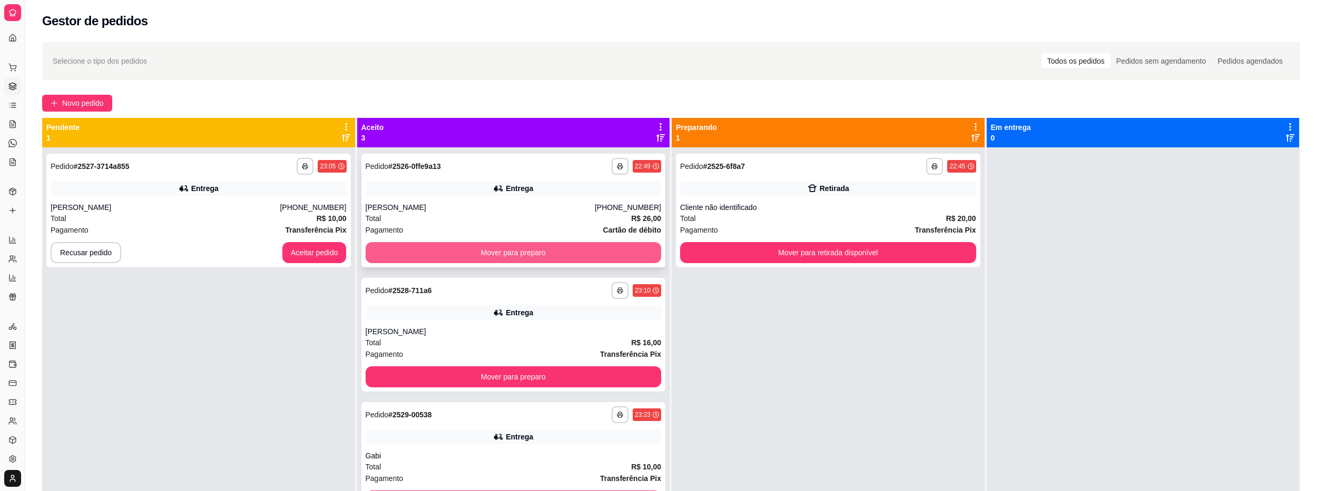
click at [450, 252] on button "Mover para preparo" at bounding box center [514, 252] width 296 height 21
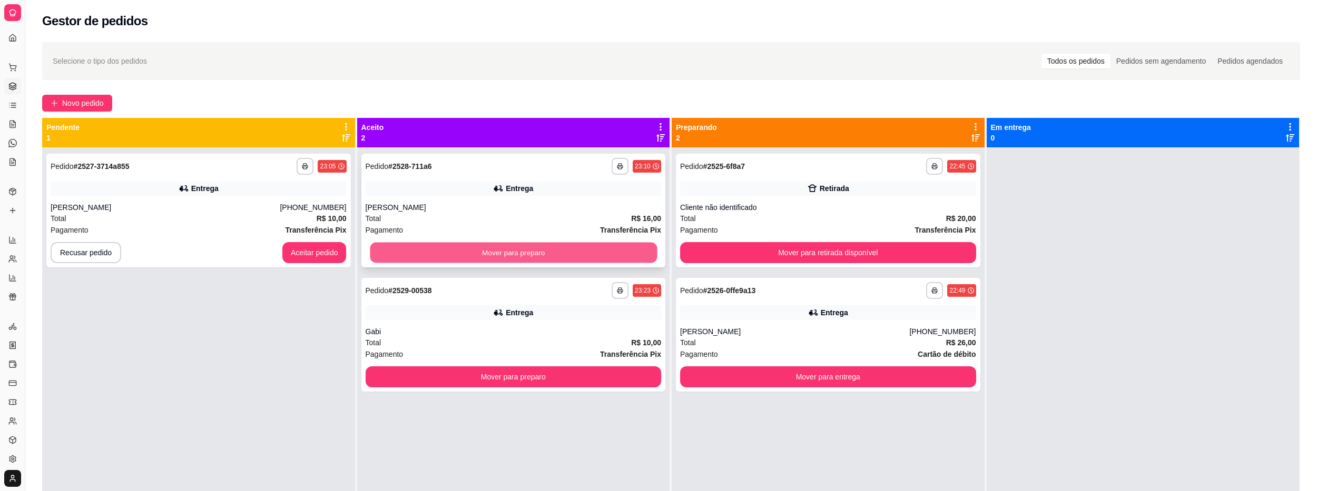
click at [454, 246] on button "Mover para preparo" at bounding box center [513, 253] width 287 height 21
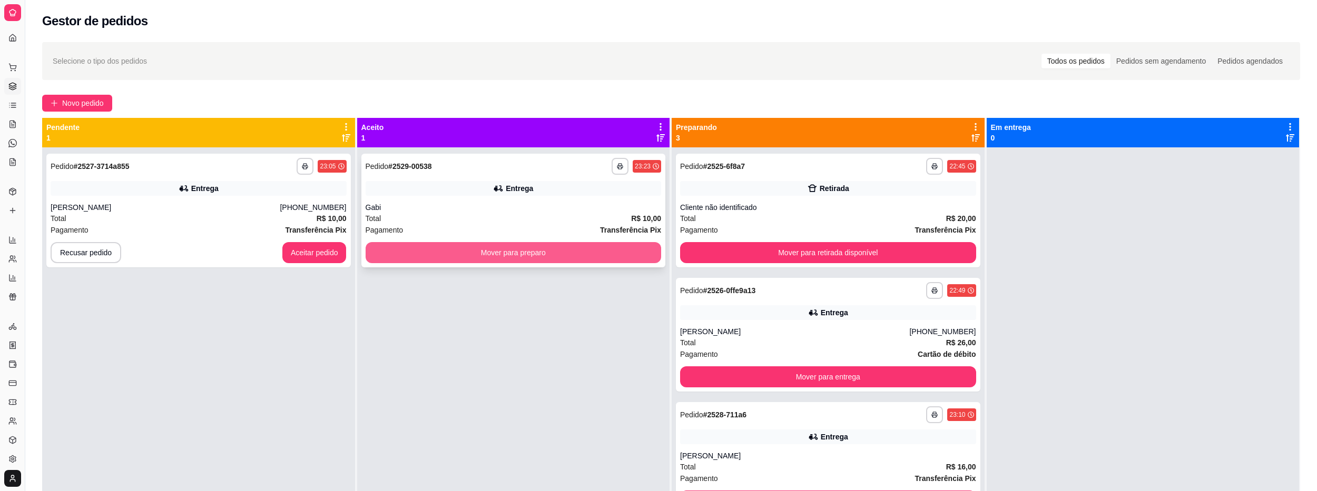
click at [460, 249] on button "Mover para preparo" at bounding box center [514, 252] width 296 height 21
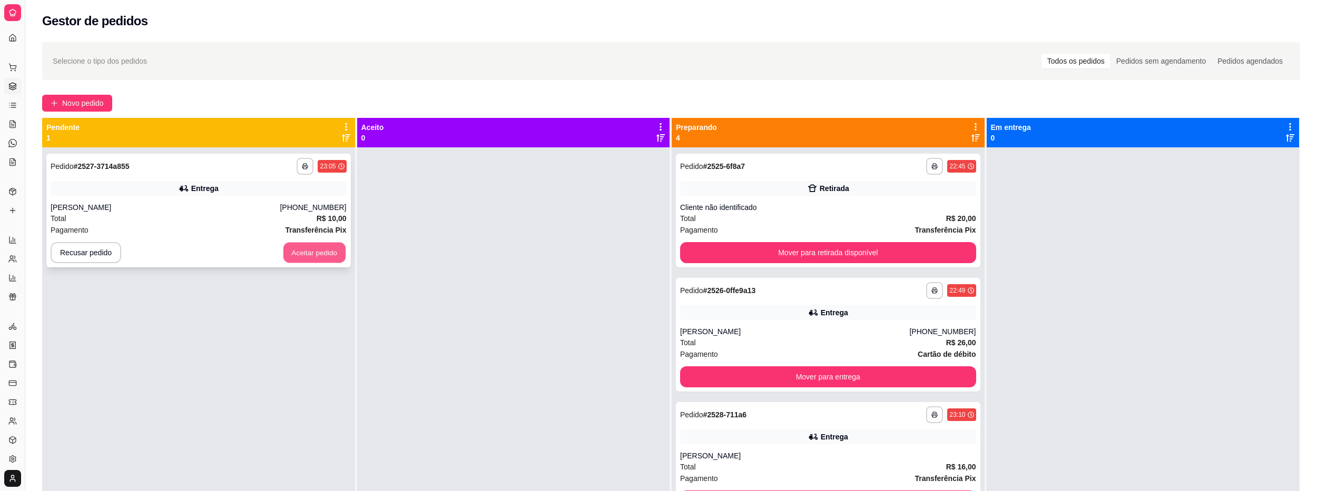
click at [338, 251] on button "Aceitar pedido" at bounding box center [314, 253] width 62 height 21
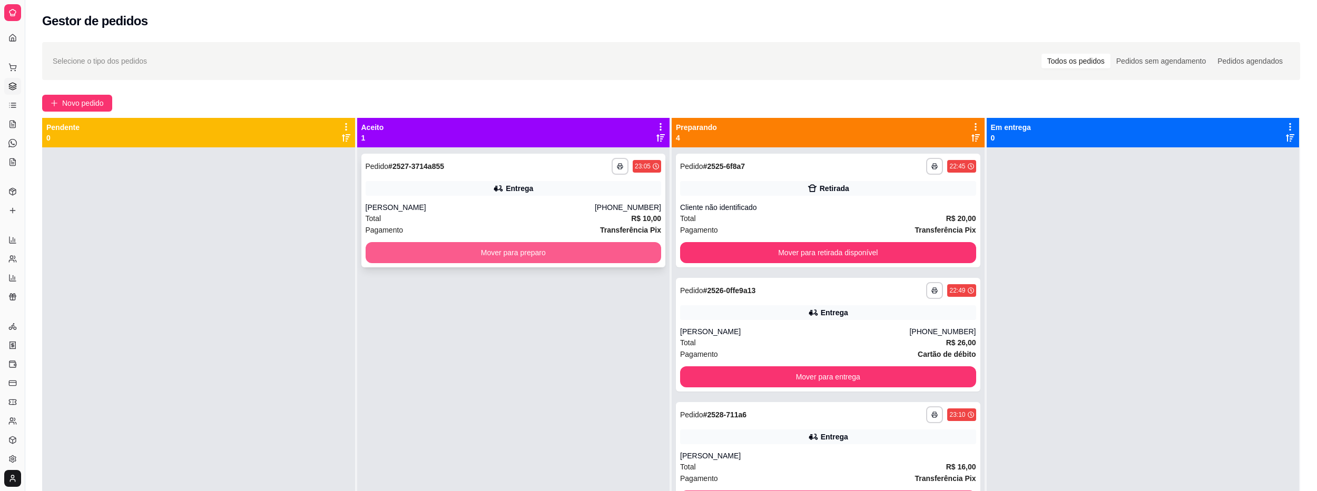
click at [620, 258] on button "Mover para preparo" at bounding box center [514, 252] width 296 height 21
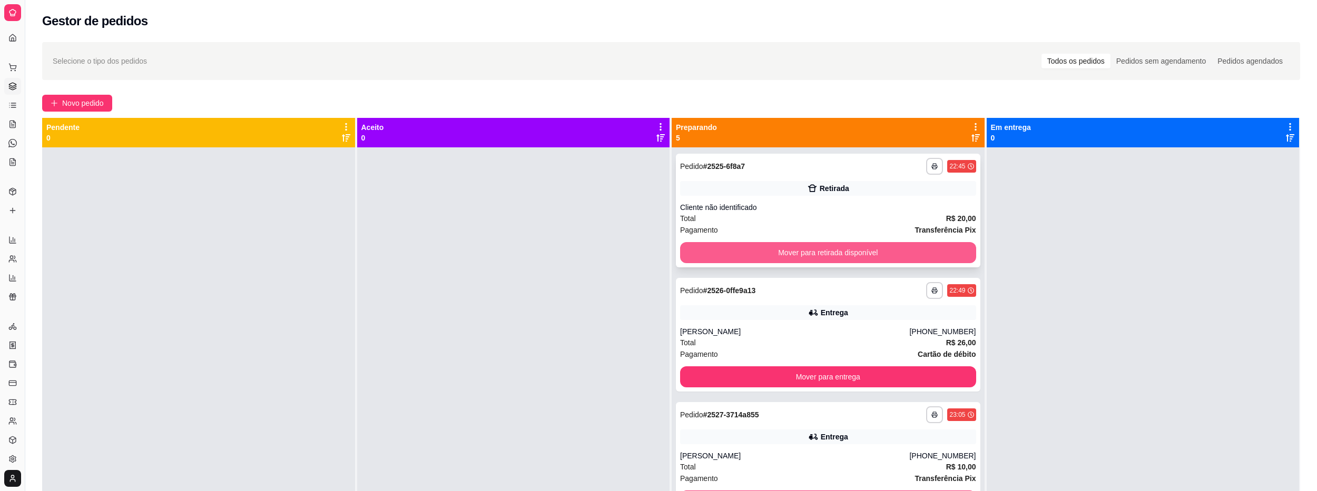
click at [811, 260] on button "Mover para retirada disponível" at bounding box center [828, 252] width 296 height 21
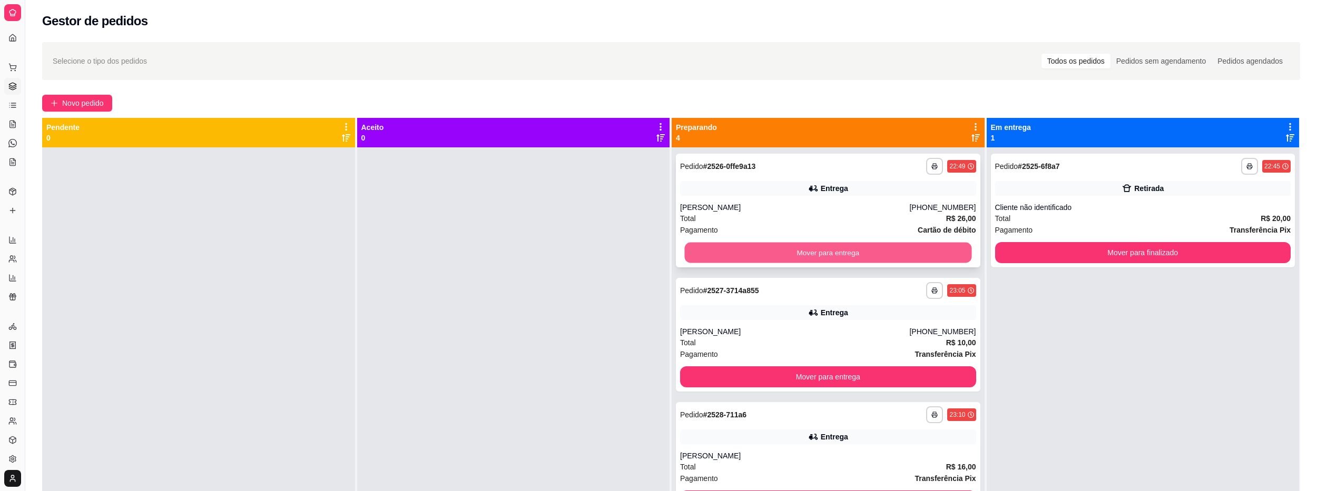
click at [821, 259] on button "Mover para entrega" at bounding box center [827, 253] width 287 height 21
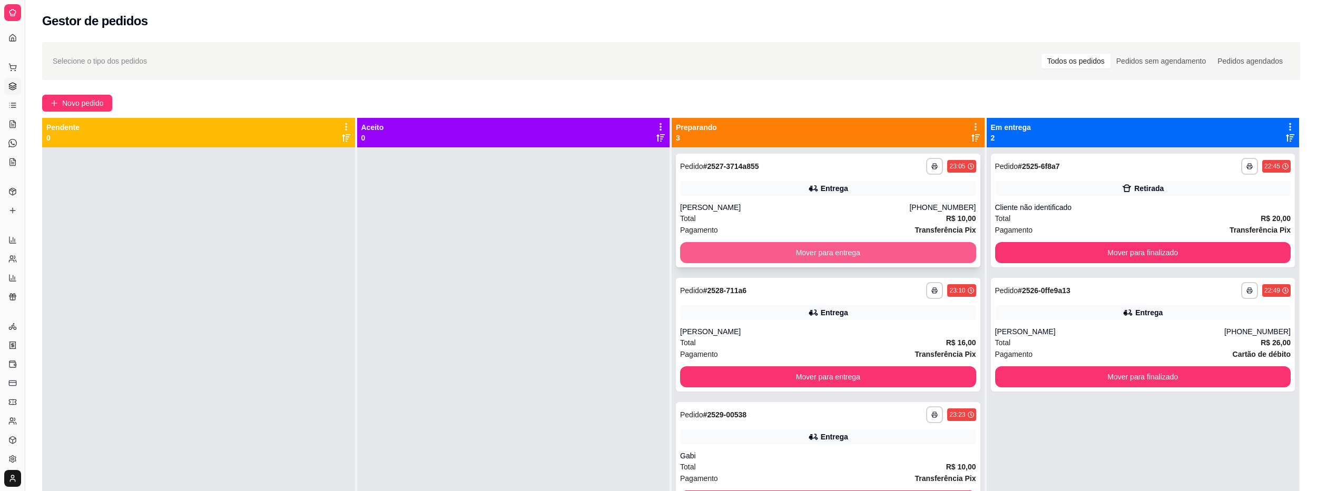
click at [833, 256] on button "Mover para entrega" at bounding box center [828, 252] width 296 height 21
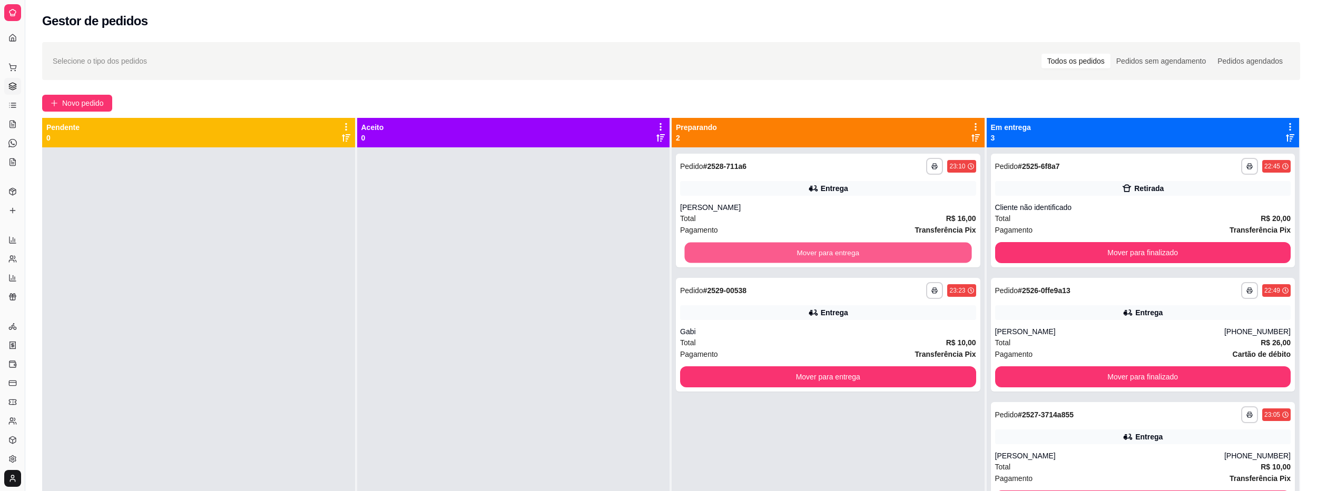
click at [841, 257] on button "Mover para entrega" at bounding box center [827, 253] width 287 height 21
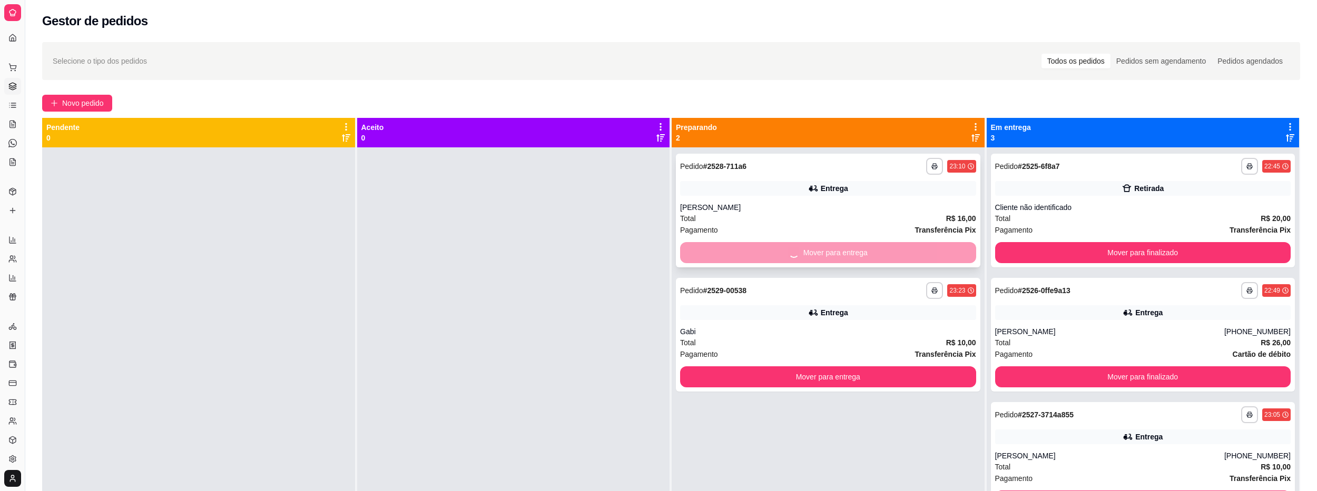
click at [842, 367] on button "Mover para entrega" at bounding box center [828, 377] width 296 height 21
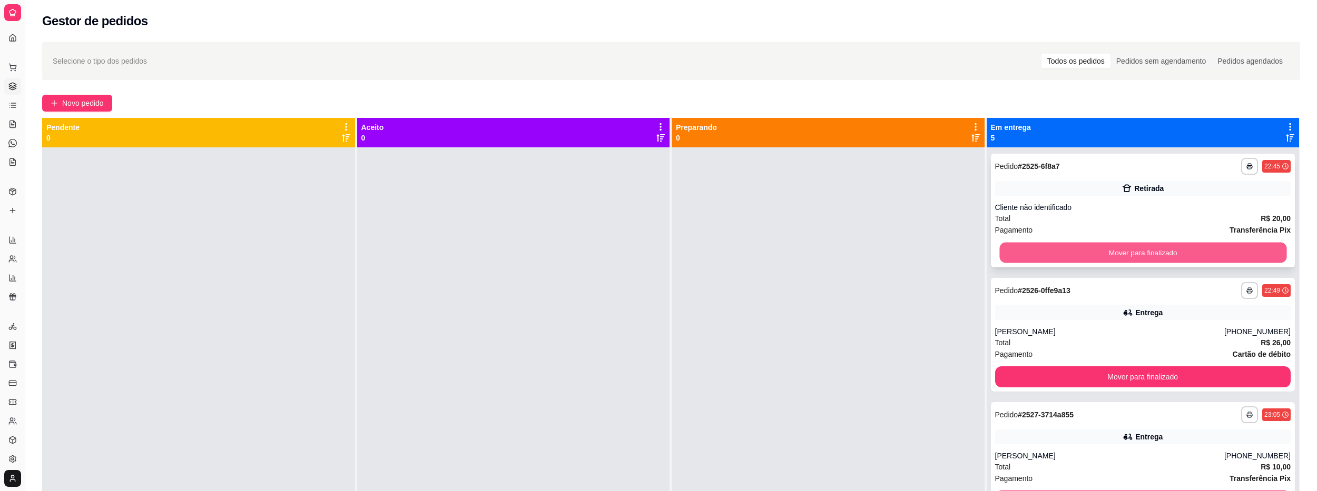
click at [1048, 260] on button "Mover para finalizado" at bounding box center [1142, 253] width 287 height 21
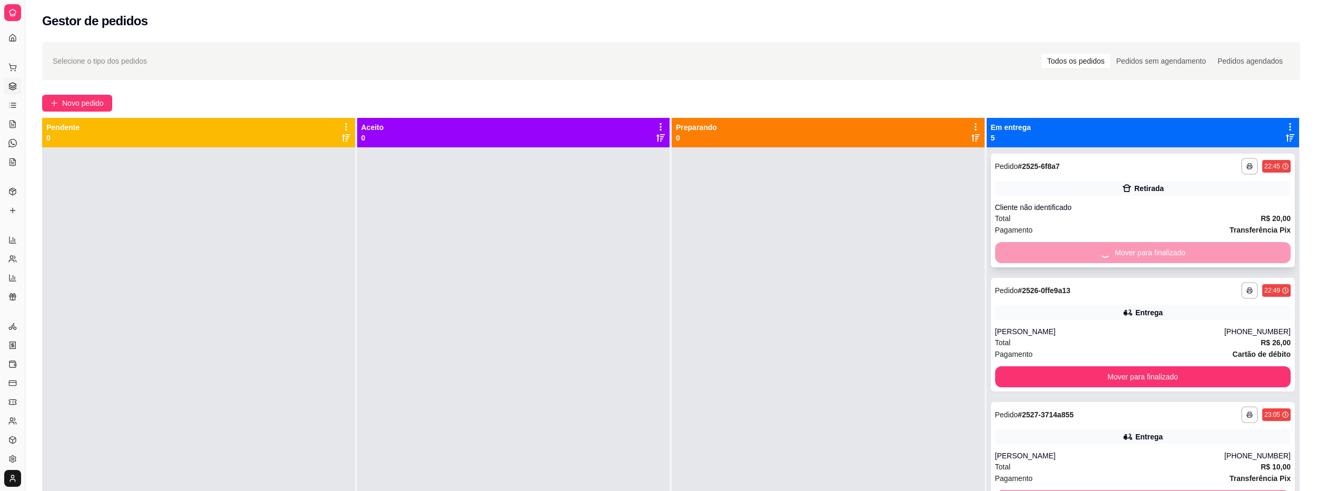
click at [1052, 367] on button "Mover para finalizado" at bounding box center [1143, 377] width 296 height 21
click at [1052, 257] on div "Mover para finalizado" at bounding box center [1143, 252] width 296 height 21
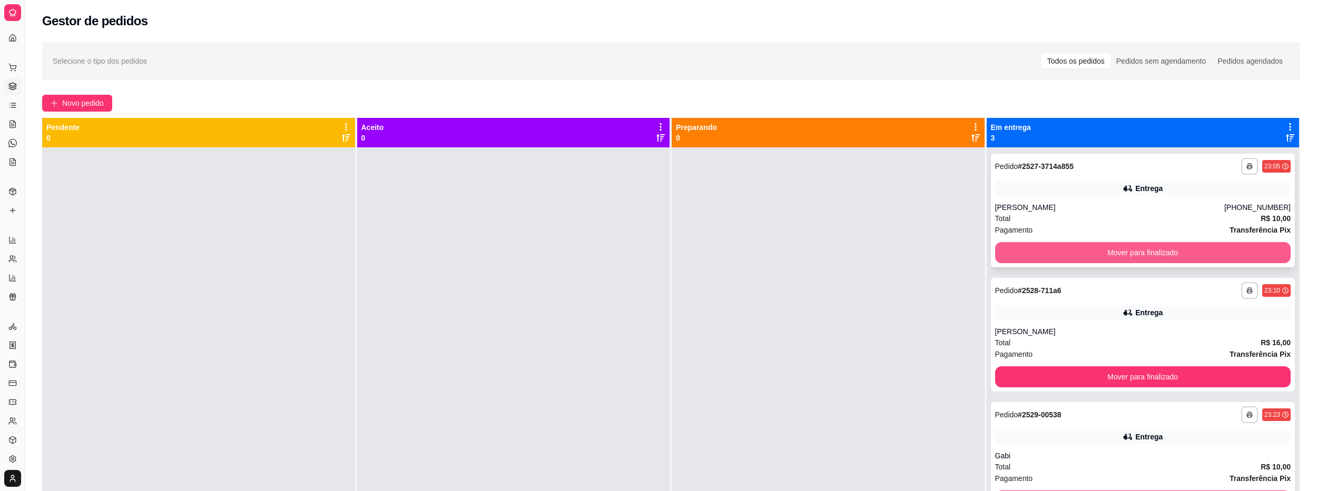
click at [1055, 260] on button "Mover para finalizado" at bounding box center [1143, 252] width 296 height 21
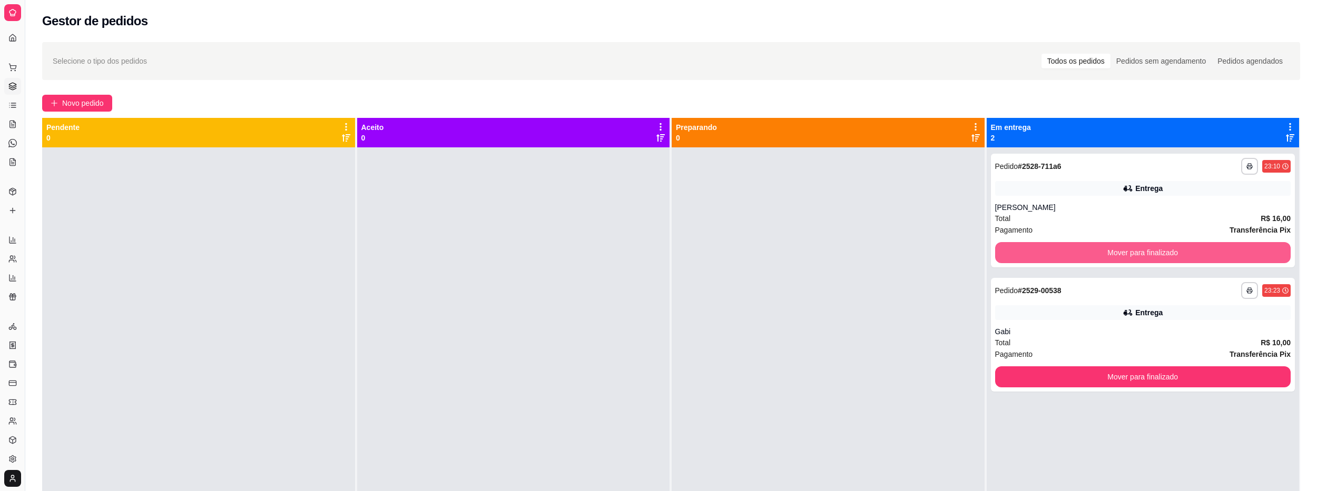
click at [1056, 259] on button "Mover para finalizado" at bounding box center [1143, 252] width 296 height 21
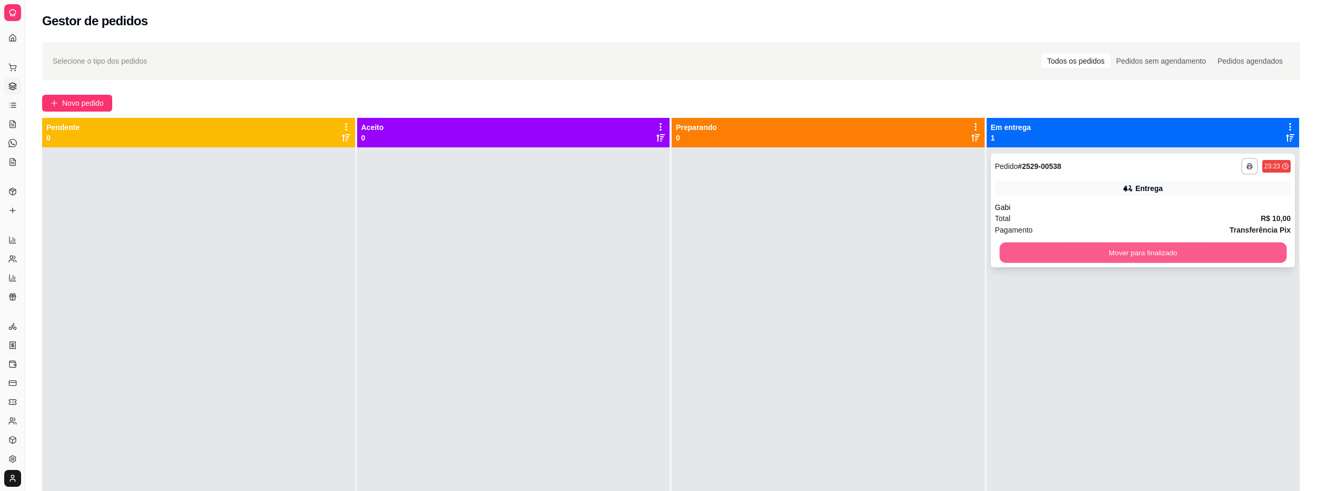
click at [1057, 258] on button "Mover para finalizado" at bounding box center [1142, 253] width 287 height 21
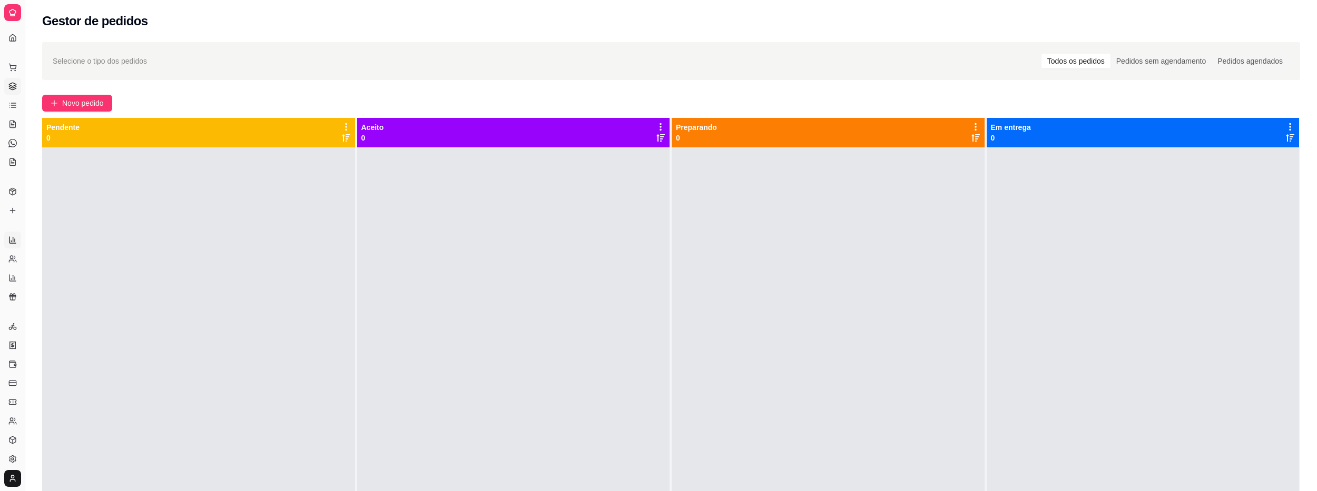
click at [11, 242] on icon at bounding box center [12, 240] width 8 height 8
select select "ALL"
select select "0"
